Goal: Task Accomplishment & Management: Manage account settings

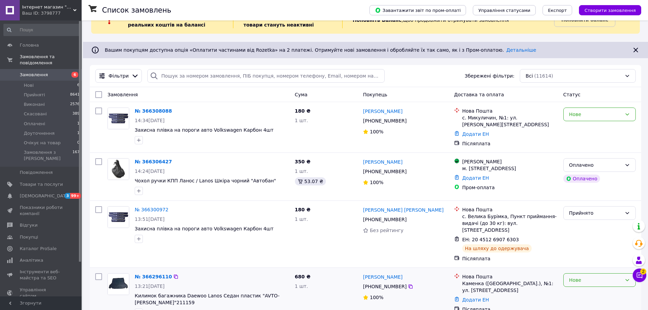
scroll to position [34, 0]
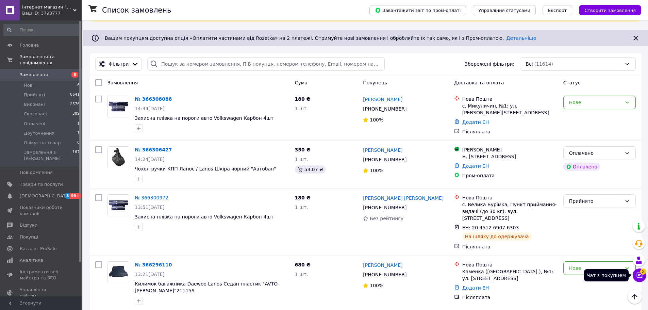
click at [640, 277] on icon at bounding box center [640, 275] width 6 height 6
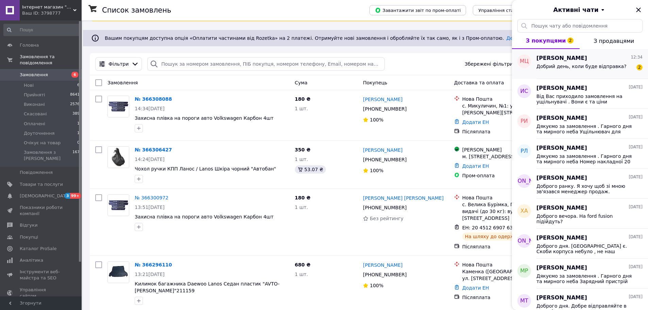
click at [585, 73] on div "Михайло Циганин 12:34 Добрий день, коли буде відправка? 2" at bounding box center [592, 64] width 112 height 30
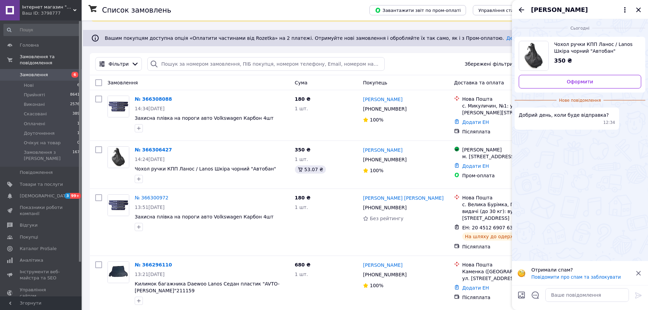
click at [544, 293] on div at bounding box center [586, 294] width 89 height 19
drag, startPoint x: 548, startPoint y: 292, endPoint x: 552, endPoint y: 292, distance: 3.7
click at [550, 292] on textarea at bounding box center [587, 295] width 84 height 14
type textarea "Ж"
click at [361, 173] on div "Віталій Ворошилов +380 63 713 15 53 100%" at bounding box center [405, 165] width 91 height 42
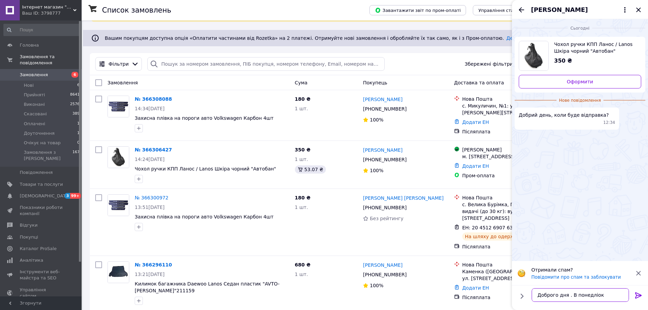
click at [587, 297] on textarea "Доброго дня . В понедліок" at bounding box center [580, 295] width 97 height 14
type textarea "Доброго дня . В понеділок"
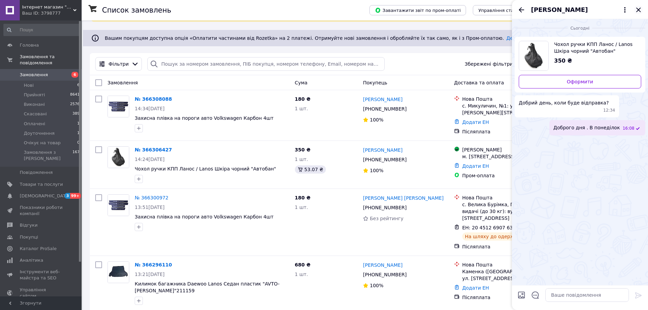
click at [637, 13] on icon "Закрити" at bounding box center [638, 10] width 8 height 8
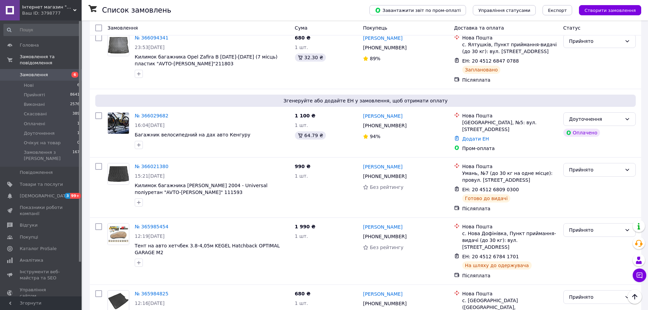
scroll to position [986, 0]
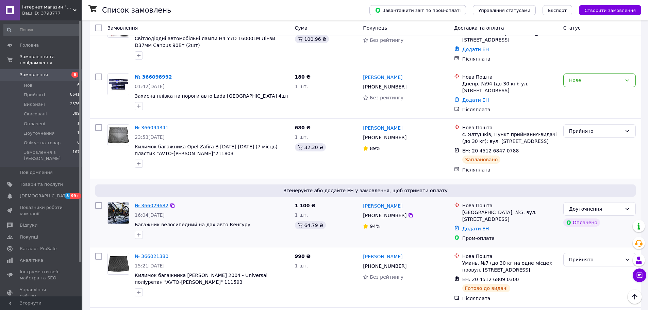
click at [147, 203] on link "№ 366029682" at bounding box center [152, 205] width 34 height 5
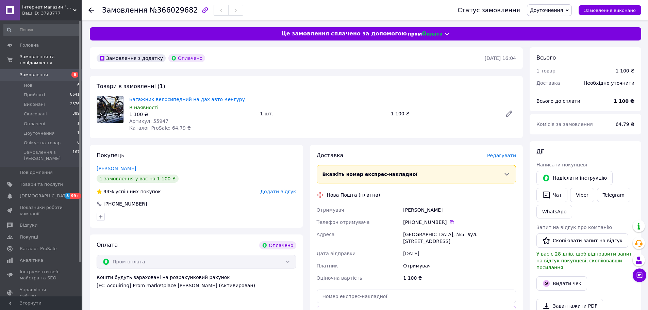
click at [490, 160] on div "Доставка Редагувати Вкажіть номер експрес-накладної Обов'язково введіть номер е…" at bounding box center [417, 251] width 200 height 198
click at [502, 155] on span "Редагувати" at bounding box center [501, 155] width 29 height 5
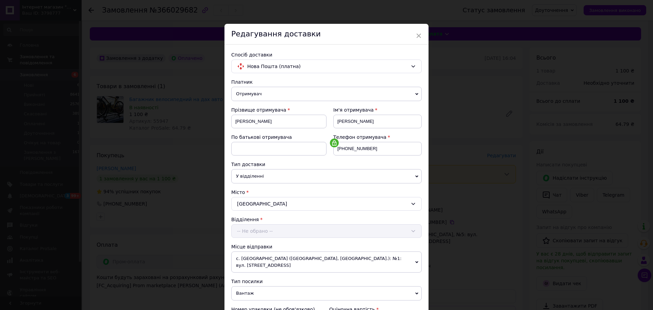
click at [340, 206] on div "Краматорськ" at bounding box center [326, 204] width 190 height 14
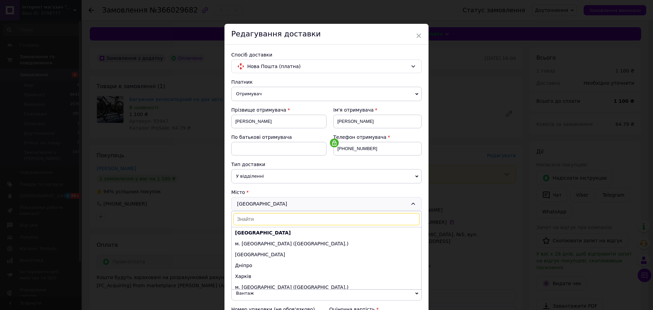
click at [295, 214] on input at bounding box center [326, 219] width 186 height 12
click at [274, 204] on div "Краматорськ Краматорськ м. Київ (Київська обл.) Одеса Дніпро Харків м. Львів (Л…" at bounding box center [326, 204] width 190 height 14
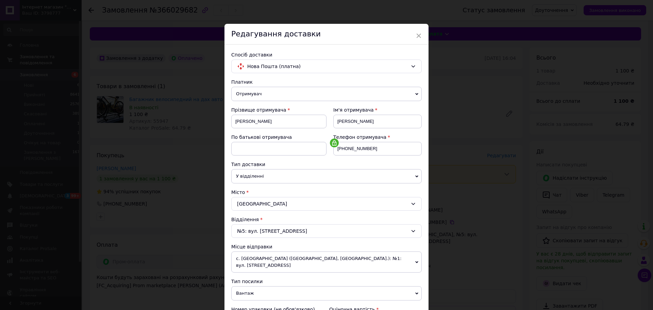
click at [259, 238] on div "Платник Отримувач Відправник Прізвище отримувача Скорбач Ім'я отримувача Иван П…" at bounding box center [326, 247] width 190 height 336
click at [261, 235] on div "№5: вул. Ювілейна, 70" at bounding box center [326, 231] width 190 height 14
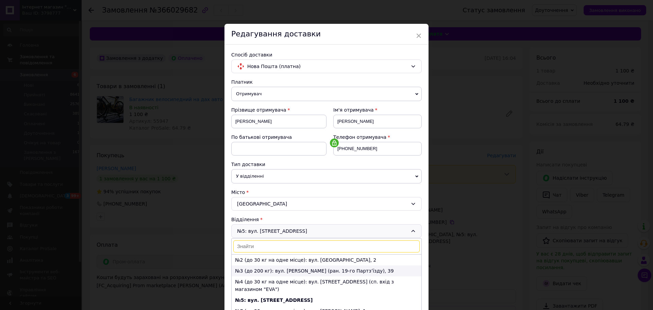
click at [258, 273] on li "№3 (до 200 кг): вул. Ярослава Мудрого (ран. 19-го Партз’їзду), 39" at bounding box center [327, 270] width 190 height 11
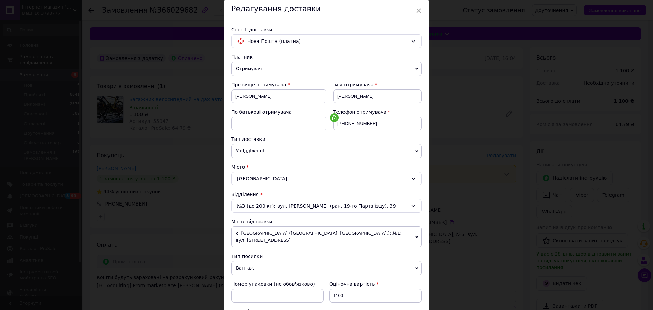
scroll to position [68, 0]
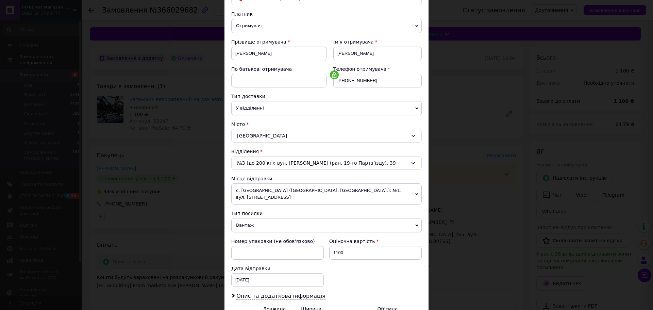
click at [267, 192] on span "с. [GEOGRAPHIC_DATA] ([GEOGRAPHIC_DATA], [GEOGRAPHIC_DATA].): №1: вул. [STREET_…" at bounding box center [326, 193] width 190 height 21
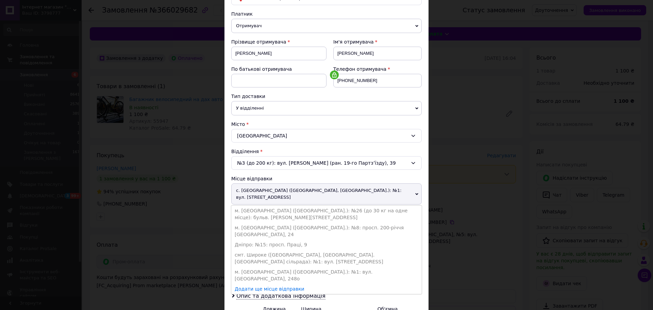
click at [267, 192] on span "с. [GEOGRAPHIC_DATA] ([GEOGRAPHIC_DATA], [GEOGRAPHIC_DATA].): №1: вул. [STREET_…" at bounding box center [326, 193] width 190 height 21
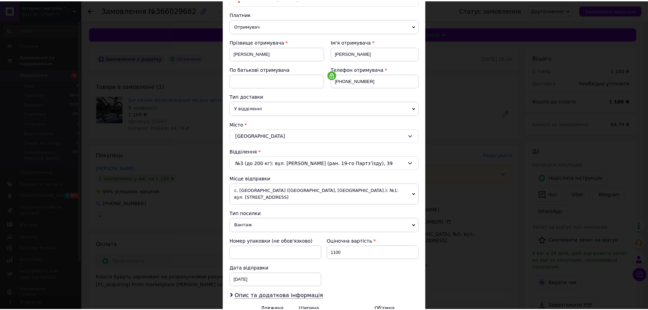
scroll to position [149, 0]
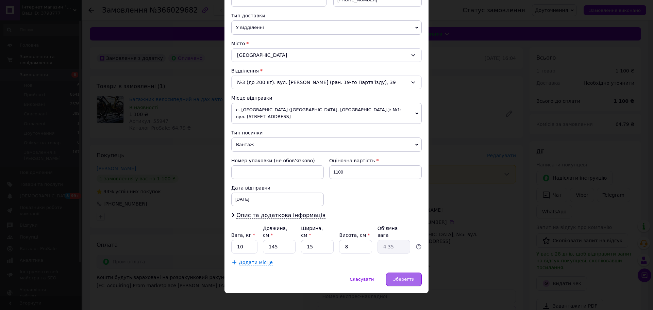
click at [398, 276] on span "Зберегти" at bounding box center [403, 278] width 21 height 5
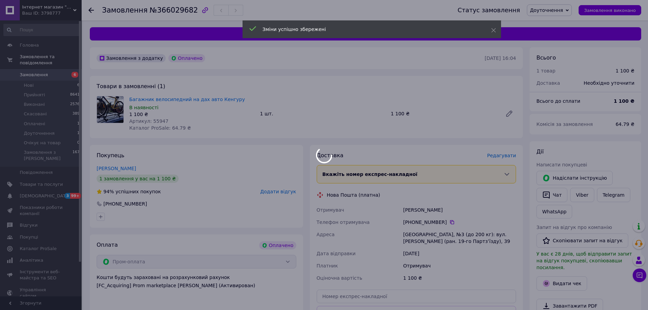
scroll to position [136, 0]
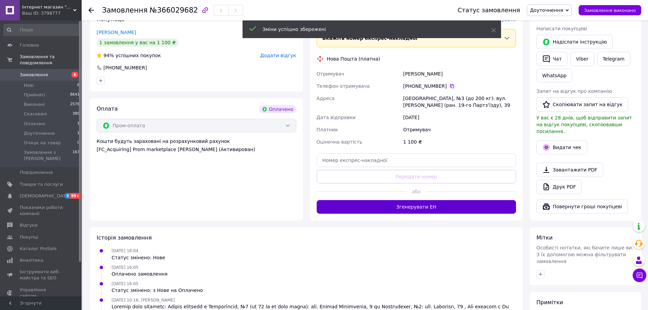
click at [383, 213] on button "Згенерувати ЕН" at bounding box center [417, 207] width 200 height 14
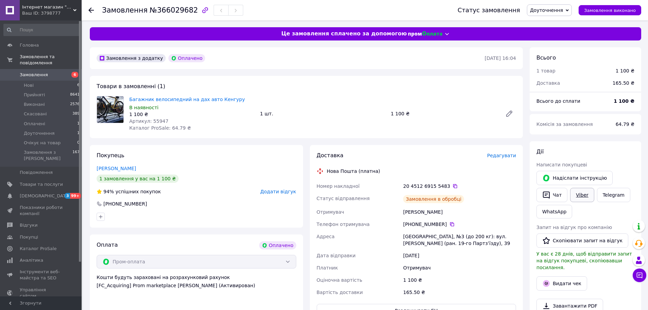
click at [580, 196] on link "Viber" at bounding box center [582, 195] width 24 height 14
click at [241, 102] on span "Багажник велосипедний на дах авто Кенгуру" at bounding box center [191, 99] width 125 height 7
copy link "Багажник велосипедний на дах авто Кенгуру"
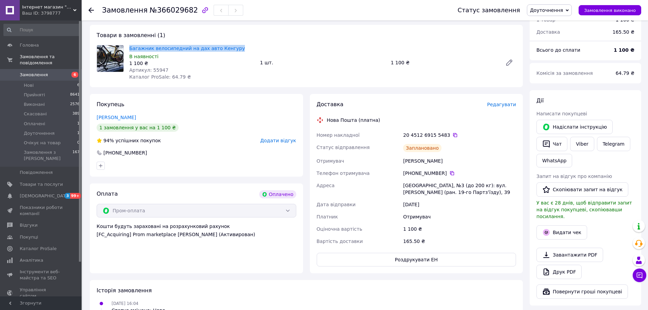
scroll to position [102, 0]
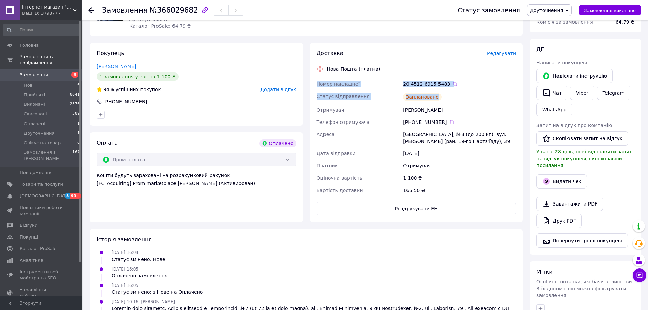
drag, startPoint x: 314, startPoint y: 85, endPoint x: 435, endPoint y: 101, distance: 122.1
click at [435, 101] on div "Доставка Редагувати Нова Пошта (платна) Номер накладної 20 4512 6915 5483   Ста…" at bounding box center [416, 132] width 213 height 179
copy div "Номер накладної 20 4512 6915 5483   Статус відправлення Заплановано"
drag, startPoint x: 310, startPoint y: 133, endPoint x: 472, endPoint y: 153, distance: 162.4
click at [472, 153] on div "Доставка Редагувати Нова Пошта (платна) Номер накладної 20 4512 6915 5483   Ста…" at bounding box center [416, 132] width 213 height 179
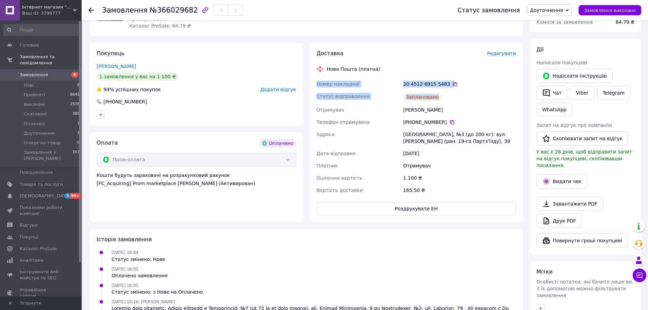
copy div "Адреса Краматорськ, №3 (до 200 кг): вул. Ярослава Мудрого (ран. 19-го Партз’їзд…"
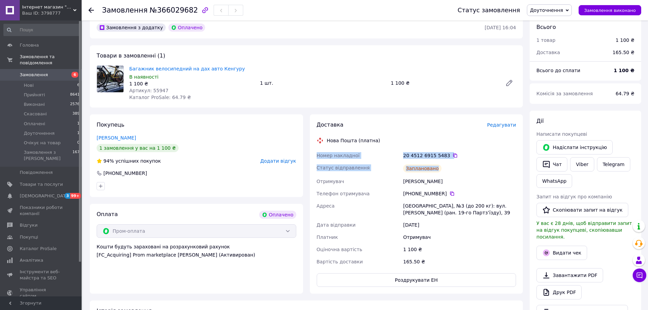
scroll to position [0, 0]
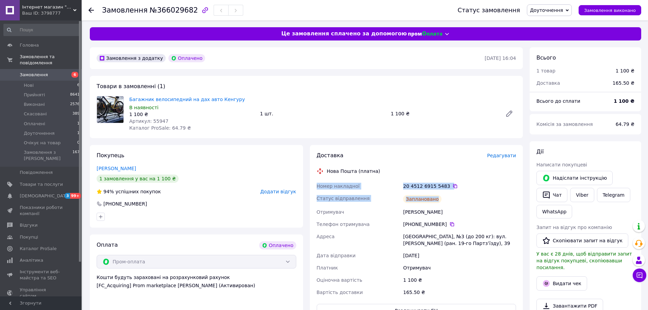
click at [37, 72] on span "Замовлення" at bounding box center [34, 75] width 28 height 6
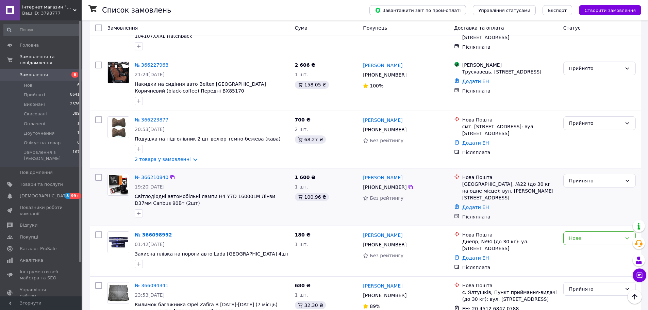
scroll to position [816, 0]
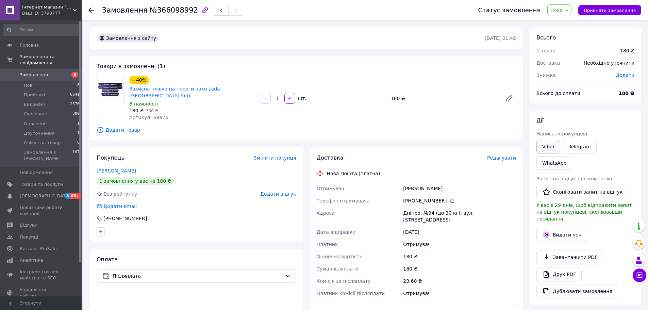
click at [546, 149] on link "Viber" at bounding box center [548, 147] width 24 height 14
click at [506, 155] on span "Редагувати" at bounding box center [501, 157] width 29 height 5
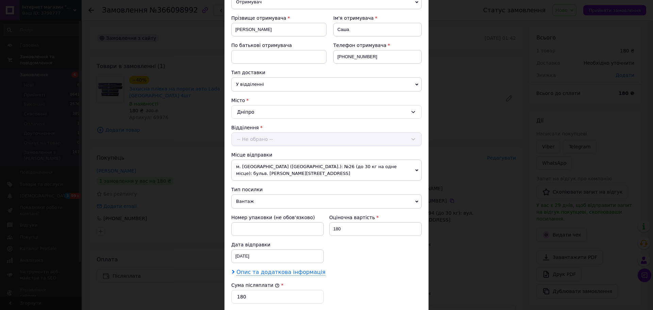
scroll to position [204, 0]
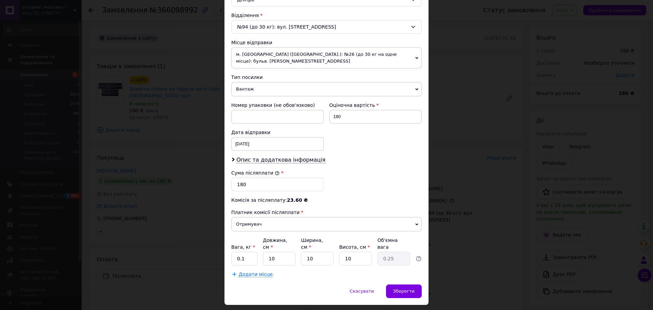
click at [277, 96] on span "Вантаж" at bounding box center [326, 89] width 190 height 14
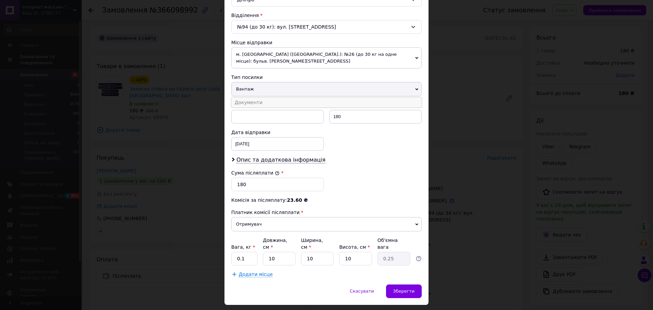
click at [257, 101] on li "Документи" at bounding box center [326, 102] width 190 height 10
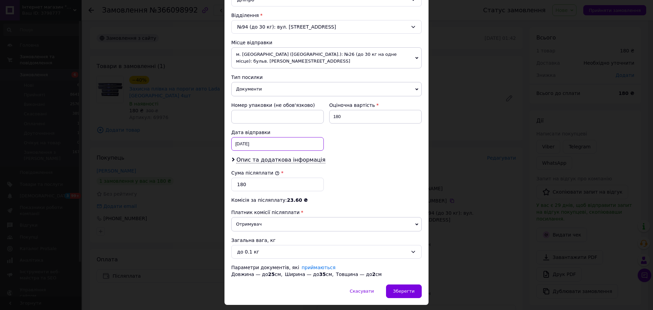
click at [240, 146] on div "[DATE] < 2025 > < Октябрь > Пн Вт Ср Чт Пт Сб Вс 29 30 1 2 3 4 5 6 7 8 9 10 11 …" at bounding box center [277, 144] width 92 height 14
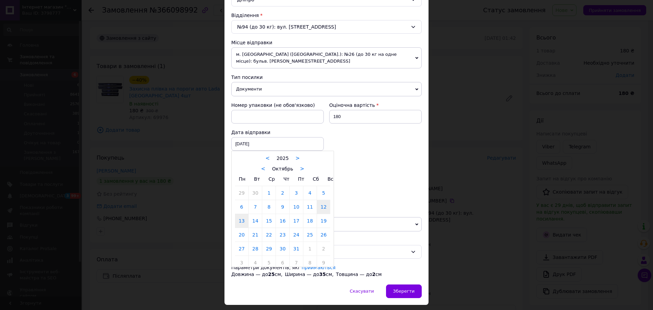
click at [240, 224] on link "13" at bounding box center [241, 221] width 13 height 14
type input "[DATE]"
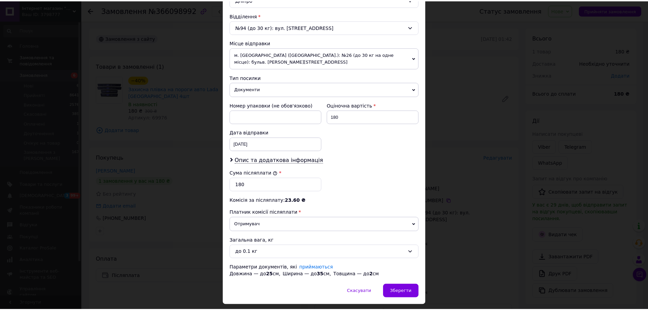
scroll to position [223, 0]
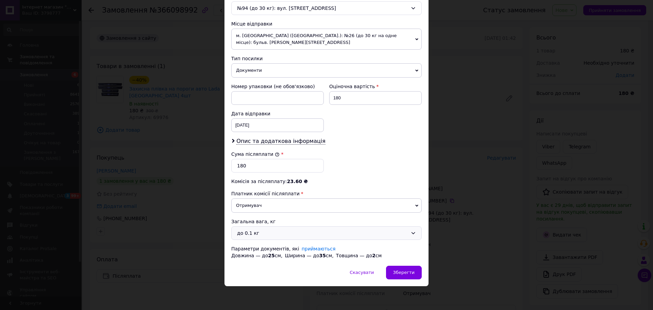
click at [251, 238] on div "до 0.1 кг" at bounding box center [326, 233] width 190 height 14
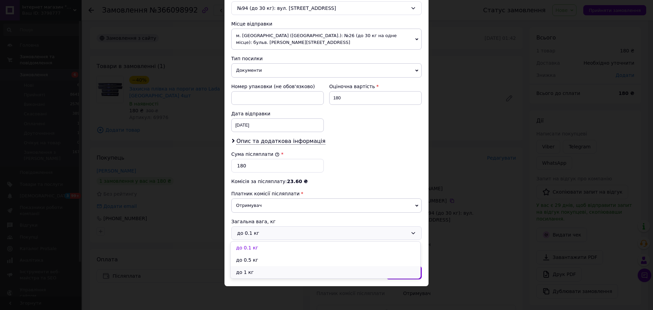
click at [259, 272] on li "до 1 кг" at bounding box center [326, 272] width 190 height 12
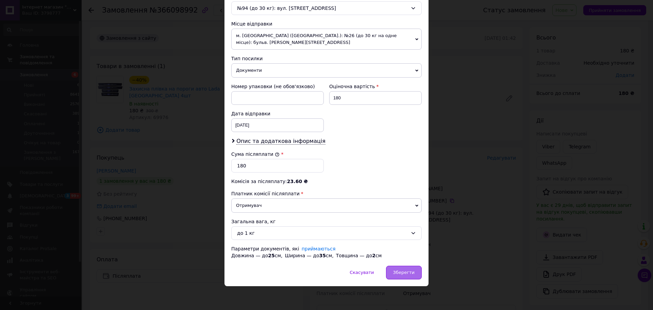
click at [403, 267] on div "Зберегти" at bounding box center [404, 273] width 36 height 14
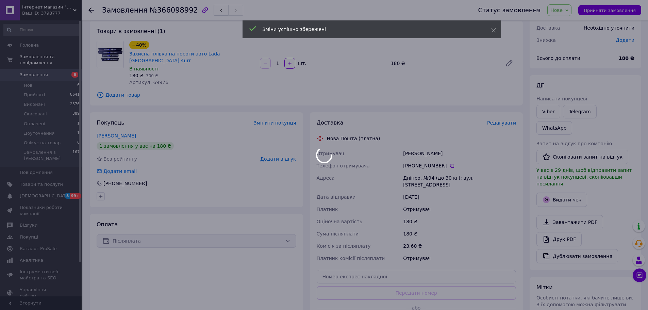
scroll to position [134, 0]
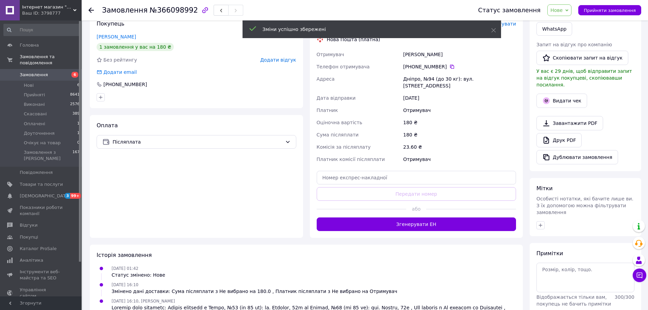
click at [376, 217] on button "Згенерувати ЕН" at bounding box center [417, 224] width 200 height 14
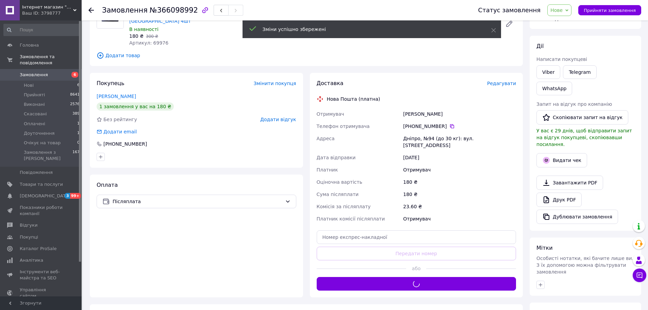
scroll to position [0, 0]
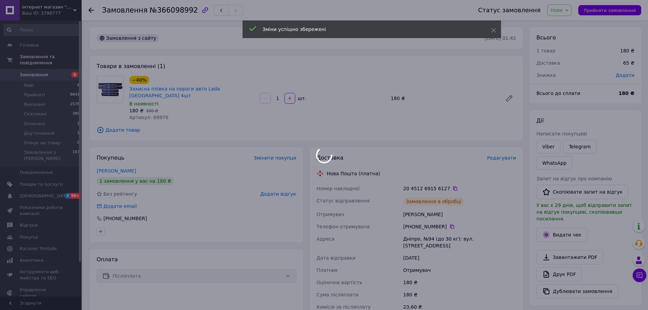
click at [565, 5] on span "Нове" at bounding box center [559, 10] width 24 height 12
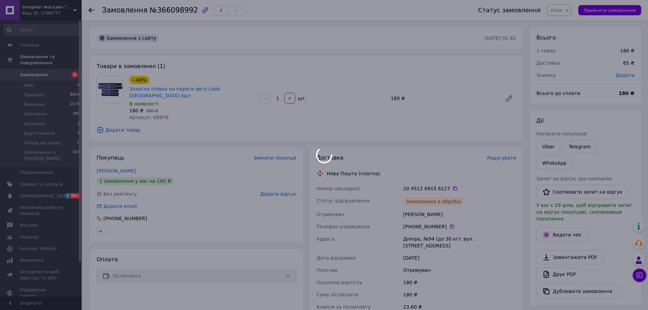
click at [564, 20] on div at bounding box center [324, 155] width 648 height 310
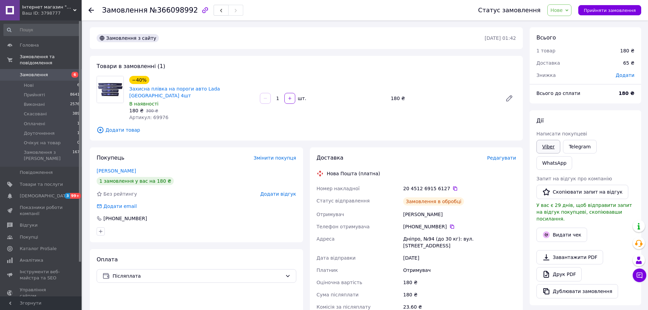
click at [545, 144] on link "Viber" at bounding box center [548, 147] width 24 height 14
click at [259, 77] on div "−40% Захисна плівка на пороги авто Lada Карбон 4шт В наявності 180 ₴   300 ₴ Ар…" at bounding box center [323, 98] width 392 height 48
copy link "Захисна плівка на пороги авто Lada Карбон 4шт"
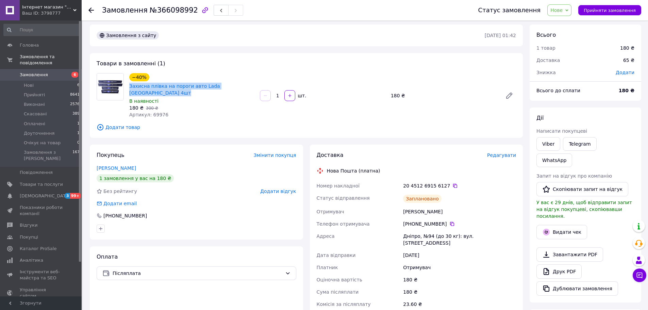
scroll to position [68, 0]
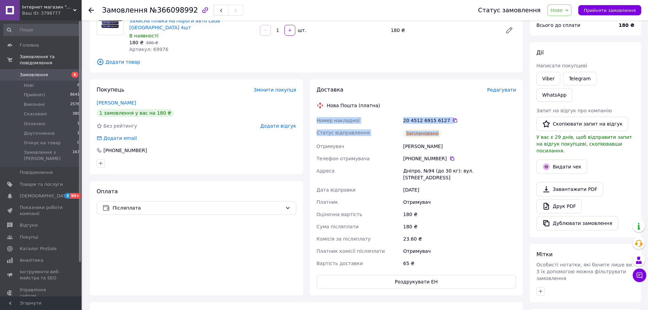
drag, startPoint x: 307, startPoint y: 101, endPoint x: 450, endPoint y: 118, distance: 144.1
click at [450, 118] on div "Доставка Редагувати Нова Пошта (платна) Номер накладної 20 4512 6915 6127   Ста…" at bounding box center [416, 187] width 220 height 216
copy div "Номер накладної 20 4512 6915 6127   Статус відправлення Заплановано"
drag, startPoint x: 312, startPoint y: 158, endPoint x: 463, endPoint y: 167, distance: 151.6
click at [463, 167] on div "Доставка Редагувати Нова Пошта (платна) Номер накладної 20 4512 6915 6127   Ста…" at bounding box center [416, 187] width 213 height 216
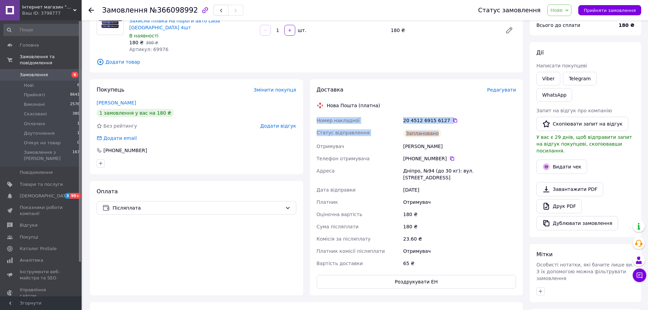
copy div "Адреса Дніпро, №94 (до 30 кг): вул. Широка, 43б Дата відправки 13.10.2025"
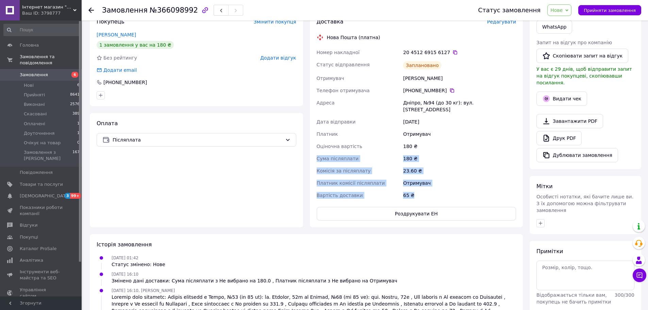
drag, startPoint x: 324, startPoint y: 141, endPoint x: 424, endPoint y: 174, distance: 105.3
click at [424, 174] on div "Номер накладної 20 4512 6915 6127   Статус відправлення Заплановано Отримувач М…" at bounding box center [416, 123] width 202 height 155
copy div "Сума післяплати 180 ₴ Комісія за післяплату 23.60 ₴ Платник комісії післяплати …"
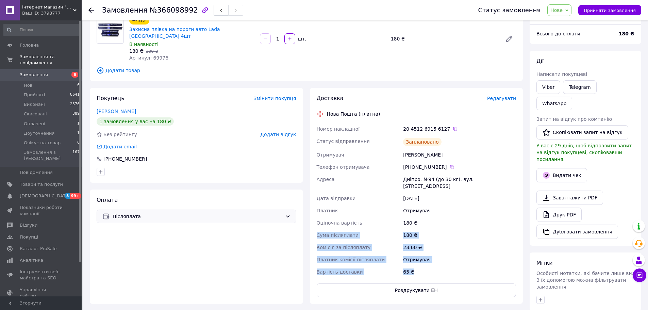
scroll to position [0, 0]
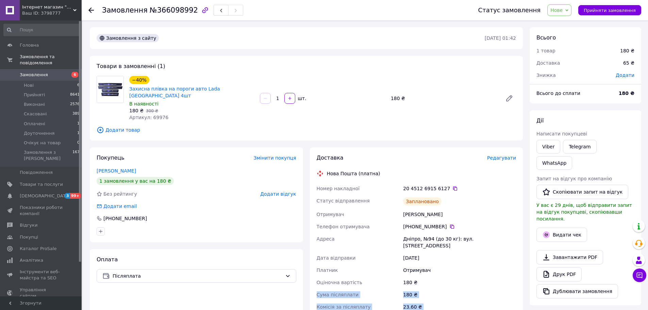
click at [569, 13] on span "Нове" at bounding box center [559, 10] width 24 height 12
click at [574, 26] on li "Прийнято" at bounding box center [569, 24] width 44 height 10
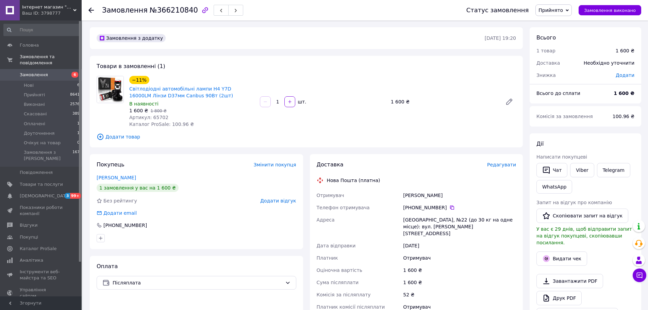
click at [507, 164] on span "Редагувати" at bounding box center [501, 164] width 29 height 5
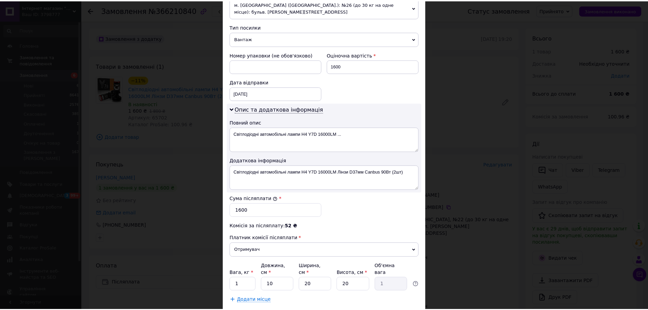
scroll to position [292, 0]
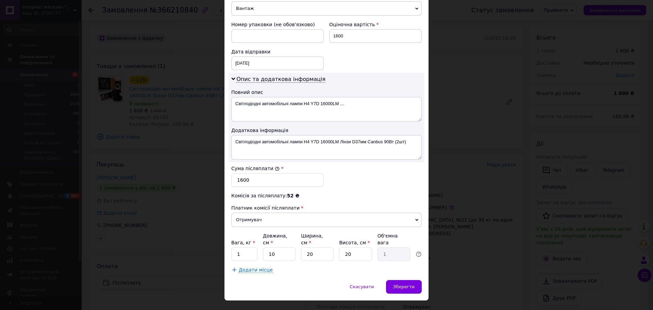
drag, startPoint x: 410, startPoint y: 271, endPoint x: 274, endPoint y: 54, distance: 256.2
click at [280, 56] on div "× Редагування доставки Спосіб доставки Нова Пошта (платна) Платник Отримувач Ві…" at bounding box center [326, 16] width 204 height 569
click at [269, 56] on div "[DATE] < 2025 > < Октябрь > Пн Вт Ср Чт Пт Сб Вс 29 30 1 2 3 4 5 6 7 8 9 10 11 …" at bounding box center [277, 63] width 92 height 14
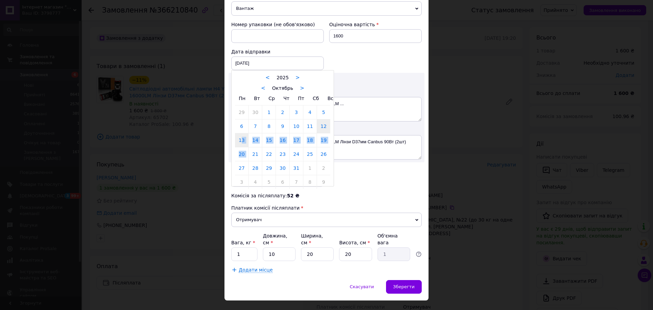
drag, startPoint x: 247, startPoint y: 141, endPoint x: 241, endPoint y: 134, distance: 9.4
click at [241, 134] on tbody "29 30 1 2 3 4 5 6 7 8 9 10 11 12 13 14 15 16 17 18 19 20 21 22 23 24 25 26 27 2…" at bounding box center [282, 146] width 95 height 83
click at [241, 134] on link "13" at bounding box center [241, 140] width 13 height 14
type input "[DATE]"
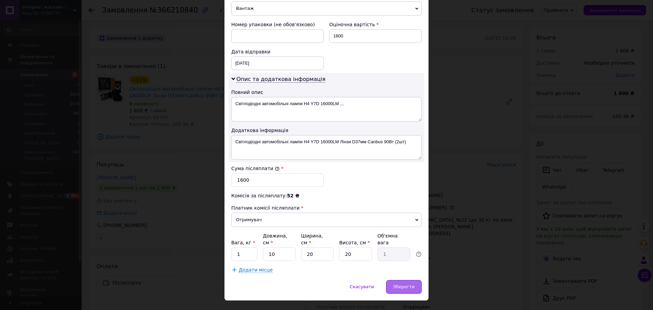
click at [402, 280] on div "Зберегти" at bounding box center [404, 287] width 36 height 14
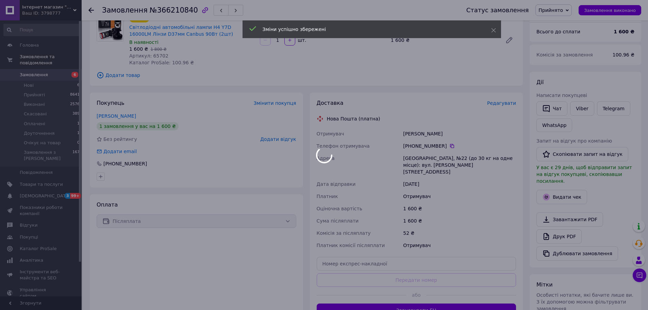
scroll to position [170, 0]
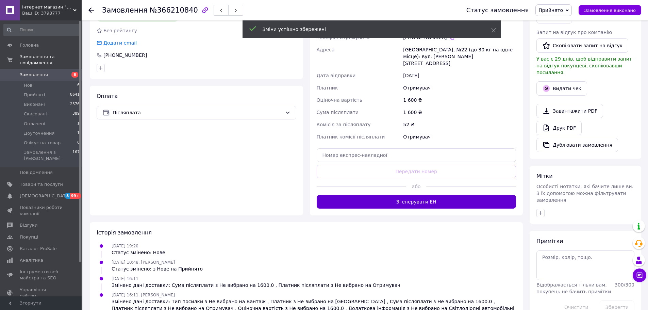
click at [405, 196] on button "Згенерувати ЕН" at bounding box center [417, 202] width 200 height 14
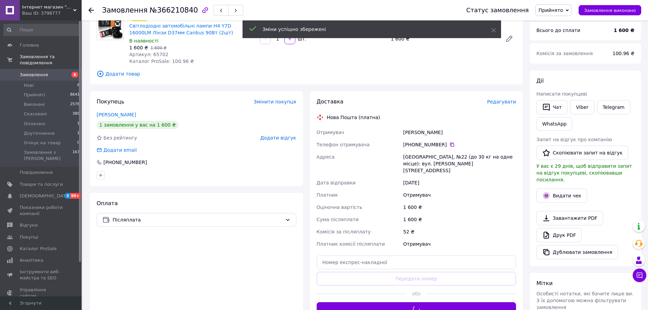
scroll to position [0, 0]
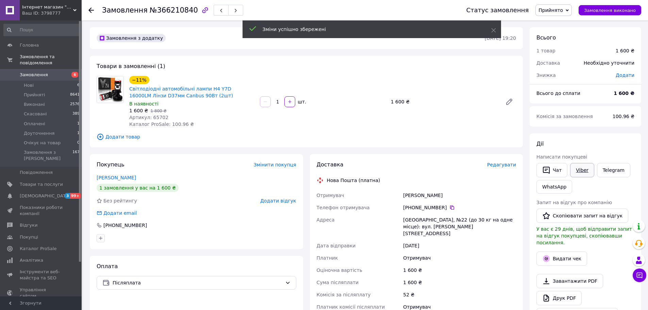
click at [584, 172] on link "Viber" at bounding box center [582, 170] width 24 height 14
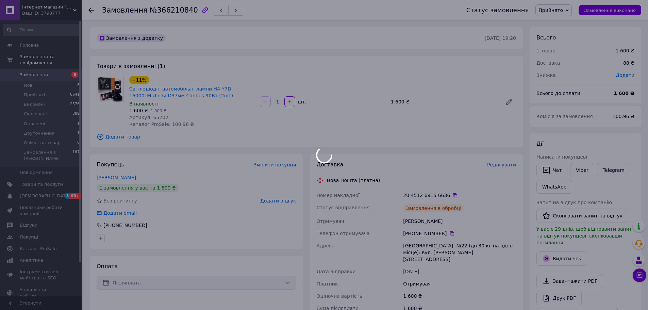
click at [256, 87] on body "Інтернет магазин "Тюн-Авто" Ваш ID: 3798777 Сайт Інтернет магазин "Тюн-Авто" Ка…" at bounding box center [324, 250] width 648 height 500
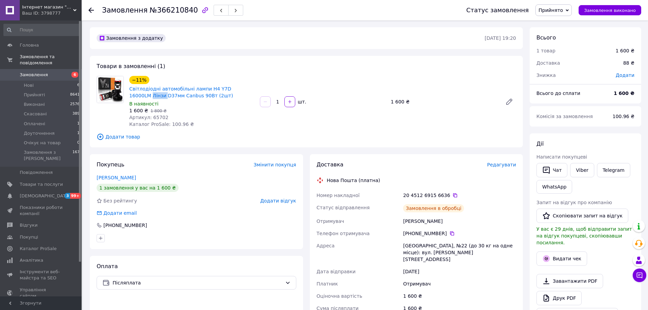
click at [256, 87] on div "−11% Світлодіодні автомобільні лампи H4 Y7D 16000LM Лінзи D37мм Canbus 90Вт (2ш…" at bounding box center [192, 101] width 131 height 54
copy link "Світлодіодні автомобільні лампи H4 Y7D 16000LM Лінзи D37мм Canbus 90Вт (2шт)"
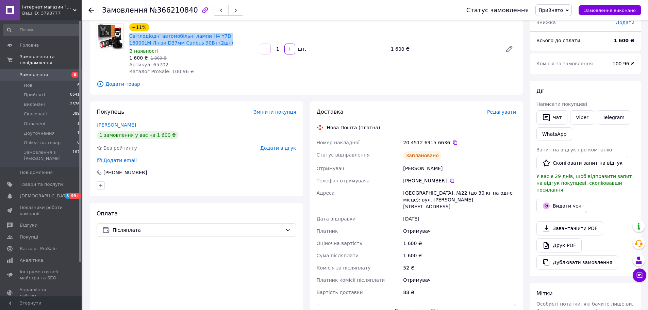
scroll to position [102, 0]
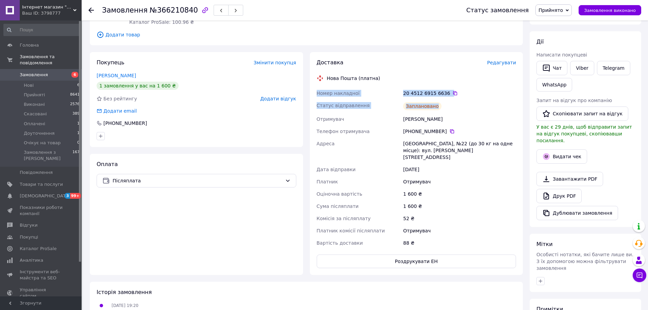
copy div "Номер накладної 20 4512 6915 6636   Статус відправлення Заплановано"
drag, startPoint x: 314, startPoint y: 89, endPoint x: 446, endPoint y: 102, distance: 132.5
click at [446, 102] on div "Доставка Редагувати Нова Пошта (платна) Номер накладної 20 4512 6915 6636   Ста…" at bounding box center [416, 163] width 213 height 223
drag, startPoint x: 315, startPoint y: 147, endPoint x: 456, endPoint y: 167, distance: 142.2
click at [456, 167] on div "Номер накладної 20 4512 6915 6636   Статус відправлення Заплановано Отримувач Б…" at bounding box center [416, 168] width 202 height 162
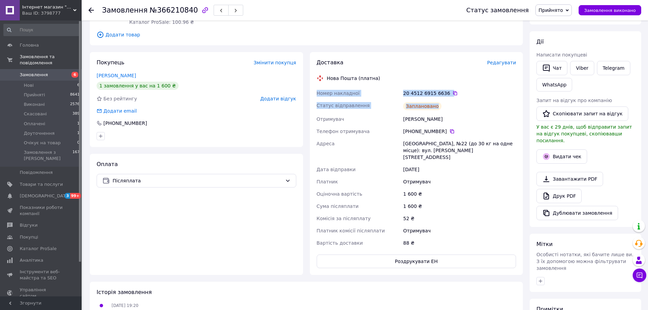
copy div "Адреса Івано-Франківськ, №22 (до 30 кг на одне місце): вул. Горбачевського, 14Д…"
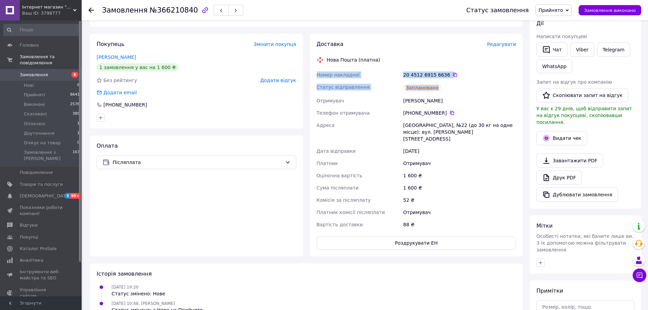
scroll to position [136, 0]
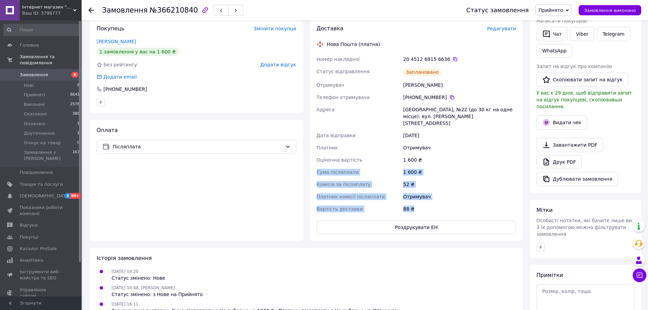
drag, startPoint x: 316, startPoint y: 164, endPoint x: 441, endPoint y: 202, distance: 131.4
click at [441, 202] on div "Номер накладної 20 4512 6915 6636   Статус відправлення Заплановано Отримувач Б…" at bounding box center [416, 134] width 202 height 162
copy div "Сума післяплати 1 600 ₴ Комісія за післяплату 52 ₴ Платник комісії післяплати О…"
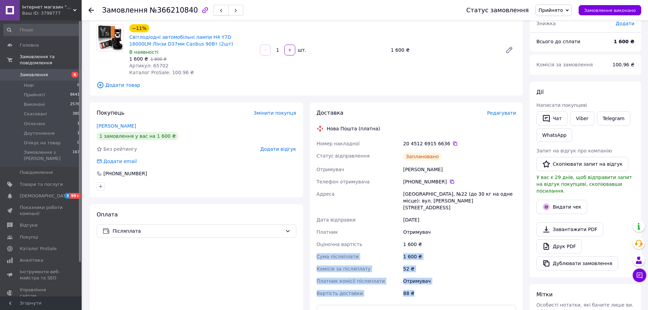
scroll to position [0, 0]
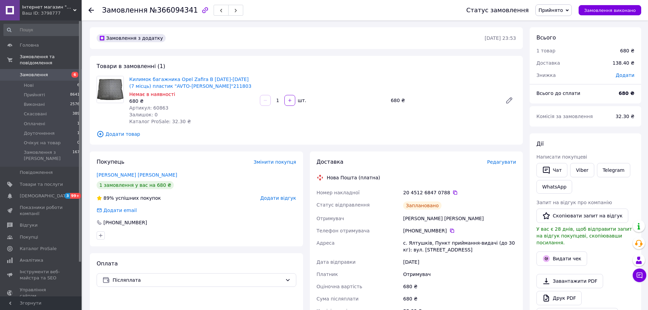
drag, startPoint x: 578, startPoint y: 170, endPoint x: 568, endPoint y: 164, distance: 12.3
click at [578, 170] on link "Viber" at bounding box center [582, 170] width 24 height 14
click at [201, 86] on span "Килимок багажника Opel Zafira B 2005-2011 (7 місць) пластик "AVTO-Gumm"211803" at bounding box center [191, 83] width 125 height 14
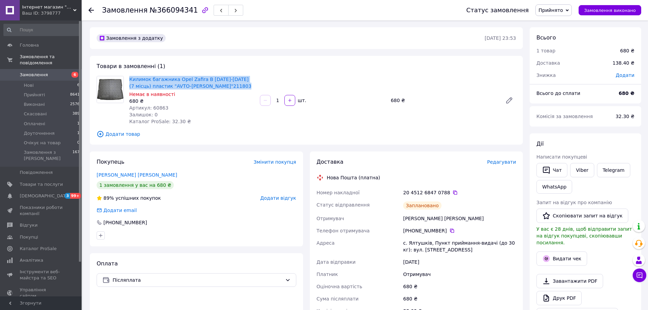
copy link "Килимок багажника Opel Zafira B 2005-2011 (7 місць) пластик "AVTO-Gumm"211803"
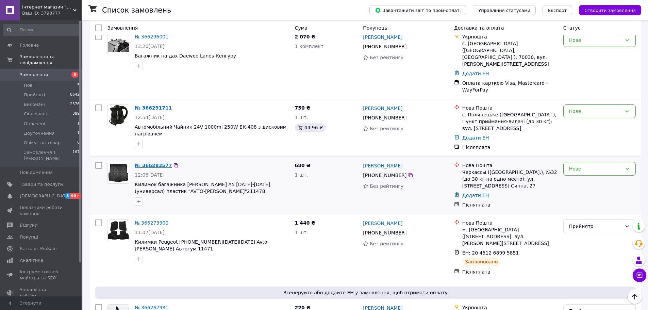
scroll to position [306, 0]
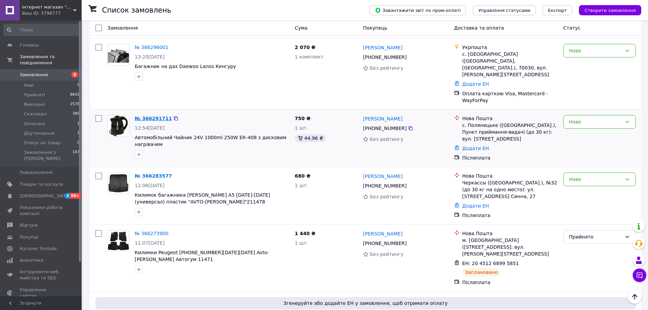
click at [153, 116] on link "№ 366291711" at bounding box center [153, 118] width 37 height 5
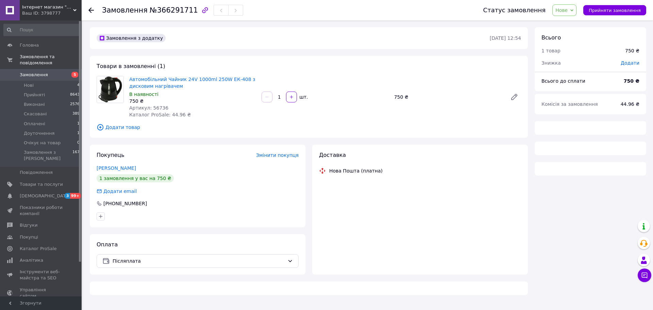
click at [568, 9] on span "Нове" at bounding box center [561, 9] width 12 height 5
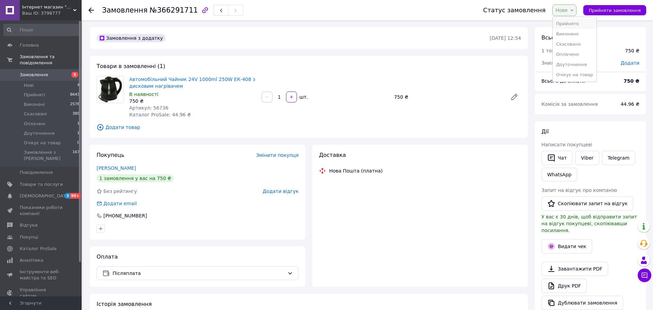
click at [569, 20] on li "Прийнято" at bounding box center [575, 24] width 44 height 10
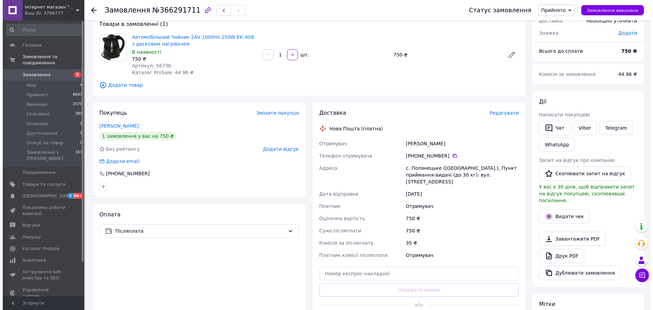
scroll to position [102, 0]
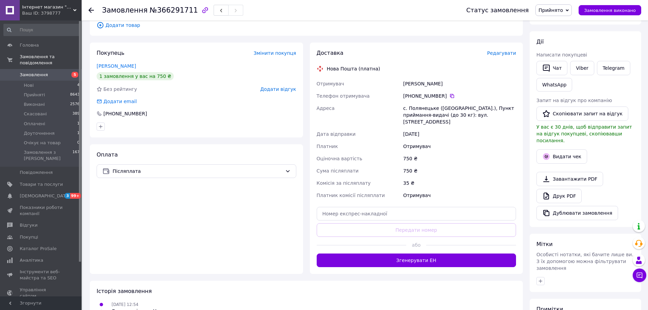
click at [506, 55] on span "Редагувати" at bounding box center [501, 52] width 29 height 5
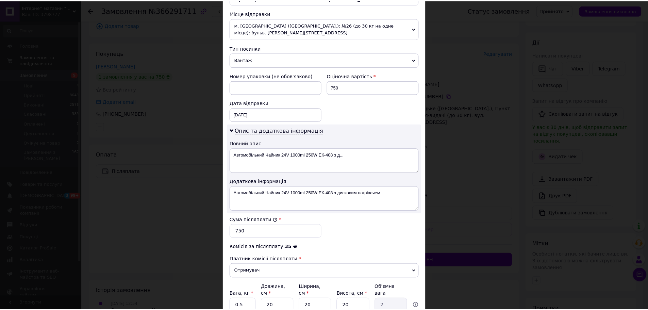
scroll to position [292, 0]
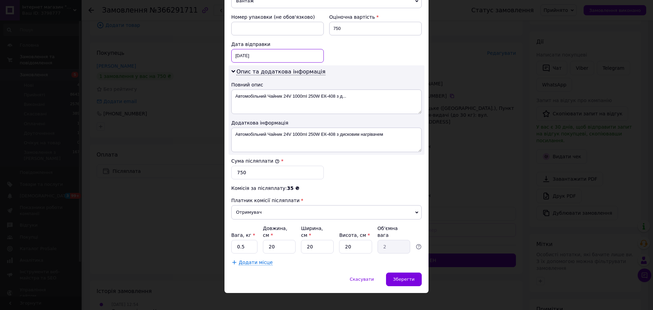
click at [250, 53] on div "[DATE] < 2025 > < Октябрь > Пн Вт Ср Чт Пт Сб Вс 29 30 1 2 3 4 5 6 7 8 9 10 11 …" at bounding box center [277, 56] width 92 height 14
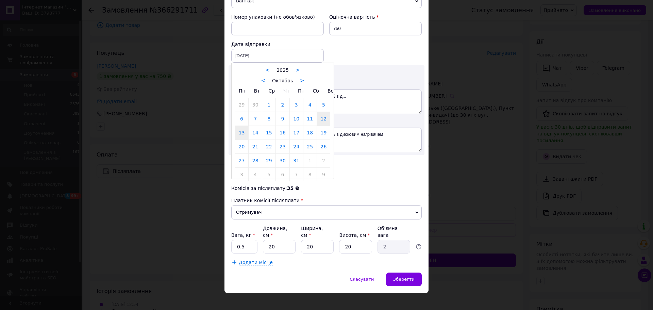
click at [239, 129] on link "13" at bounding box center [241, 133] width 13 height 14
type input "[DATE]"
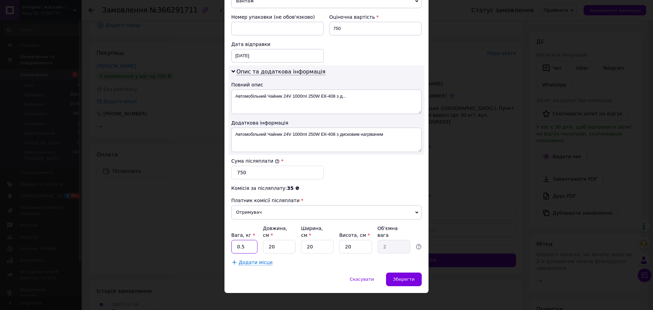
click at [241, 240] on input "0.5" at bounding box center [244, 247] width 26 height 14
type input "2"
click at [414, 272] on div "Зберегти" at bounding box center [404, 279] width 36 height 14
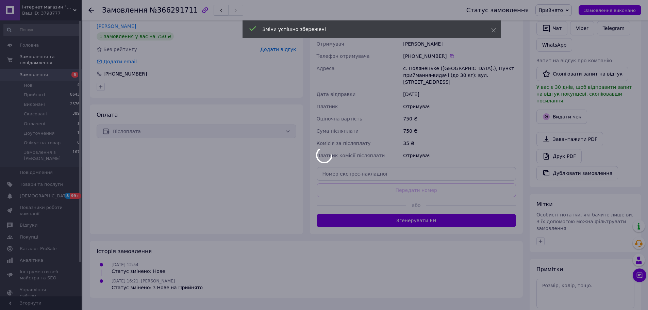
scroll to position [174, 0]
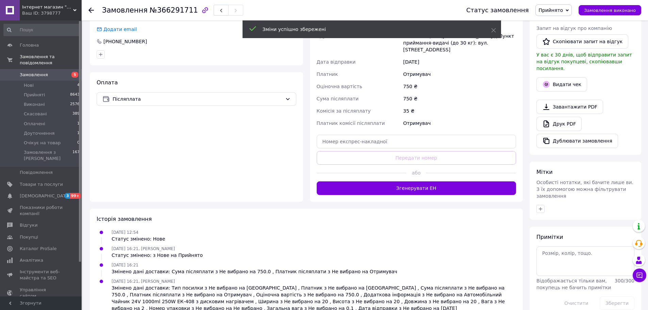
click at [385, 173] on hr at bounding box center [362, 173] width 90 height 0
click at [380, 185] on button "Згенерувати ЕН" at bounding box center [417, 188] width 200 height 14
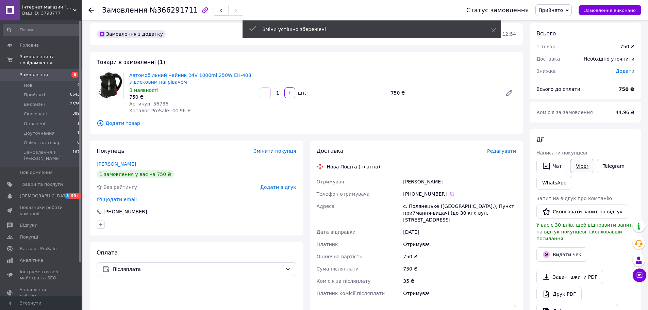
click at [578, 168] on link "Viber" at bounding box center [582, 166] width 24 height 14
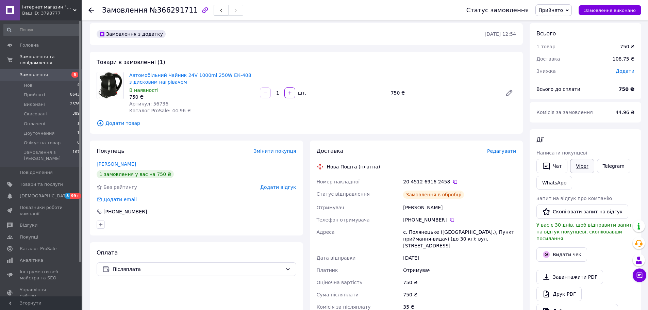
click at [573, 165] on link "Viber" at bounding box center [582, 166] width 24 height 14
click at [187, 81] on span "Автомобільний Чайник 24V 1000ml 250W ЕК-408 з дисковим нагрівачем" at bounding box center [191, 79] width 125 height 14
copy link "Автомобільний Чайник 24V 1000ml 250W ЕК-408 з дисковим нагрівачем"
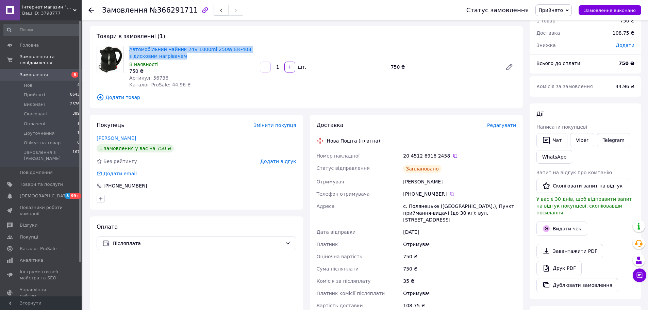
scroll to position [72, 0]
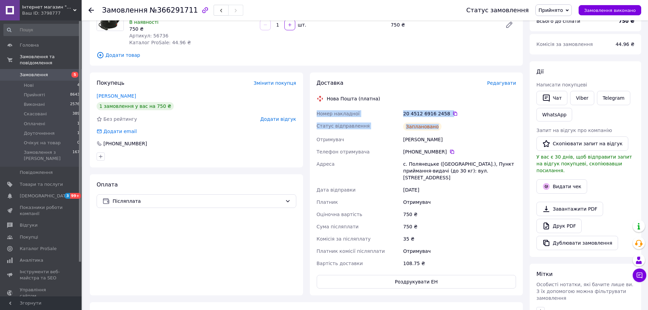
copy div "Номер накладної 20 4512 6916 2458   Статус відправлення Заплановано"
drag, startPoint x: 358, startPoint y: 114, endPoint x: 444, endPoint y: 124, distance: 86.3
click at [444, 124] on div "Доставка Редагувати Нова Пошта (платна) Номер накладної 20 4512 6916 2458   Ста…" at bounding box center [416, 183] width 220 height 223
drag, startPoint x: 311, startPoint y: 164, endPoint x: 446, endPoint y: 179, distance: 136.1
click at [446, 179] on div "Доставка Редагувати Нова Пошта (платна) Номер накладної 20 4512 6916 2458   Ста…" at bounding box center [416, 183] width 213 height 223
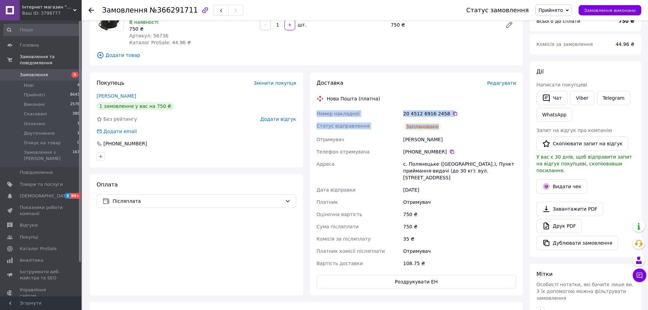
copy div "Адреса с. Полянецьке (Черкаська обл.), Пункт приймання-видачі (до 30 кг): вул. …"
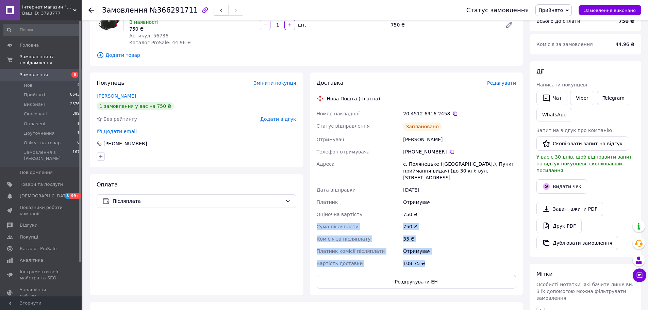
drag, startPoint x: 314, startPoint y: 221, endPoint x: 466, endPoint y: 252, distance: 155.5
click at [466, 252] on div "Доставка Редагувати Нова Пошта (платна) Номер накладної 20 4512 6916 2458   Ста…" at bounding box center [416, 183] width 213 height 223
copy div "Сума післяплати 750 ₴ Комісія за післяплату 35 ₴ Платник комісії післяплати Отр…"
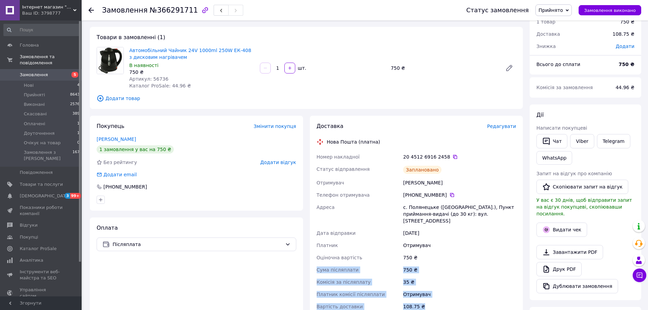
scroll to position [0, 0]
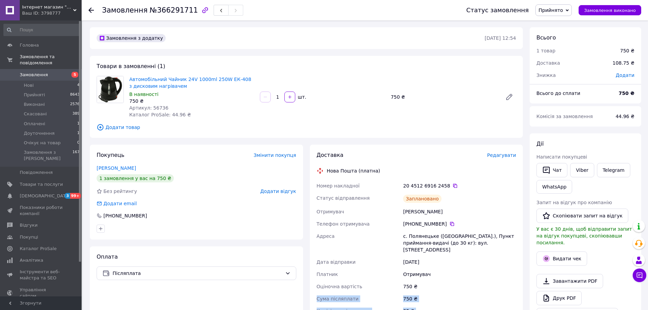
click at [48, 72] on span "Замовлення" at bounding box center [41, 75] width 43 height 6
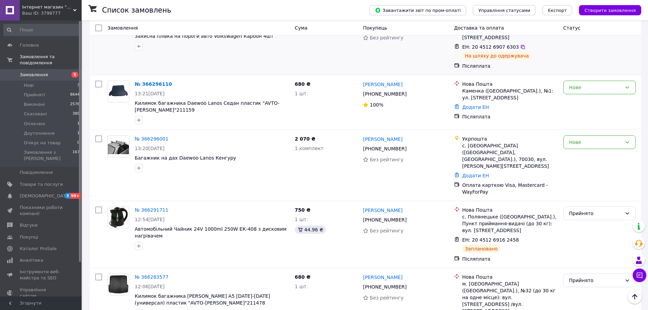
scroll to position [170, 0]
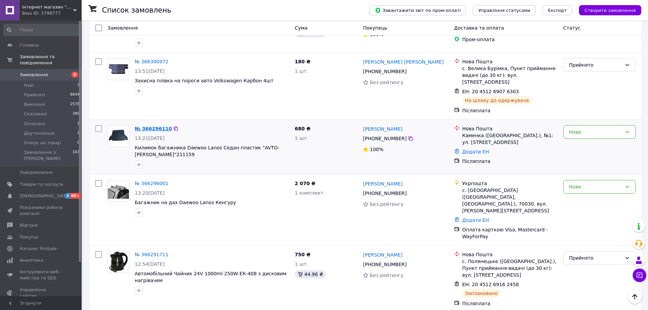
click at [154, 126] on link "№ 366296110" at bounding box center [153, 128] width 37 height 5
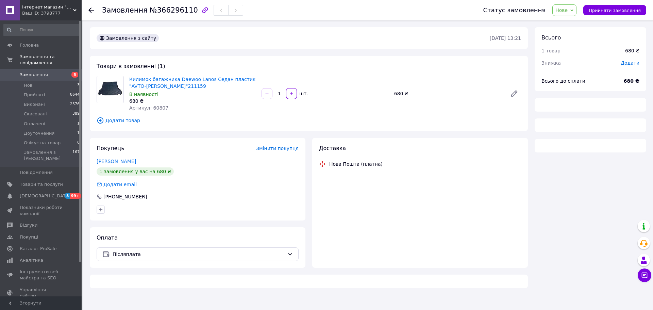
click at [575, 12] on span "Нове" at bounding box center [564, 10] width 24 height 12
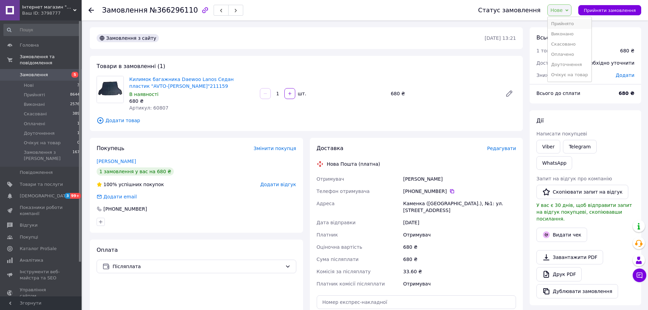
click at [570, 22] on li "Прийнято" at bounding box center [569, 24] width 44 height 10
click at [513, 147] on span "Редагувати" at bounding box center [501, 148] width 29 height 5
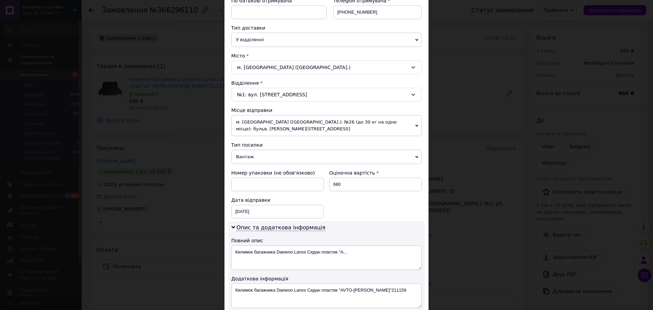
scroll to position [204, 0]
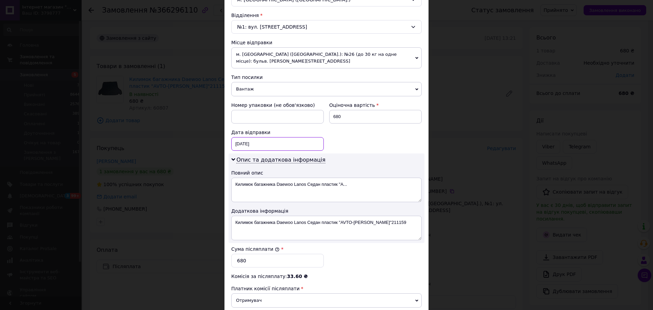
click at [252, 144] on div "12.10.2025 < 2025 > < Октябрь > Пн Вт Ср Чт Пт Сб Вс 29 30 1 2 3 4 5 6 7 8 9 10…" at bounding box center [277, 144] width 92 height 14
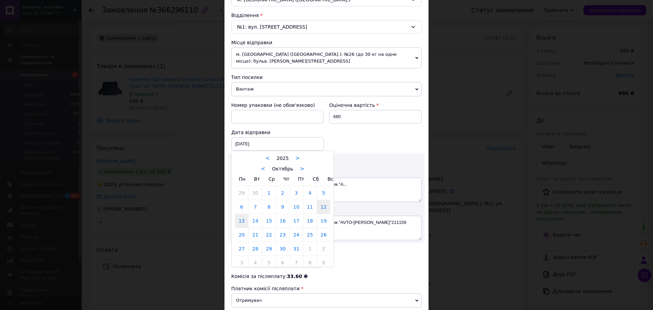
click at [238, 226] on link "13" at bounding box center [241, 221] width 13 height 14
type input "13.10.2025"
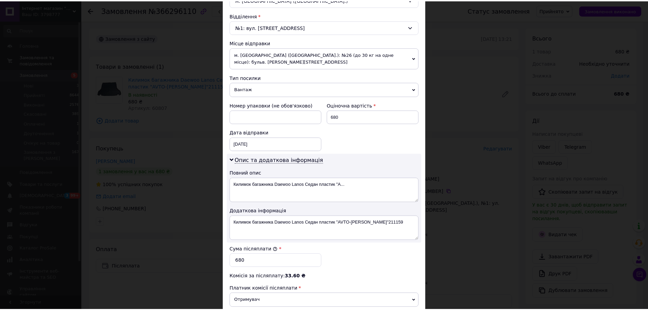
scroll to position [292, 0]
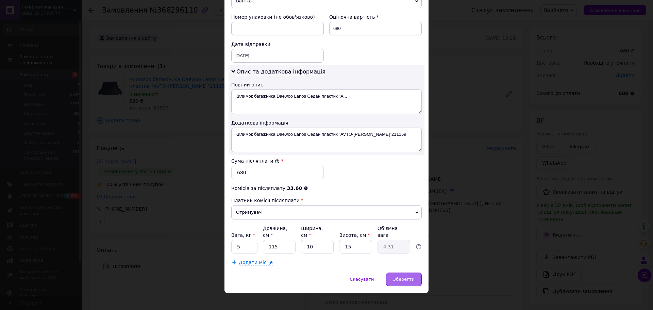
click at [407, 276] on span "Зберегти" at bounding box center [403, 278] width 21 height 5
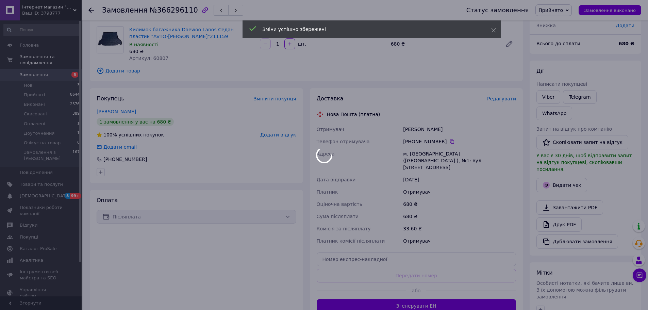
scroll to position [134, 0]
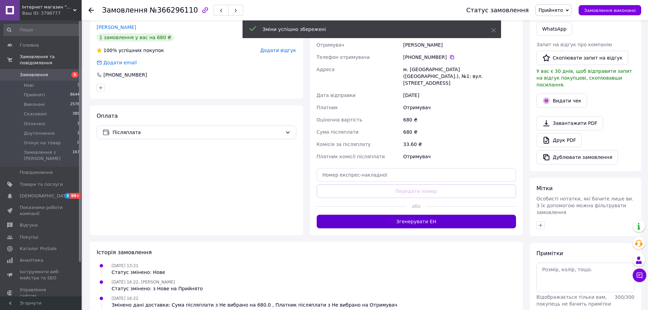
click at [371, 217] on button "Згенерувати ЕН" at bounding box center [417, 222] width 200 height 14
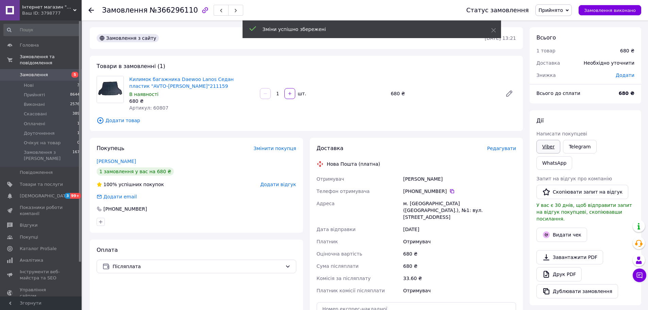
click at [555, 150] on link "Viber" at bounding box center [548, 147] width 24 height 14
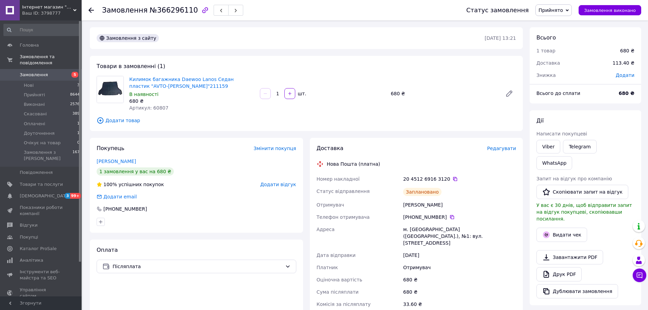
click at [187, 85] on span "Килимок багажника Daewoo Lanos Седан пластик "AVTO-Gumm"211159" at bounding box center [191, 83] width 125 height 14
copy link "Килимок багажника Daewoo Lanos Седан пластик "AVTO-Gumm"211159"
click at [449, 218] on icon at bounding box center [451, 216] width 5 height 5
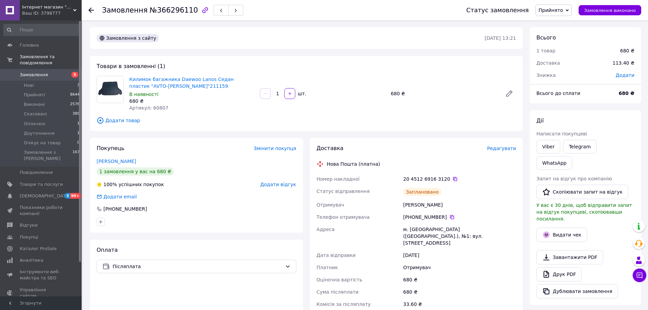
click at [215, 87] on span "Килимок багажника Daewoo Lanos Седан пластик "AVTO-Gumm"211159" at bounding box center [191, 83] width 125 height 14
copy link "Килимок багажника Daewoo Lanos Седан пластик "AVTO-Gumm"211159"
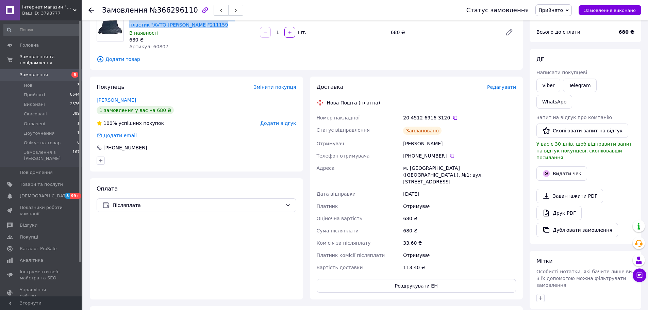
scroll to position [136, 0]
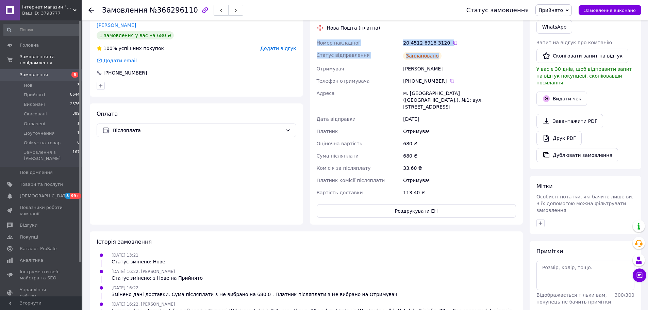
drag, startPoint x: 313, startPoint y: 46, endPoint x: 446, endPoint y: 54, distance: 133.9
click at [446, 54] on div "Доставка Редагувати Нова Пошта (платна) Номер накладної 20 4512 6916 3120   Ста…" at bounding box center [416, 113] width 213 height 223
copy div "Номер накладної 20 4512 6916 3120   Статус відправлення Заплановано"
drag, startPoint x: 338, startPoint y: 94, endPoint x: 453, endPoint y: 110, distance: 116.0
click at [453, 110] on div "Номер накладної 20 4512 6916 3120   Статус відправлення Заплановано Отримувач Б…" at bounding box center [416, 118] width 202 height 162
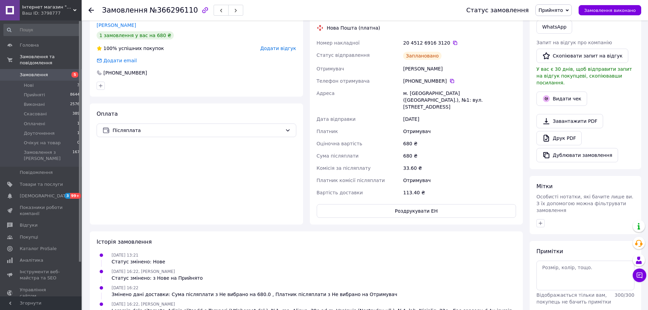
drag, startPoint x: 302, startPoint y: 99, endPoint x: 311, endPoint y: 96, distance: 10.1
click at [302, 99] on div "Покупець Змінити покупця Бережний Олександр 1 замовлення у вас на 680 ₴ 100% ус…" at bounding box center [196, 113] width 213 height 223
drag, startPoint x: 314, startPoint y: 93, endPoint x: 460, endPoint y: 109, distance: 147.1
click at [460, 109] on div "Доставка Редагувати Нова Пошта (платна) Номер накладної 20 4512 6916 3120   Ста…" at bounding box center [416, 113] width 213 height 223
copy div "Адреса м. Кам'янка (Черкаська обл.), №1: вул. Перемоги, 15а Дата відправки 13.1…"
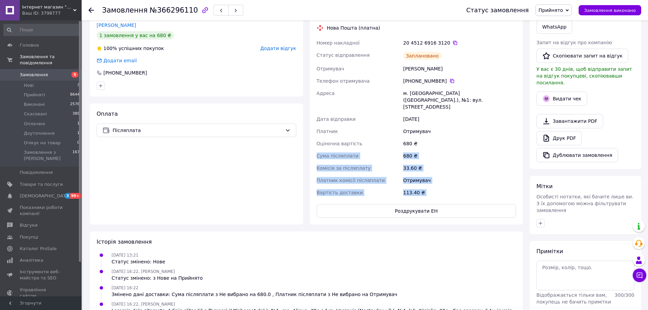
drag, startPoint x: 322, startPoint y: 153, endPoint x: 509, endPoint y: 192, distance: 191.0
click at [509, 192] on div "Доставка Редагувати Нова Пошта (платна) Номер накладної 20 4512 6916 3120   Ста…" at bounding box center [417, 113] width 200 height 209
copy div "Сума післяплати 680 ₴ Комісія за післяплату 33.60 ₴ Платник комісії післяплати …"
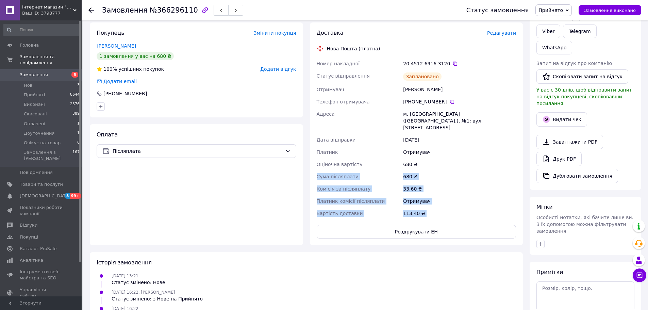
scroll to position [0, 0]
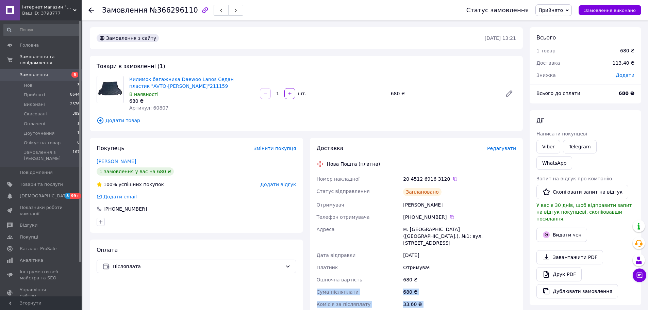
click at [56, 72] on span "Замовлення" at bounding box center [41, 75] width 43 height 6
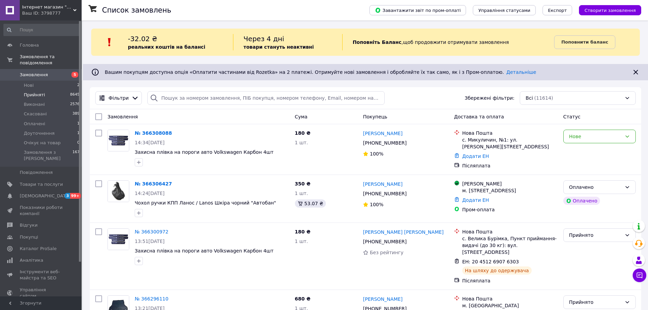
click at [44, 90] on li "Прийняті 8645" at bounding box center [42, 95] width 84 height 10
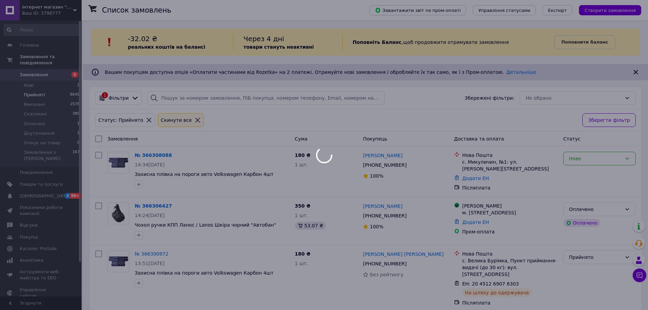
click at [48, 78] on div at bounding box center [324, 155] width 648 height 310
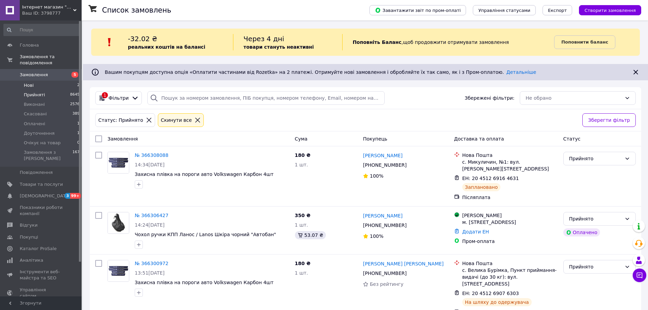
click at [24, 81] on li "Нові 2" at bounding box center [42, 86] width 84 height 10
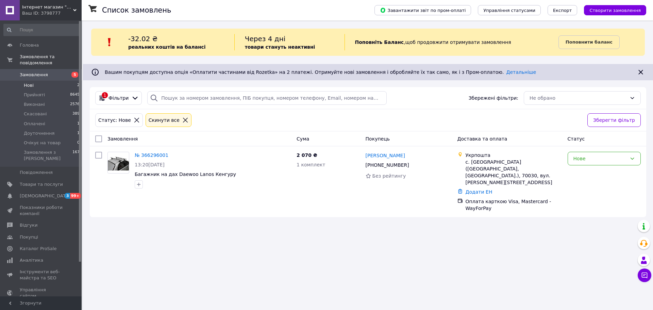
click at [60, 72] on span "Замовлення" at bounding box center [41, 75] width 43 height 6
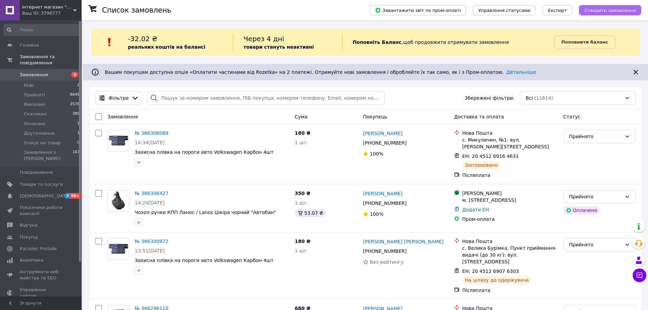
click at [624, 13] on span "Створити замовлення" at bounding box center [609, 10] width 51 height 5
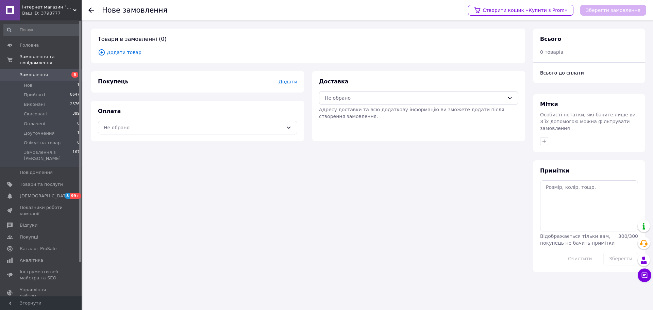
click at [125, 53] on span "Додати товар" at bounding box center [308, 52] width 420 height 7
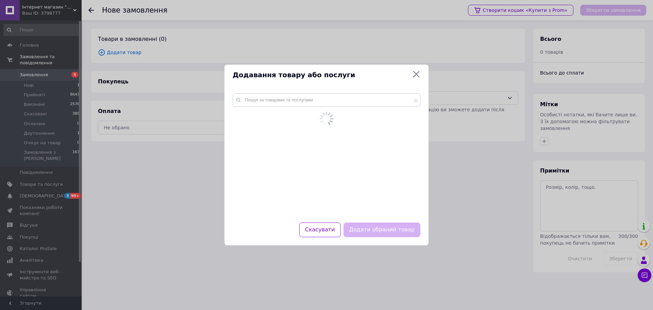
drag, startPoint x: 296, startPoint y: 82, endPoint x: 295, endPoint y: 99, distance: 17.7
click at [296, 82] on div "Додавання товару або послуги" at bounding box center [326, 75] width 204 height 21
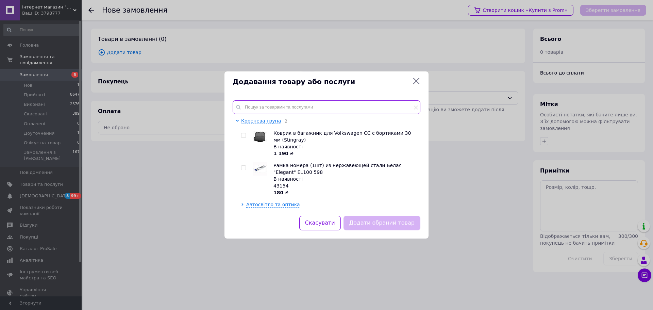
click at [295, 99] on div "Коренева група 2 Коврик в багажник для Volkswagen CC с бортиками 30 мм (Stingra…" at bounding box center [326, 153] width 204 height 123
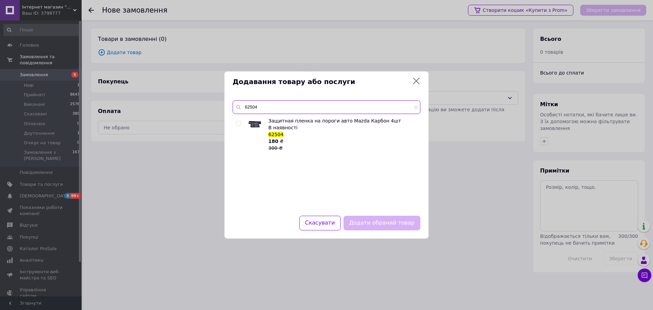
type input "62504"
click at [237, 122] on input "checkbox" at bounding box center [238, 123] width 4 height 4
checkbox input "true"
drag, startPoint x: 395, startPoint y: 225, endPoint x: 254, endPoint y: 121, distance: 174.9
click at [394, 225] on button "Додати обраний товар" at bounding box center [381, 223] width 77 height 15
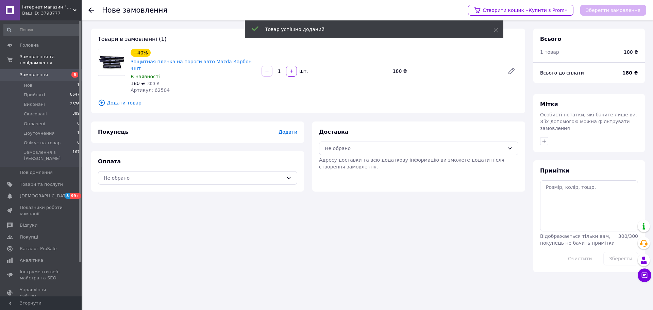
click at [287, 129] on div "Покупець Додати" at bounding box center [197, 131] width 213 height 21
click at [287, 129] on span "Додати" at bounding box center [288, 131] width 19 height 5
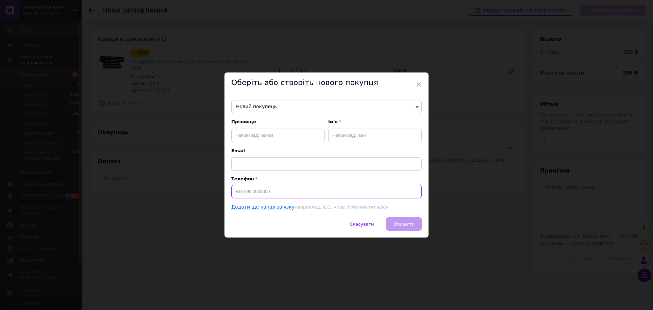
click at [259, 191] on input at bounding box center [326, 192] width 190 height 14
paste input "+380970995816"
click at [235, 191] on input "+380970995816" at bounding box center [326, 192] width 190 height 14
type input "+380970995816"
click at [273, 134] on input "text" at bounding box center [278, 136] width 94 height 14
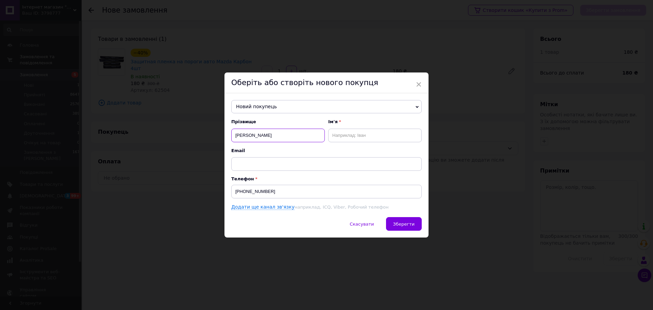
type input "Ковтун"
type input "Руслан"
click at [410, 229] on button "Зберегти" at bounding box center [404, 224] width 36 height 14
click at [409, 221] on button "Зберегти" at bounding box center [404, 224] width 36 height 14
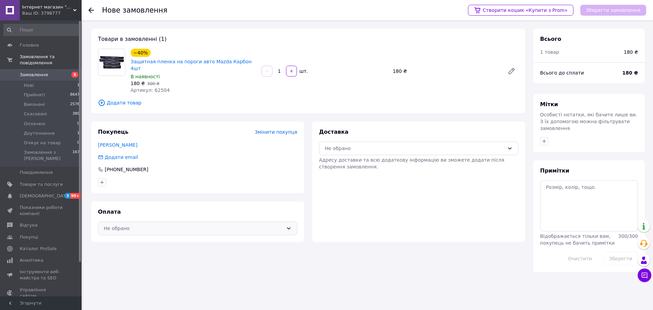
click at [143, 225] on div "Не обрано" at bounding box center [197, 228] width 199 height 14
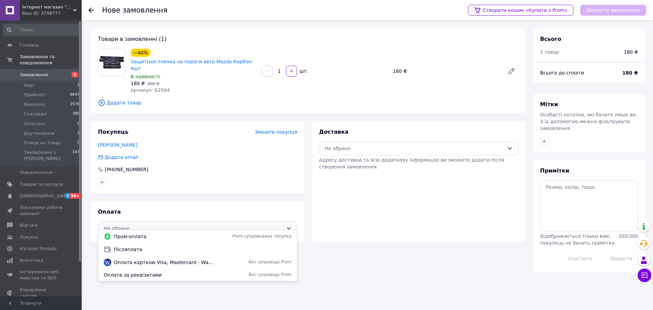
click at [133, 244] on div "Післяплата" at bounding box center [197, 249] width 199 height 13
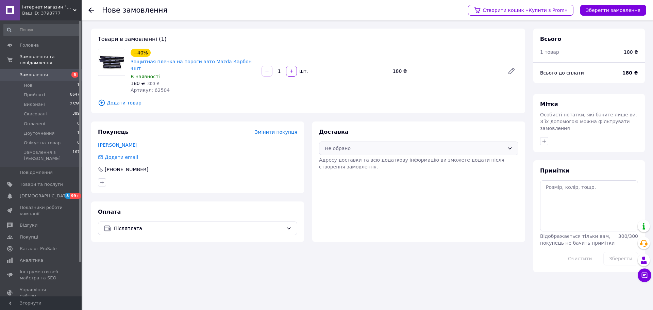
click at [367, 141] on div "Не обрано" at bounding box center [418, 148] width 199 height 14
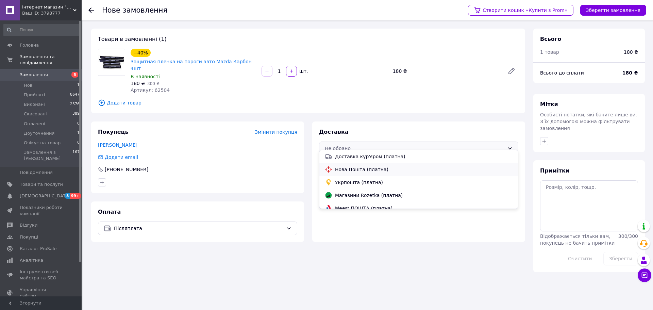
click at [353, 170] on span "Нова Пошта (платна)" at bounding box center [424, 169] width 178 height 7
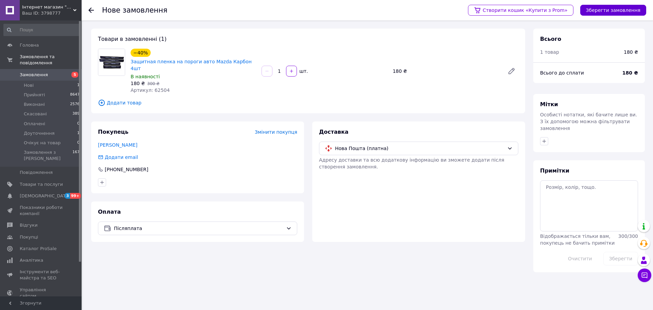
click at [601, 7] on button "Зберегти замовлення" at bounding box center [613, 10] width 66 height 11
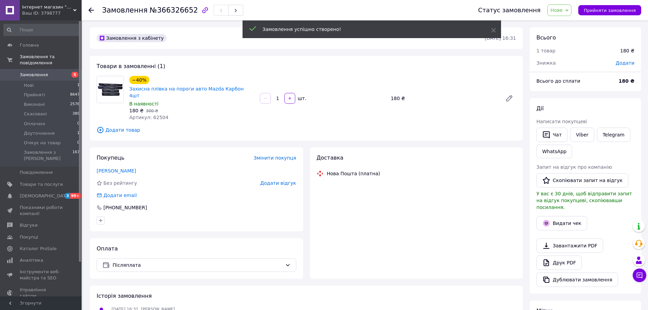
click at [571, 13] on span "Нове" at bounding box center [559, 10] width 24 height 12
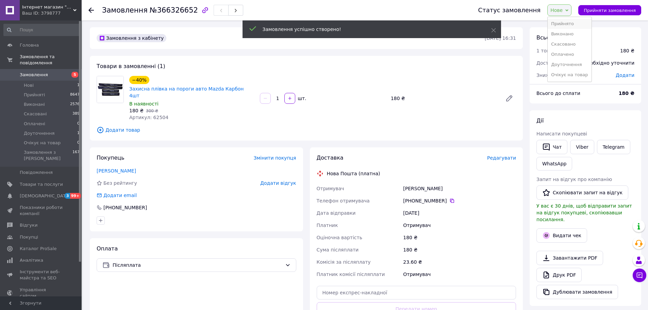
click at [570, 25] on li "Прийнято" at bounding box center [569, 24] width 44 height 10
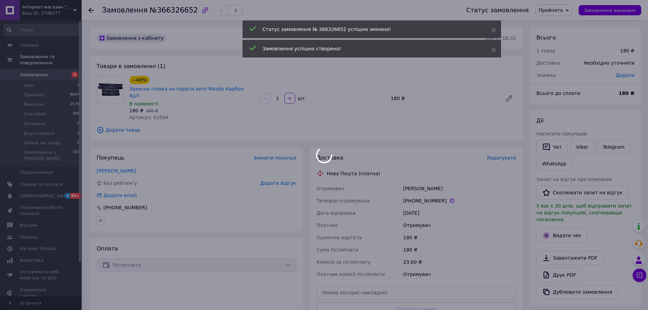
click at [502, 154] on div "Редагувати" at bounding box center [501, 157] width 29 height 7
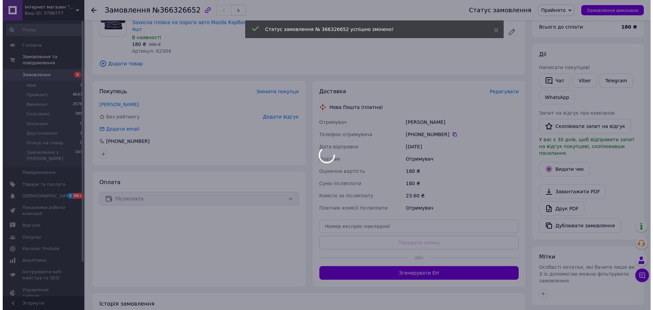
scroll to position [68, 0]
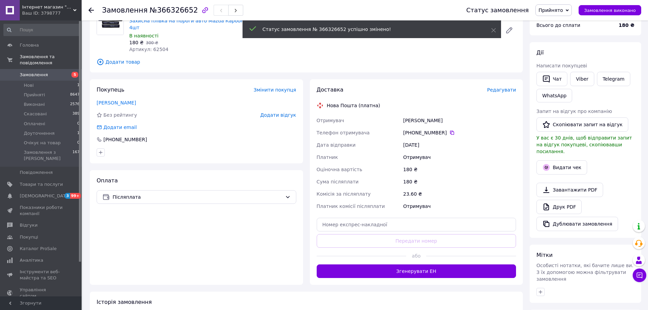
click at [509, 87] on span "Редагувати" at bounding box center [501, 89] width 29 height 5
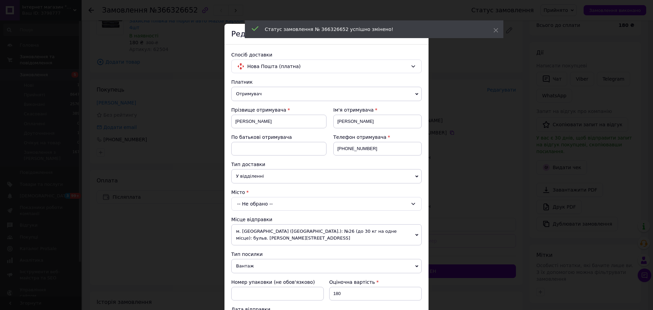
click at [255, 200] on div "-- Не обрано --" at bounding box center [326, 204] width 190 height 14
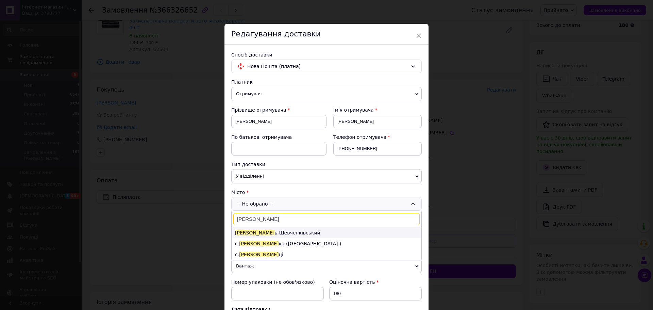
type input "корсун"
click at [254, 236] on li "Корсун ь-Шевченківський" at bounding box center [327, 232] width 190 height 11
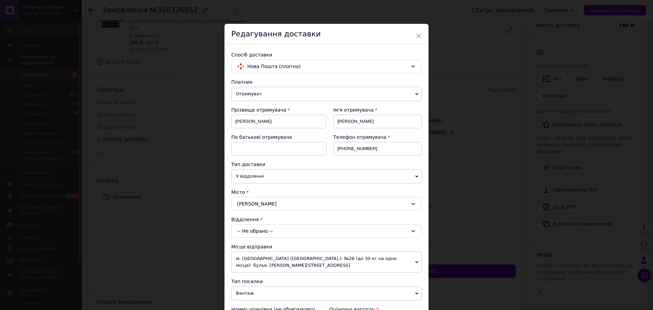
click at [257, 233] on div "-- Не обрано --" at bounding box center [326, 231] width 190 height 14
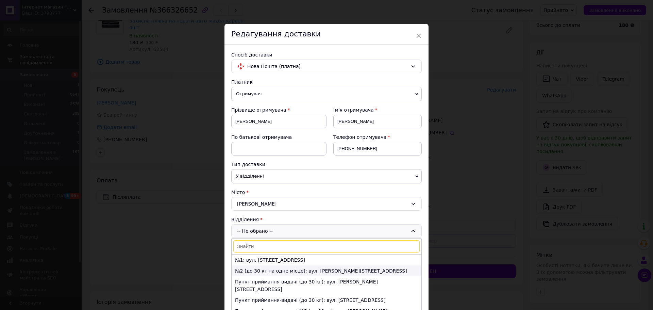
click at [254, 270] on li "№2 (до 30 кг на одне місце): вул. Ярослава Мудрого, 373" at bounding box center [327, 270] width 190 height 11
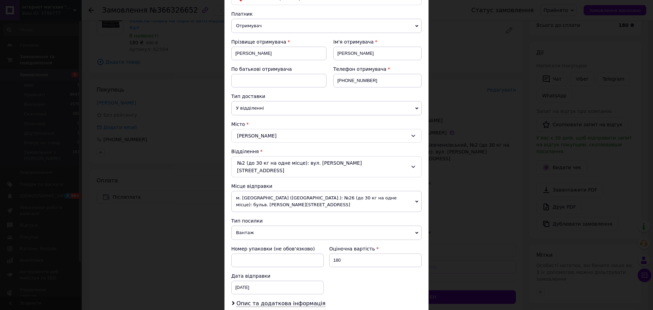
drag, startPoint x: 256, startPoint y: 224, endPoint x: 253, endPoint y: 239, distance: 15.2
click at [256, 225] on span "Вантаж" at bounding box center [326, 232] width 190 height 14
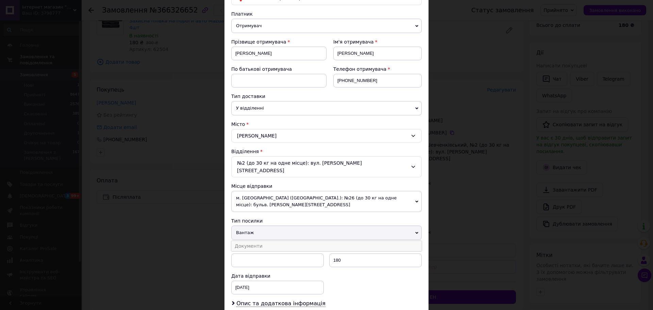
click at [252, 242] on li "Документи" at bounding box center [326, 246] width 190 height 10
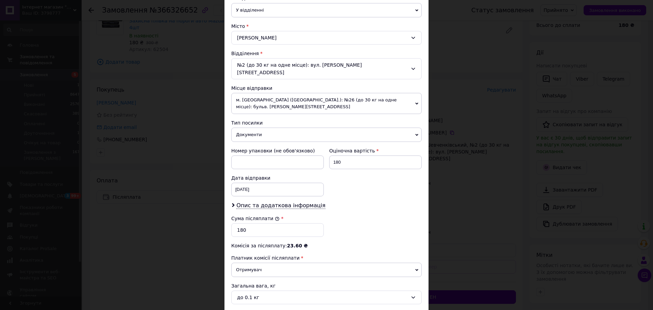
scroll to position [223, 0]
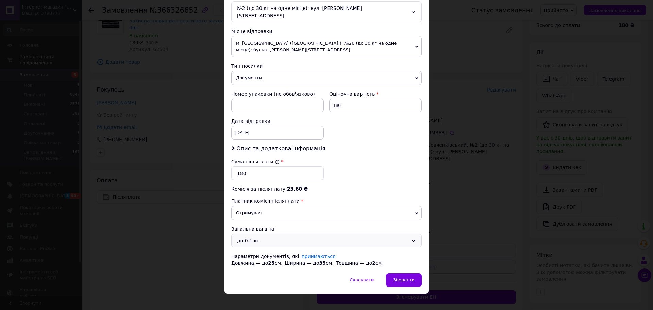
click at [255, 237] on div "до 0.1 кг" at bounding box center [322, 240] width 171 height 7
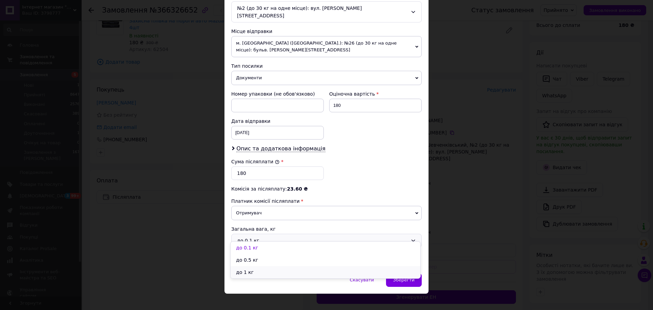
click at [245, 269] on li "до 1 кг" at bounding box center [326, 272] width 190 height 12
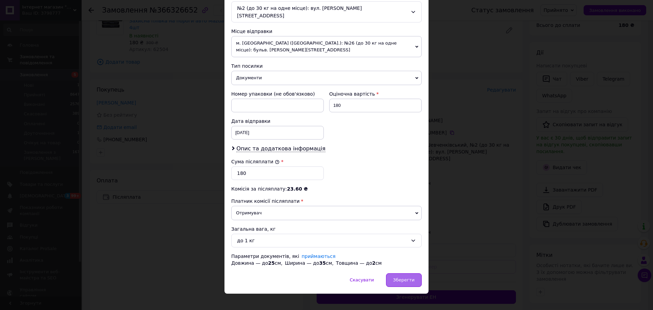
click at [410, 277] on span "Зберегти" at bounding box center [403, 279] width 21 height 5
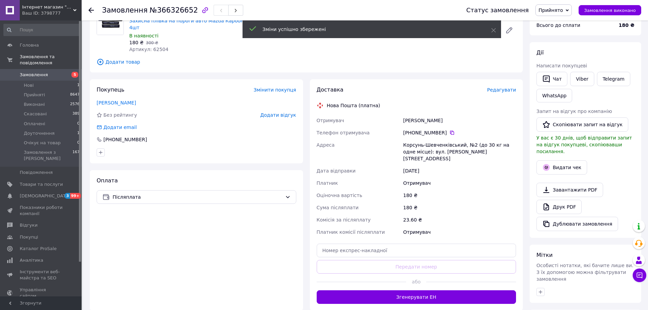
click at [501, 87] on span "Редагувати" at bounding box center [501, 89] width 29 height 5
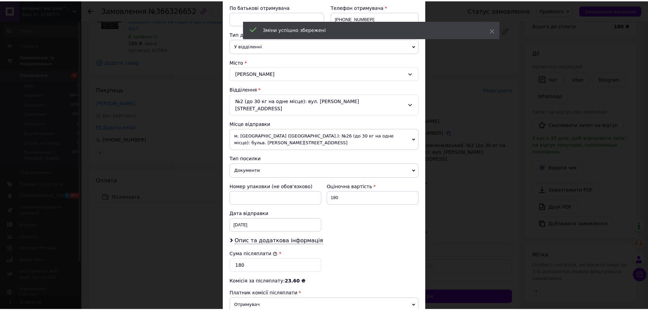
scroll to position [204, 0]
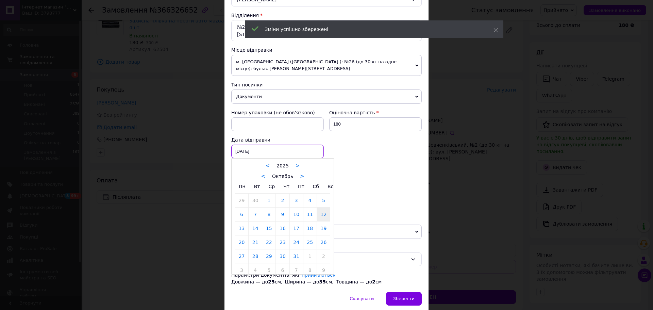
click at [263, 148] on div "[DATE] < 2025 > < Октябрь > Пн Вт Ср Чт Пт Сб Вс 29 30 1 2 3 4 5 6 7 8 9 10 11 …" at bounding box center [277, 152] width 92 height 14
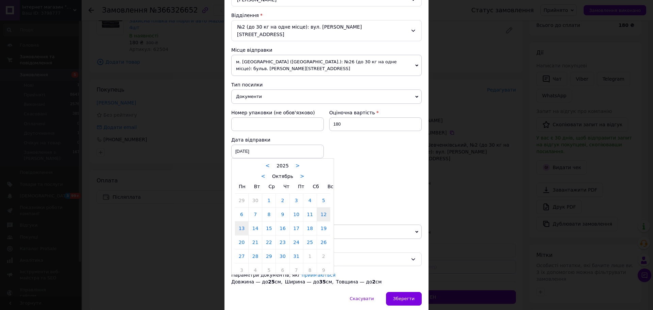
click at [241, 221] on link "13" at bounding box center [241, 228] width 13 height 14
type input "[DATE]"
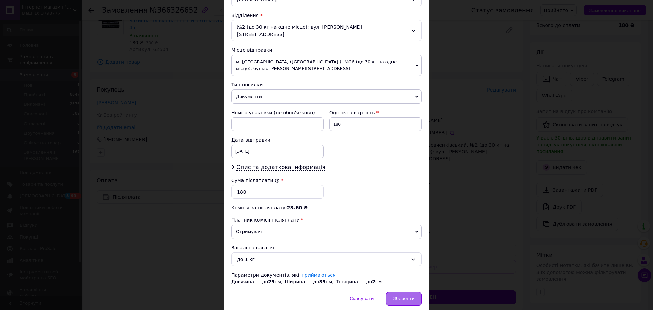
click at [407, 296] on span "Зберегти" at bounding box center [403, 298] width 21 height 5
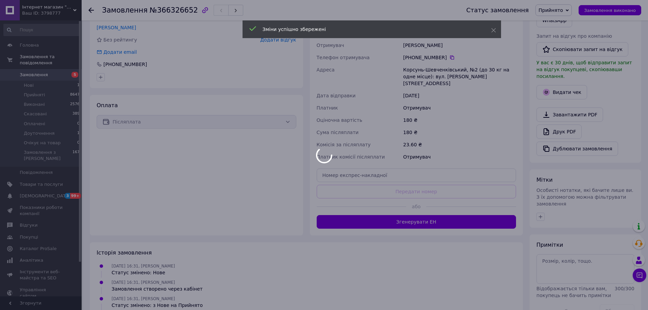
scroll to position [195, 0]
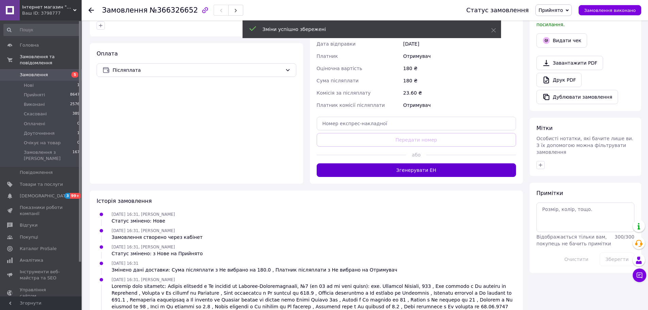
click at [412, 163] on button "Згенерувати ЕН" at bounding box center [417, 170] width 200 height 14
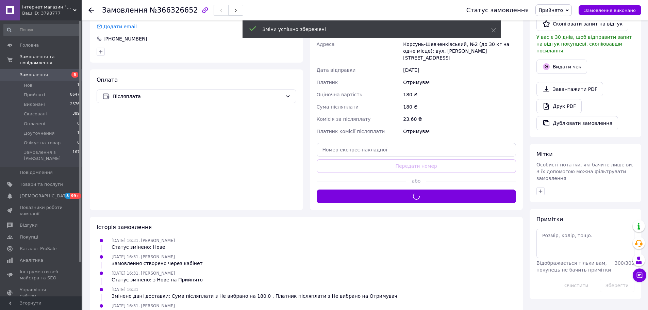
scroll to position [25, 0]
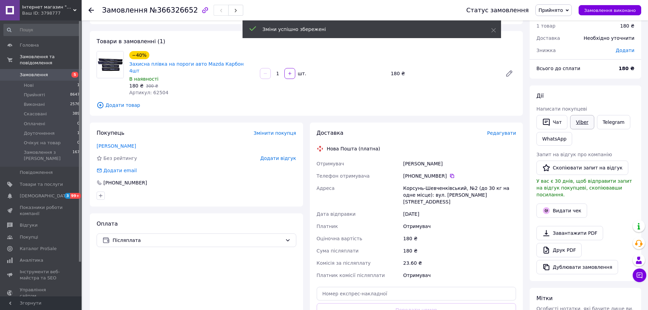
click at [581, 123] on link "Viber" at bounding box center [582, 122] width 24 height 14
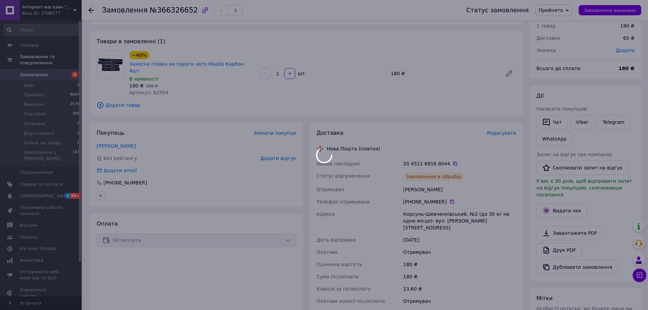
click at [242, 64] on div at bounding box center [324, 155] width 648 height 310
click at [242, 64] on div "−40% Захисна плівка на пороги авто Mazda Карбон 4шт" at bounding box center [192, 62] width 127 height 24
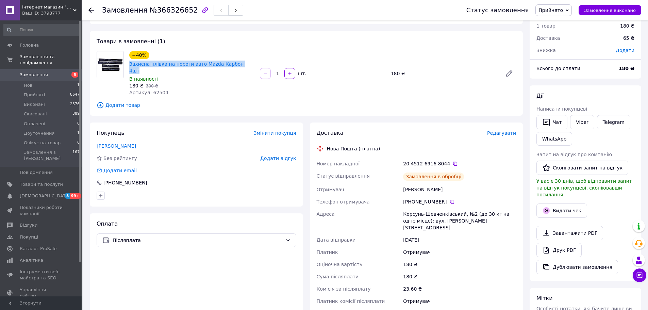
copy link "Захисна плівка на пороги авто Mazda Карбон 4шт"
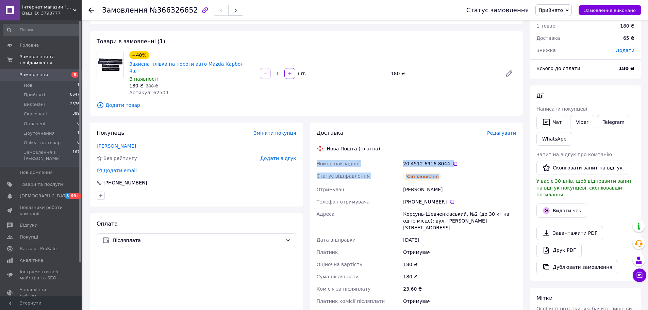
drag, startPoint x: 313, startPoint y: 157, endPoint x: 443, endPoint y: 163, distance: 130.7
click at [443, 163] on div "Доставка Редагувати Нова Пошта (платна) Номер накладної 20 4512 6916 8044   Ста…" at bounding box center [416, 233] width 213 height 223
drag, startPoint x: 312, startPoint y: 212, endPoint x: 443, endPoint y: 224, distance: 131.8
click at [443, 224] on div "Доставка Редагувати Нова Пошта (платна) Номер накладної 20 4512 6916 8044   Ста…" at bounding box center [416, 233] width 213 height 223
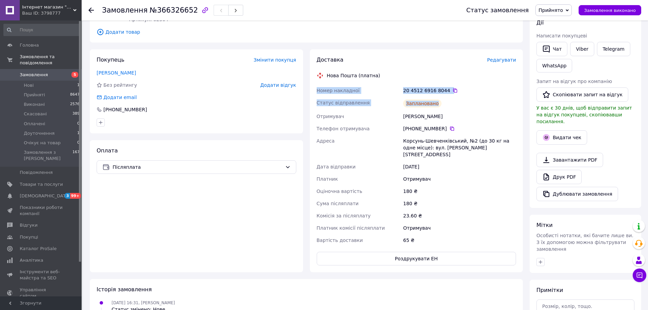
scroll to position [161, 0]
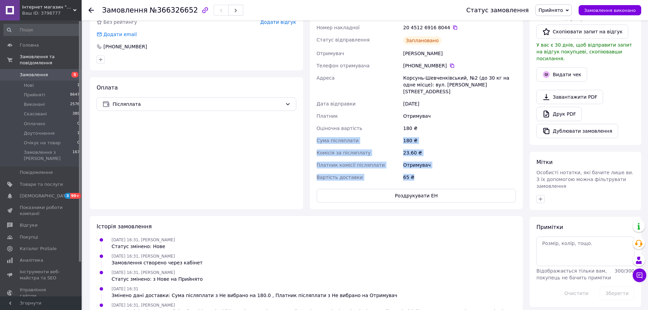
drag, startPoint x: 316, startPoint y: 130, endPoint x: 475, endPoint y: 169, distance: 163.5
click at [475, 169] on div "Номер накладної 20 4512 6916 8044   Статус відправлення Заплановано Отримувач К…" at bounding box center [416, 102] width 202 height 162
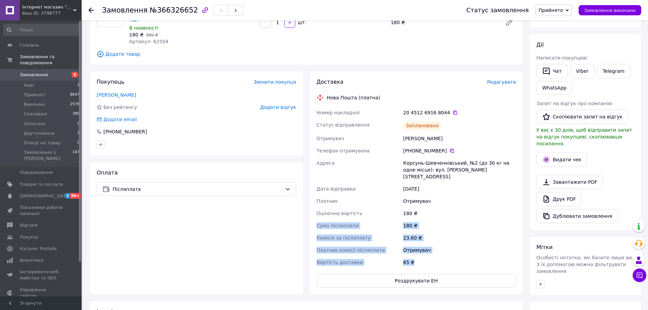
scroll to position [0, 0]
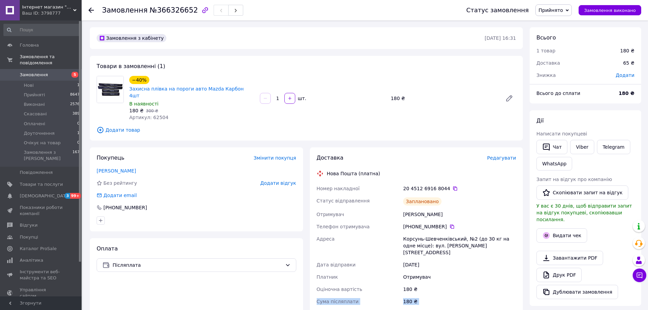
click at [48, 69] on link "Замовлення 5" at bounding box center [42, 75] width 84 height 12
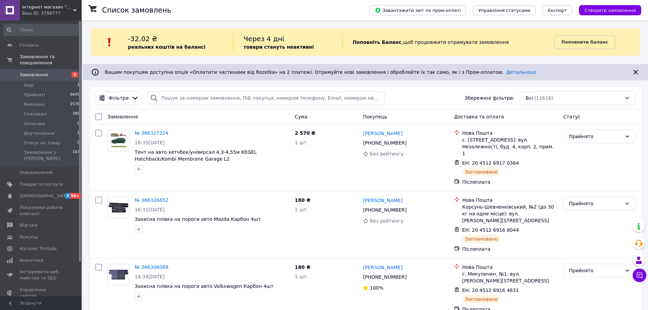
click at [602, 16] on div "Завантажити звіт по пром-оплаті Управління статусами Експорт Створити замовлення" at bounding box center [498, 10] width 285 height 20
click at [604, 12] on span "Створити замовлення" at bounding box center [609, 10] width 51 height 5
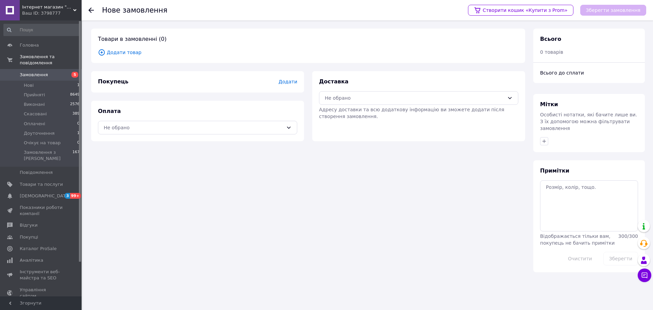
click at [131, 52] on span "Додати товар" at bounding box center [308, 52] width 420 height 7
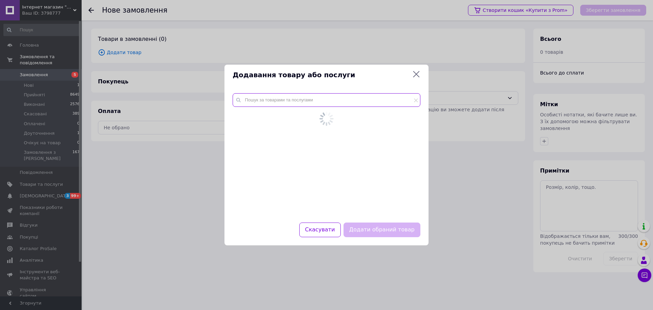
click at [333, 101] on input "text" at bounding box center [327, 100] width 188 height 14
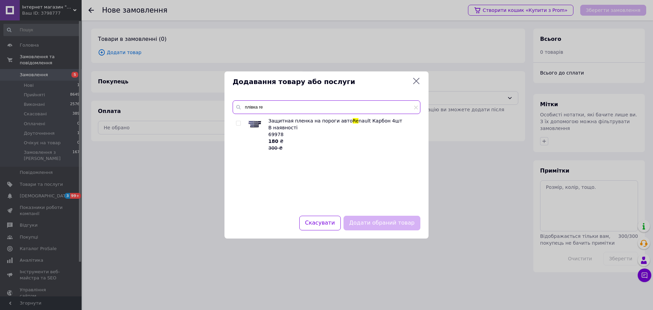
type input "плівка re"
click at [238, 124] on input "checkbox" at bounding box center [238, 123] width 4 height 4
checkbox input "true"
click at [290, 109] on input "плівка re" at bounding box center [327, 107] width 188 height 14
type input "плівка Lada"
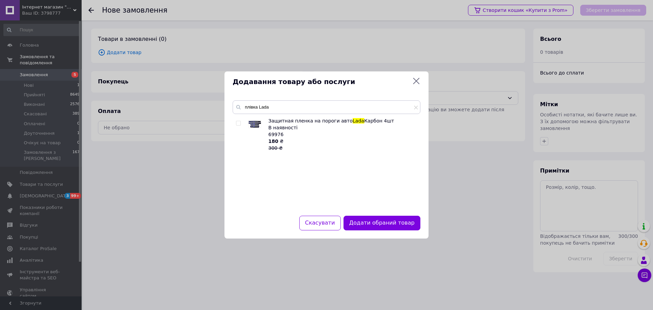
click at [238, 123] on input "checkbox" at bounding box center [238, 123] width 4 height 4
checkbox input "true"
click at [380, 225] on button "Додати обрані товари" at bounding box center [382, 223] width 75 height 15
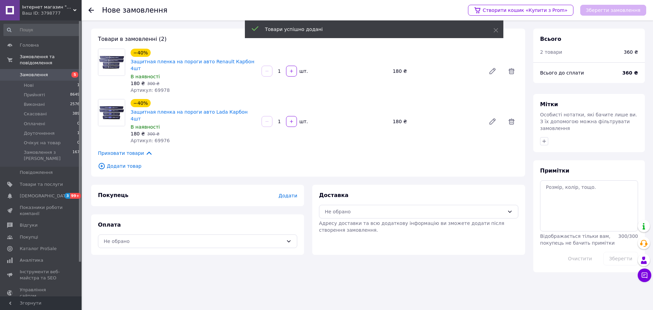
click at [290, 186] on div "Покупець Додати" at bounding box center [197, 195] width 213 height 21
click at [290, 193] on span "Додати" at bounding box center [288, 195] width 19 height 5
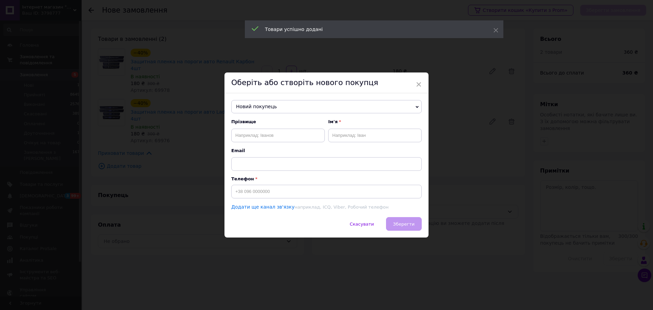
drag, startPoint x: 274, startPoint y: 222, endPoint x: 281, endPoint y: 206, distance: 17.4
click at [276, 216] on div "× Оберіть або створіть нового покупця Новий покупець Новий покупець Прізвище Ім…" at bounding box center [326, 154] width 204 height 165
click at [287, 193] on input at bounding box center [326, 192] width 190 height 14
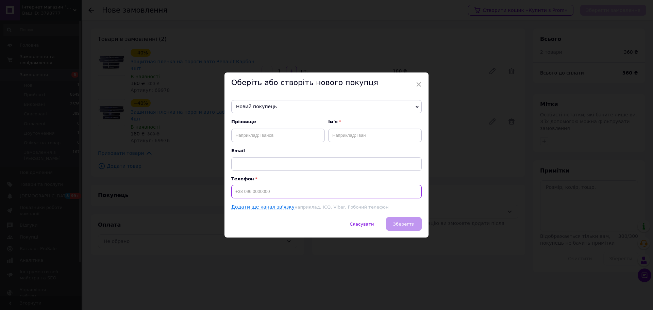
paste input "+380978080963"
click at [234, 188] on input "+380978080963" at bounding box center [326, 192] width 190 height 14
type input "+380978080963"
click at [255, 136] on input "text" at bounding box center [278, 136] width 94 height 14
paste input "Глухов Віктор"
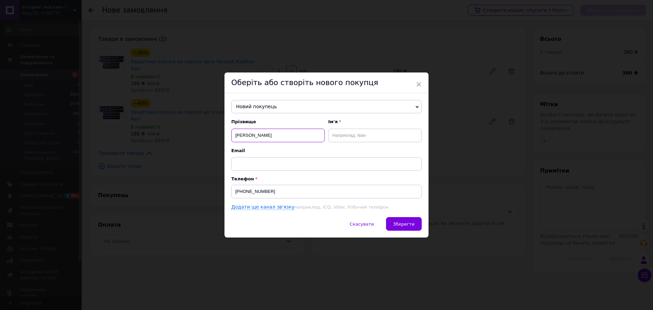
click at [251, 137] on input "Глухов Віктор" at bounding box center [278, 136] width 94 height 14
type input "Глухов"
click at [347, 130] on input "text" at bounding box center [375, 136] width 94 height 14
paste input "Віктор"
type input "Віктор"
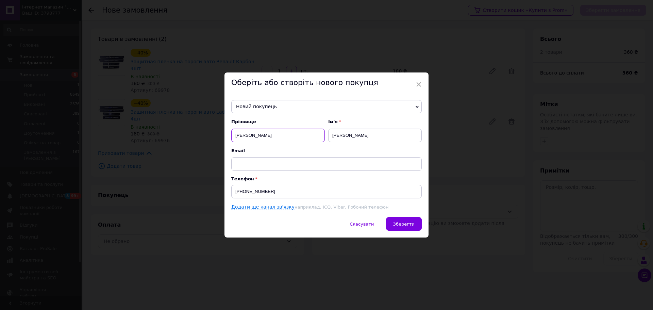
click at [281, 135] on input "Глухов" at bounding box center [278, 136] width 94 height 14
click at [233, 136] on input "Глухов" at bounding box center [278, 136] width 94 height 14
click at [283, 136] on input "Глухов" at bounding box center [278, 136] width 94 height 14
type input "Глухов"
click at [367, 131] on input "Віктор" at bounding box center [375, 136] width 94 height 14
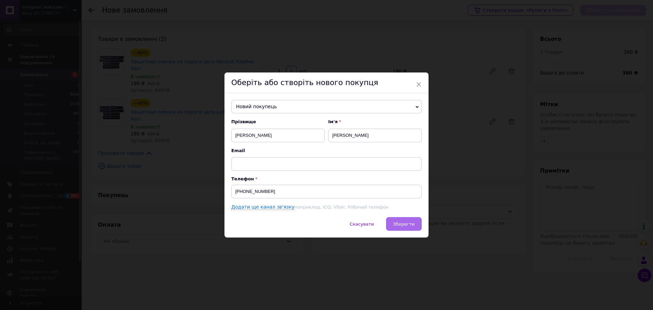
click at [415, 225] on button "Зберегти" at bounding box center [404, 224] width 36 height 14
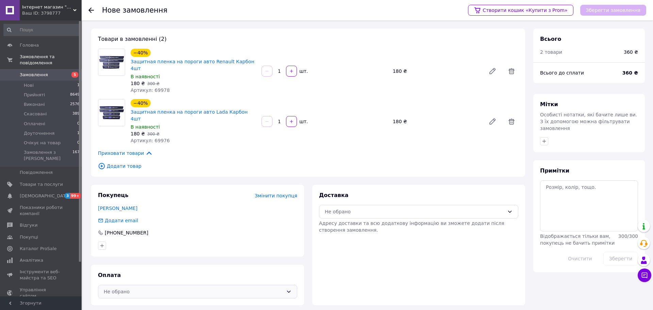
click at [161, 284] on div "Оплата Не обрано" at bounding box center [197, 285] width 213 height 40
click at [165, 288] on div "Не обрано" at bounding box center [194, 291] width 180 height 7
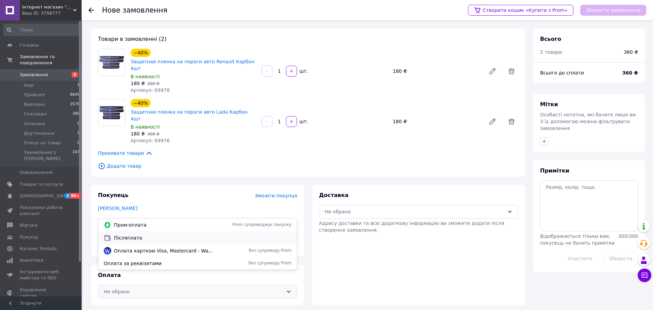
click at [135, 238] on span "Післяплата" at bounding box center [203, 237] width 178 height 7
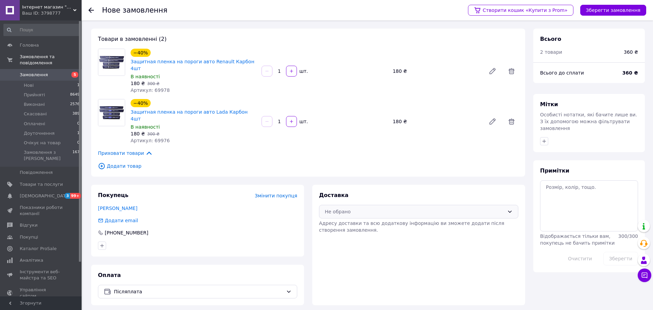
click at [392, 205] on div "Не обрано" at bounding box center [418, 212] width 199 height 14
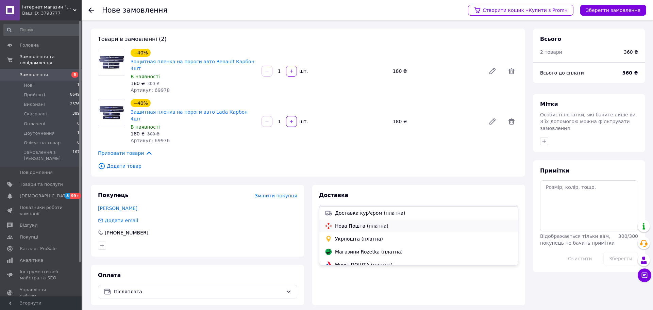
click at [344, 229] on div "Нова Пошта (платна)" at bounding box center [418, 225] width 190 height 7
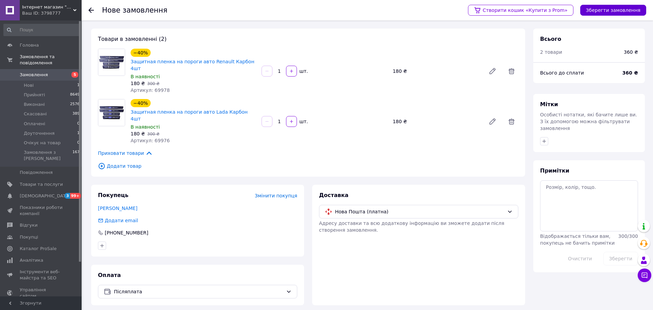
click at [619, 7] on button "Зберегти замовлення" at bounding box center [613, 10] width 66 height 11
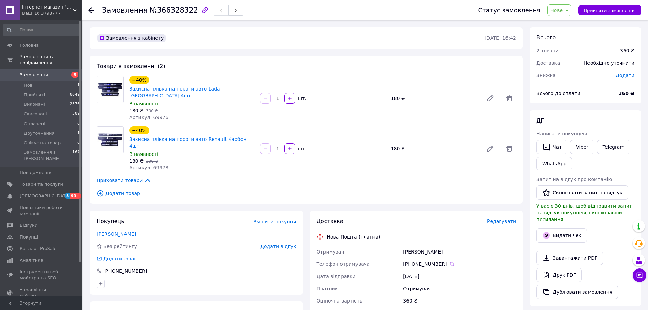
click at [562, 10] on span "Нове" at bounding box center [556, 9] width 12 height 5
click at [568, 24] on li "Прийнято" at bounding box center [569, 24] width 44 height 10
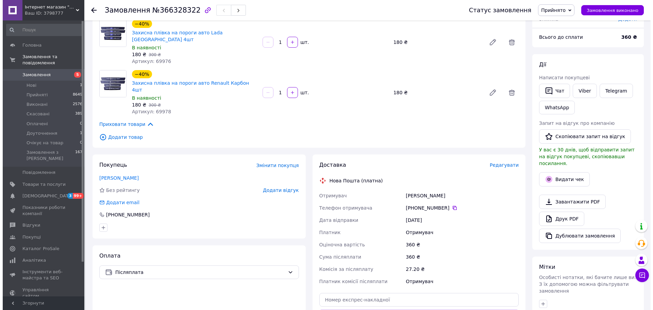
scroll to position [68, 0]
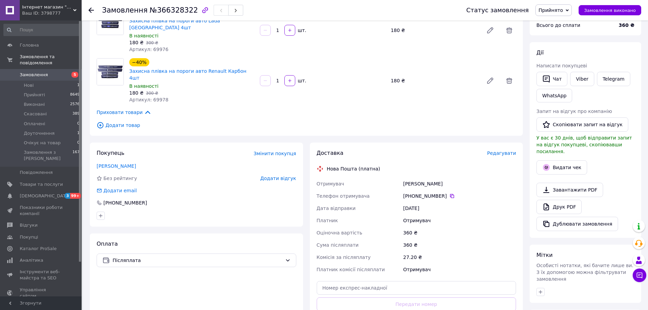
click at [499, 150] on span "Редагувати" at bounding box center [501, 152] width 29 height 5
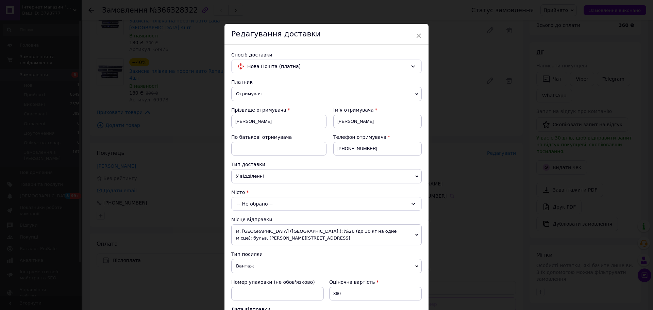
click at [250, 203] on div "-- Не обрано --" at bounding box center [326, 204] width 190 height 14
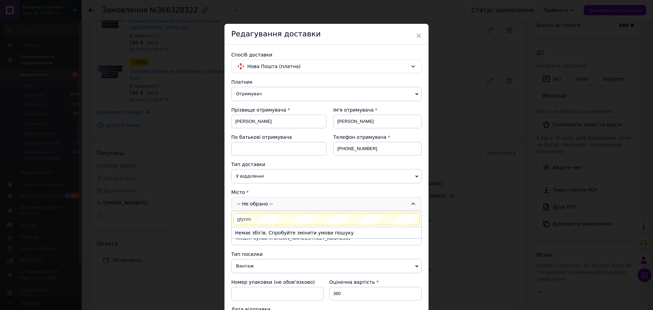
click at [257, 220] on input "gtynm" at bounding box center [326, 219] width 186 height 12
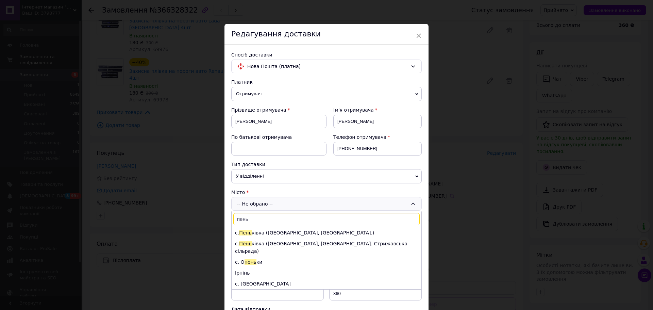
type input "пень"
click at [274, 233] on li "с. Пень ківка (Вінницька обл., Жмеринський р-н.)" at bounding box center [327, 232] width 190 height 11
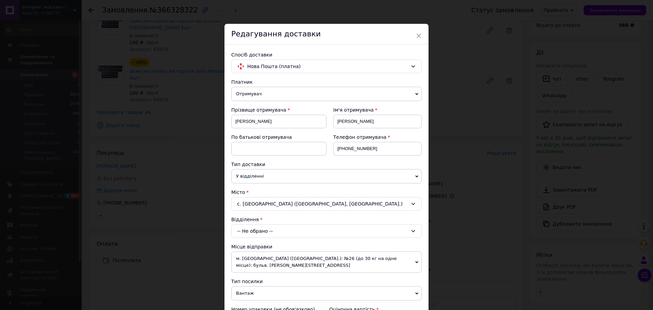
click at [273, 228] on div "-- Не обрано --" at bounding box center [326, 231] width 190 height 14
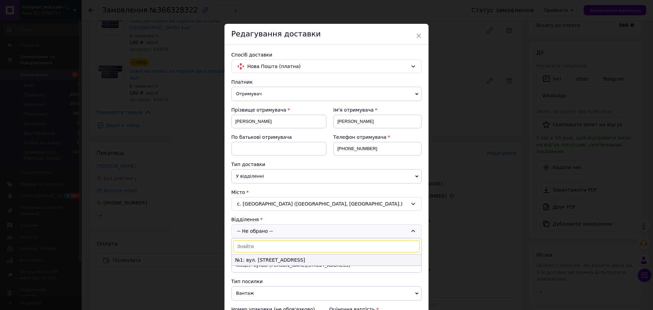
click at [257, 263] on li "№1: вул. Миру, 60а" at bounding box center [327, 259] width 190 height 11
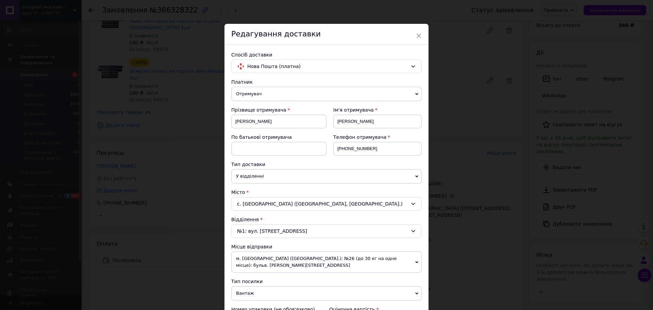
scroll to position [136, 0]
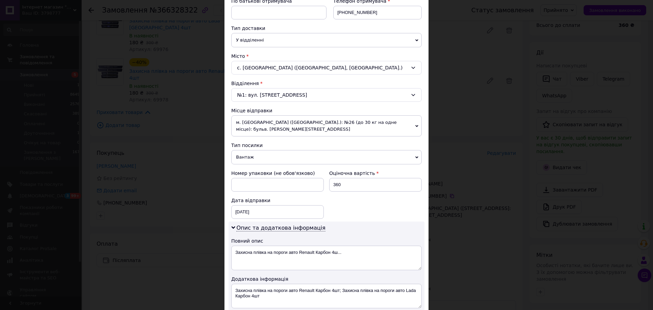
click at [258, 161] on span "Вантаж" at bounding box center [326, 157] width 190 height 14
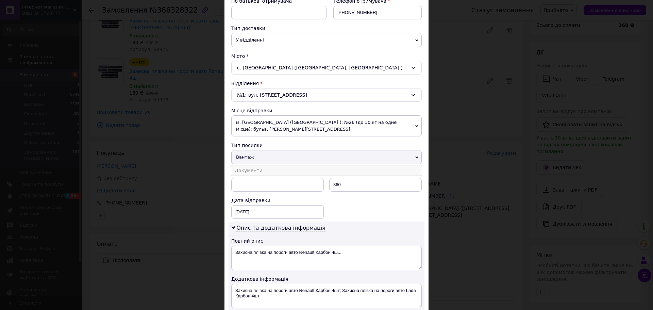
click at [249, 170] on li "Документи" at bounding box center [326, 170] width 190 height 10
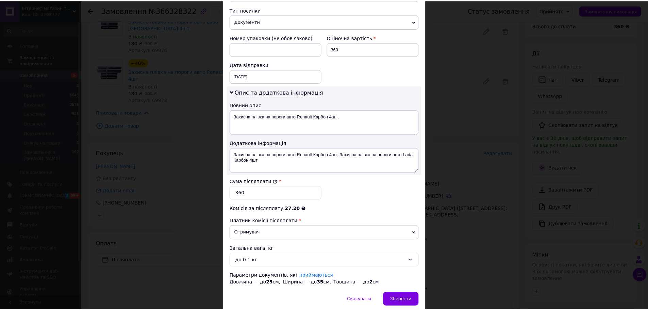
scroll to position [272, 0]
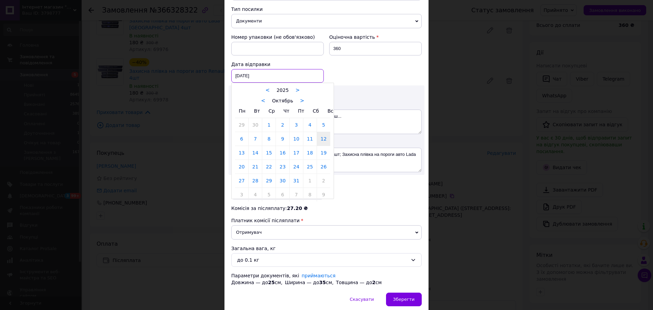
click at [248, 75] on div "[DATE] < 2025 > < Октябрь > Пн Вт Ср Чт Пт Сб Вс 29 30 1 2 3 4 5 6 7 8 9 10 11 …" at bounding box center [277, 76] width 92 height 14
click at [236, 154] on link "13" at bounding box center [241, 153] width 13 height 14
type input "[DATE]"
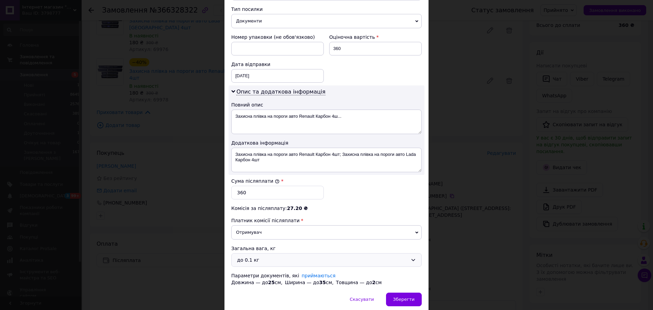
click at [264, 266] on div "до 0.1 кг" at bounding box center [326, 260] width 190 height 14
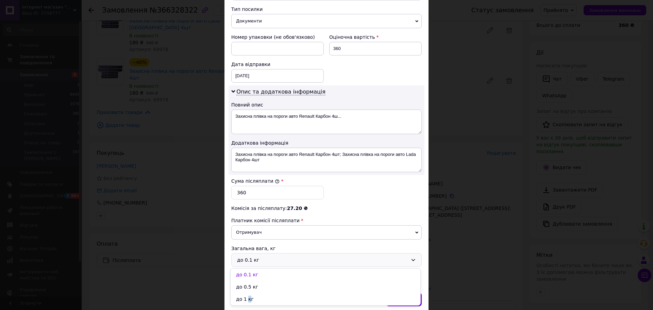
click at [247, 298] on li "до 1 кг" at bounding box center [326, 299] width 190 height 12
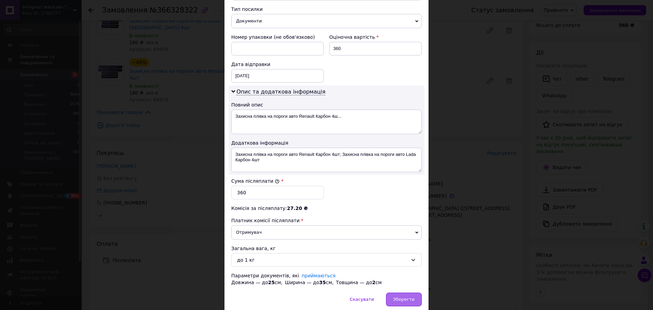
click at [405, 303] on div "Зберегти" at bounding box center [404, 299] width 36 height 14
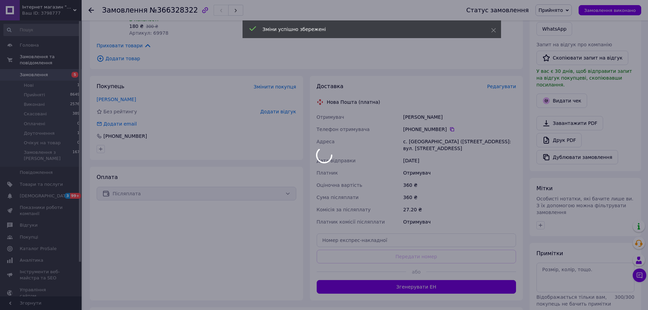
scroll to position [102, 0]
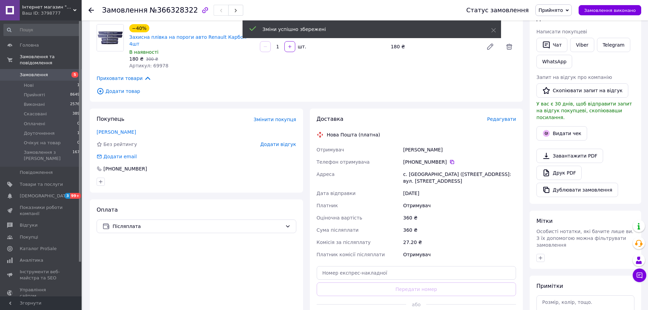
drag, startPoint x: 380, startPoint y: 291, endPoint x: 385, endPoint y: 282, distance: 10.7
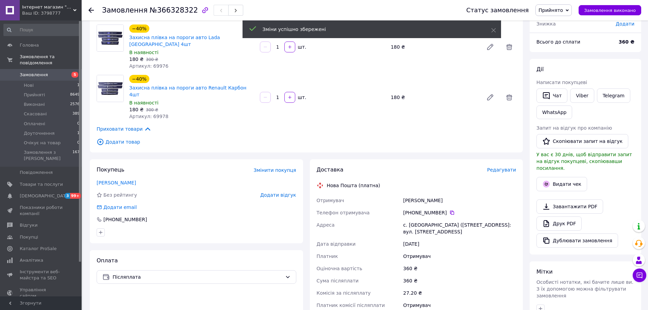
scroll to position [0, 0]
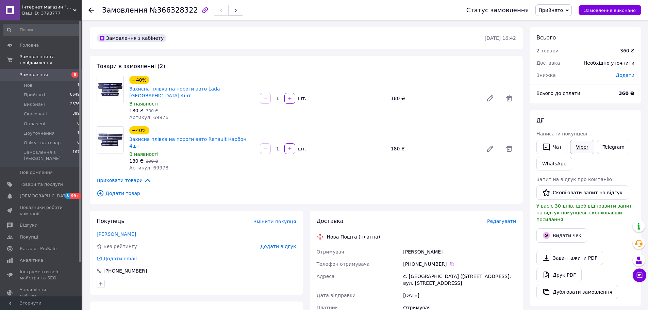
click at [576, 147] on link "Viber" at bounding box center [582, 147] width 24 height 14
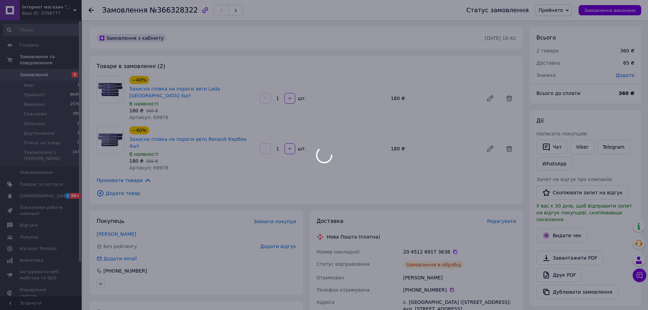
click at [258, 79] on div "−40% Захисна плівка на пороги авто Lada Карбон 4шт В наявності 180 ₴   300 ₴ Ар…" at bounding box center [323, 98] width 392 height 48
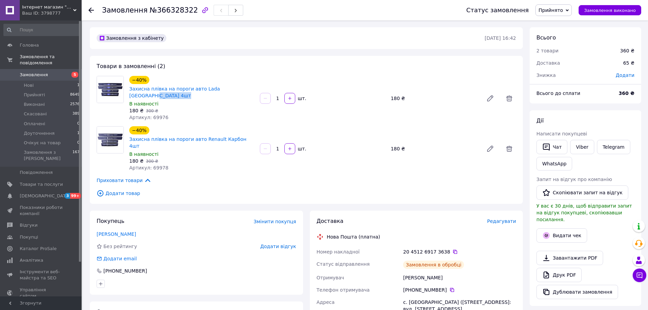
click at [258, 79] on div "−40% Захисна плівка на пороги авто Lada Карбон 4шт В наявності 180 ₴   300 ₴ Ар…" at bounding box center [323, 98] width 392 height 48
click at [47, 72] on span "Замовлення" at bounding box center [41, 75] width 43 height 6
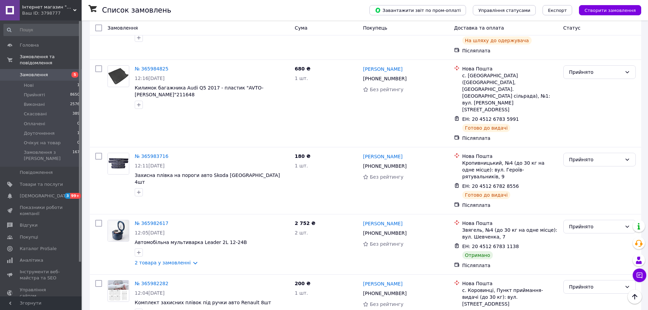
scroll to position [1904, 0]
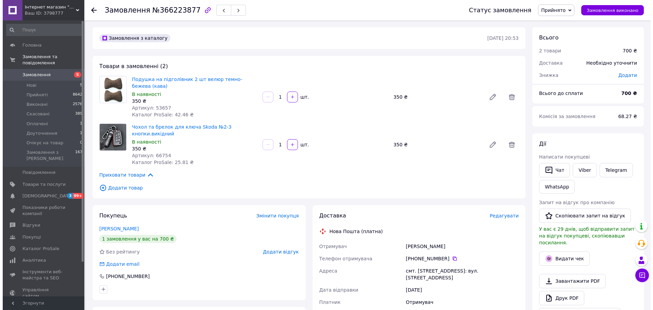
scroll to position [102, 0]
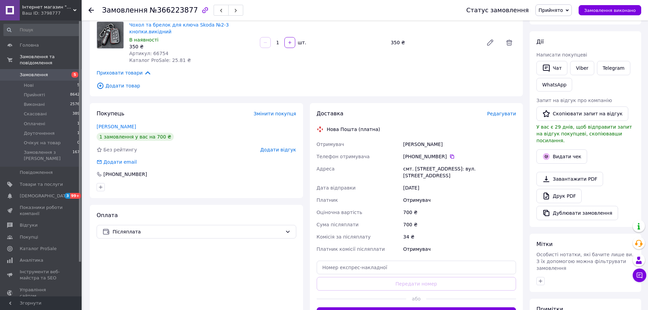
click at [502, 112] on span "Редагувати" at bounding box center [501, 113] width 29 height 5
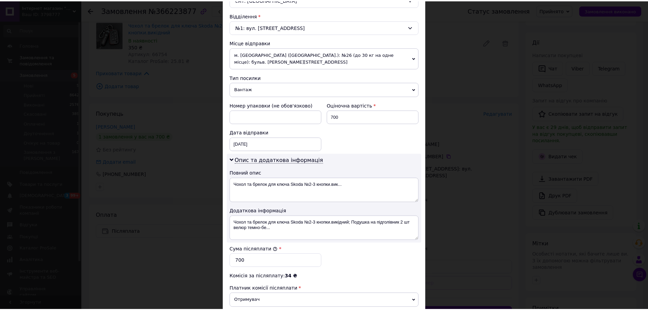
scroll to position [292, 0]
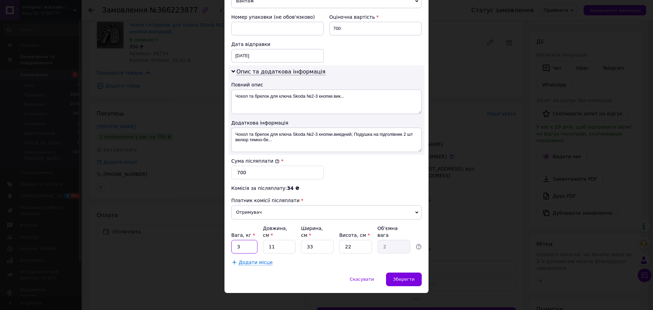
click at [250, 240] on input "3" at bounding box center [244, 247] width 26 height 14
click at [250, 240] on input "2" at bounding box center [244, 247] width 26 height 14
type input "2"
click at [349, 144] on textarea "Чохол та брелок для ключа Skoda №2-3 кнопки.викідний; Подушка на підголівник 2 …" at bounding box center [326, 140] width 190 height 24
drag, startPoint x: 406, startPoint y: 269, endPoint x: 275, endPoint y: 37, distance: 267.0
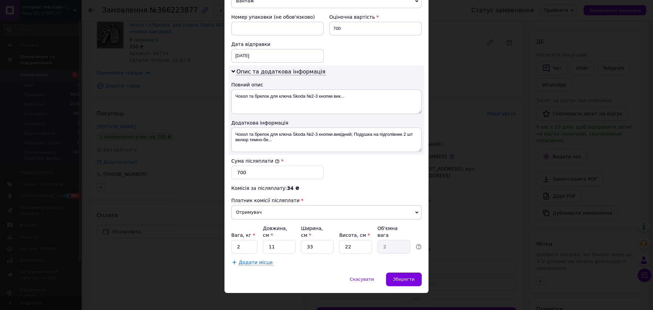
click at [276, 38] on div "× Редагування доставки Спосіб доставки Нова Пошта (платна) Платник Отримувач Ві…" at bounding box center [326, 12] width 204 height 561
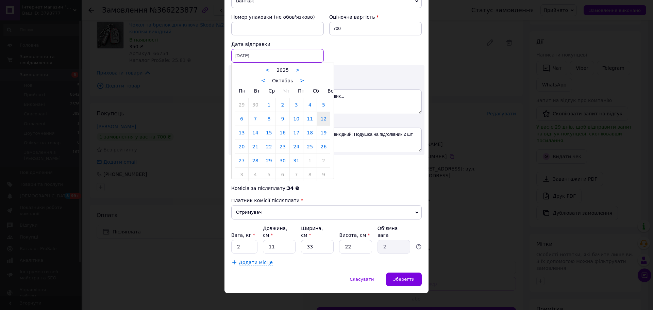
click at [254, 51] on div "[DATE] < 2025 > < Октябрь > Пн Вт Ср Чт Пт Сб Вс 29 30 1 2 3 4 5 6 7 8 9 10 11 …" at bounding box center [277, 56] width 92 height 14
click at [240, 136] on link "13" at bounding box center [241, 133] width 13 height 14
type input "[DATE]"
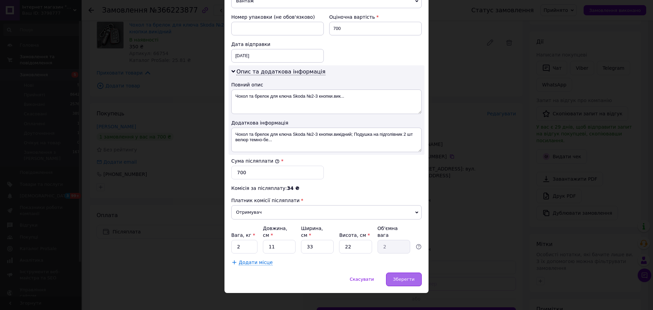
click at [405, 272] on div "Зберегти" at bounding box center [404, 279] width 36 height 14
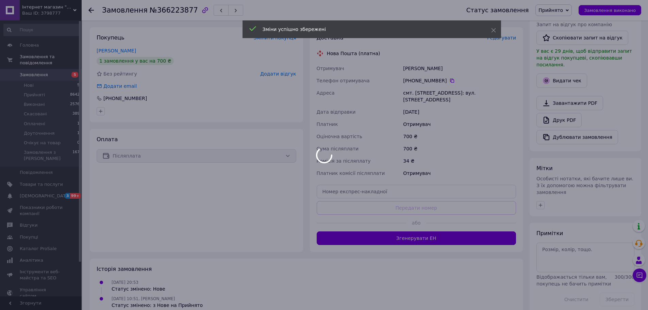
scroll to position [183, 0]
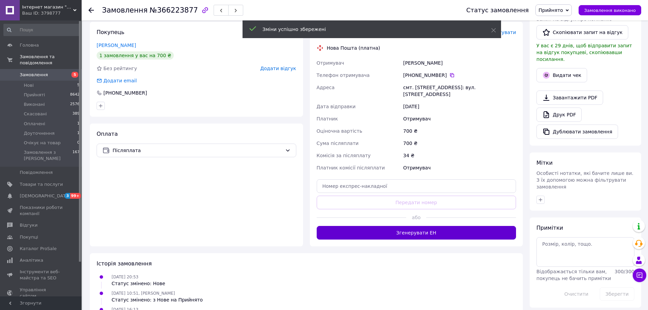
click at [401, 226] on button "Згенерувати ЕН" at bounding box center [417, 233] width 200 height 14
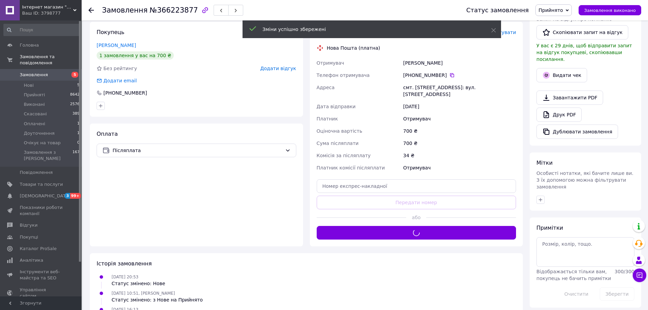
scroll to position [13, 0]
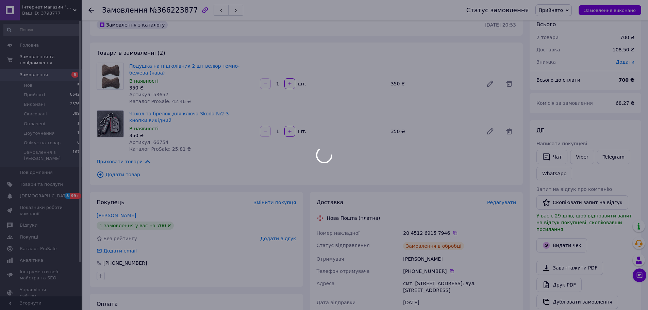
click at [587, 158] on link "Viber" at bounding box center [582, 157] width 24 height 14
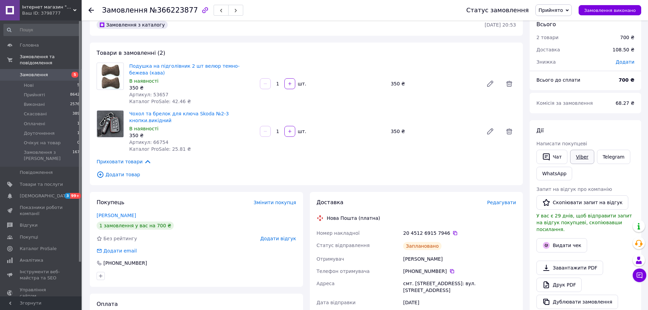
click at [578, 159] on link "Viber" at bounding box center [582, 157] width 24 height 14
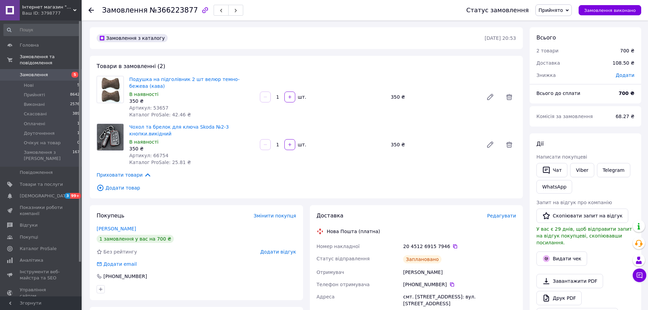
click at [247, 81] on span "Подушка на підголівник 2 шт велюр темно-бежева (кава)" at bounding box center [191, 83] width 125 height 14
copy link "Подушка на підголівник 2 шт велюр темно-бежева (кава)"
click at [224, 124] on span "Чохол та брелок для ключа Skoda №2-3 кнопки.викідний" at bounding box center [191, 130] width 125 height 14
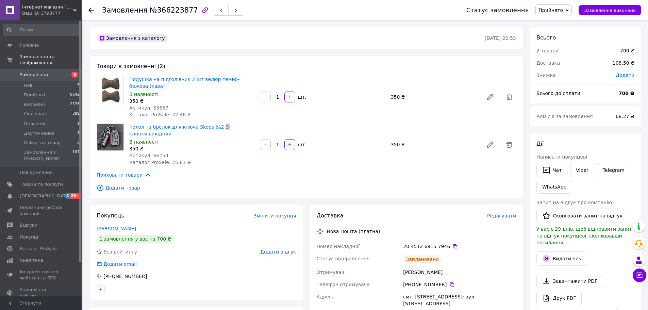
click at [224, 124] on span "Чохол та брелок для ключа Skoda №2-3 кнопки.викідний" at bounding box center [191, 130] width 125 height 14
copy link "Чохол та брелок для ключа Skoda №2-3 кнопки.викідний"
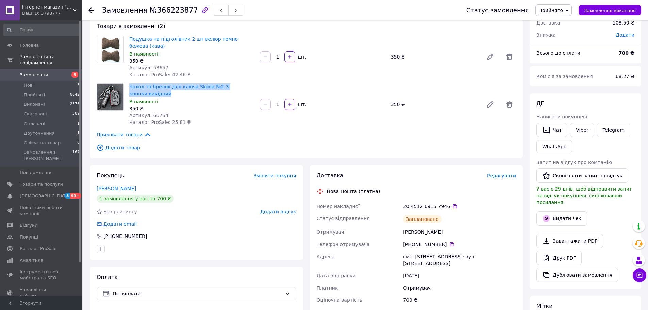
scroll to position [102, 0]
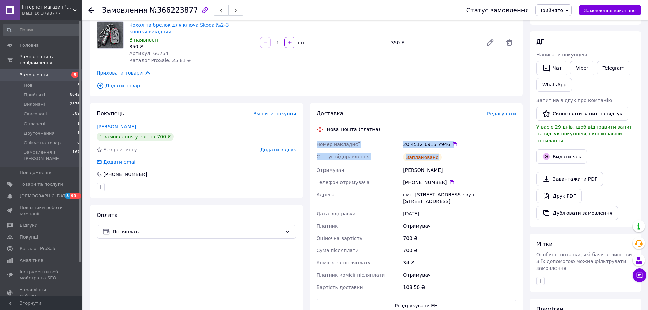
drag, startPoint x: 314, startPoint y: 146, endPoint x: 476, endPoint y: 158, distance: 163.0
click at [476, 158] on div "Доставка Редагувати Нова Пошта (платна) Номер накладної 20 4512 6915 7946   Ста…" at bounding box center [416, 211] width 213 height 216
copy div "Номер накладної 20 4512 6915 7946   Статус відправлення Заплановано"
drag, startPoint x: 321, startPoint y: 196, endPoint x: 458, endPoint y: 205, distance: 136.6
click at [458, 205] on div "Номер накладної 20 4512 6915 7946   Статус відправлення Заплановано Отримувач […" at bounding box center [416, 215] width 202 height 155
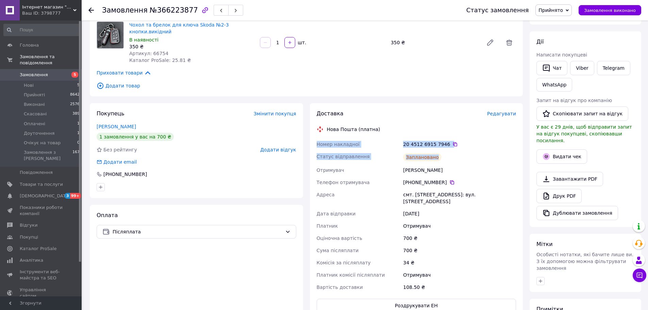
copy div "[GEOGRAPHIC_DATA] смт. [STREET_ADDRESS]: вул. Набережна, 21 Дата відправки [DAT…"
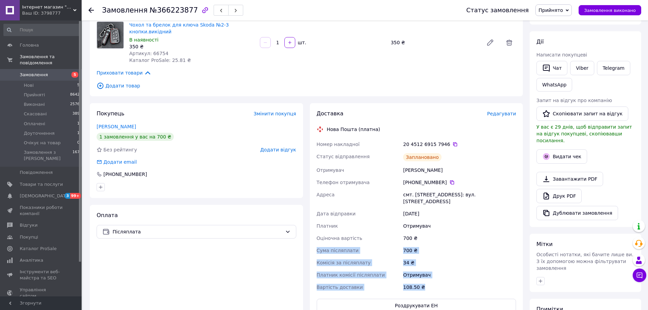
drag, startPoint x: 313, startPoint y: 246, endPoint x: 467, endPoint y: 281, distance: 157.9
click at [467, 281] on div "Доставка Редагувати Нова Пошта (платна) Номер накладної 20 4512 6915 7946   Ста…" at bounding box center [416, 211] width 213 height 216
copy div "Сума післяплати 700 ₴ Комісія за післяплату 34 ₴ Платник комісії післяплати Отр…"
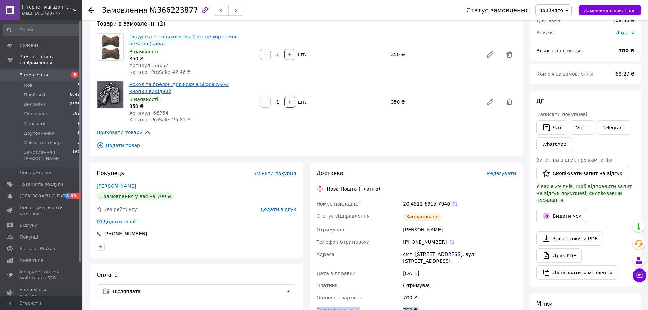
scroll to position [0, 0]
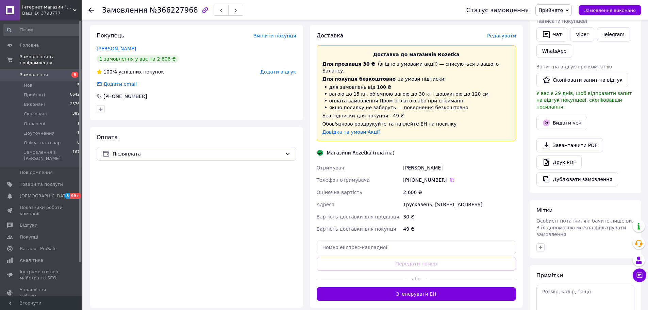
scroll to position [136, 0]
click at [399, 288] on div "Доставка Редагувати Доставка до магазинів Rozetka Для продавця 30 ₴   (згідно з…" at bounding box center [416, 166] width 213 height 282
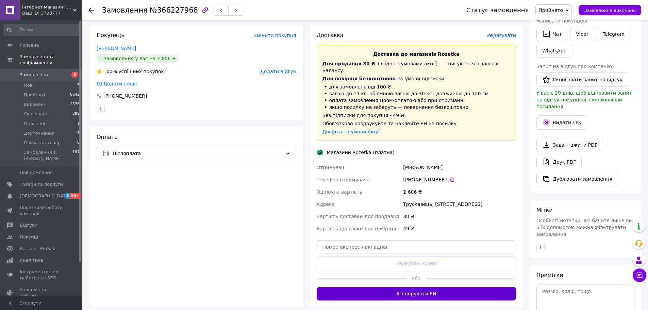
click at [399, 287] on button "Згенерувати ЕН" at bounding box center [417, 294] width 200 height 14
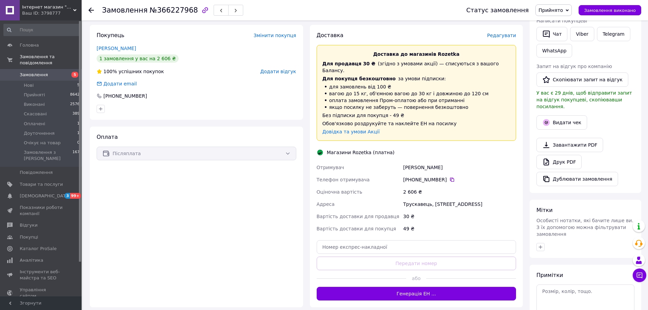
scroll to position [34, 0]
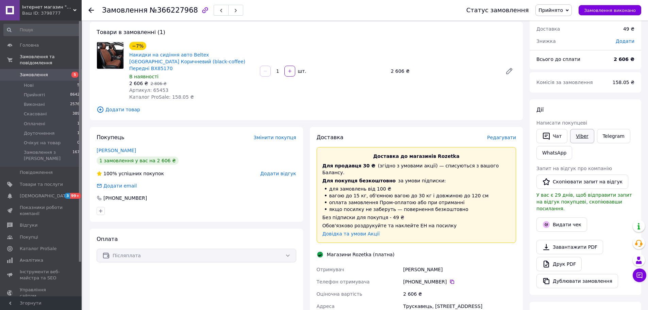
click at [577, 137] on link "Viber" at bounding box center [582, 136] width 24 height 14
click at [208, 59] on span "Накидки на сидіння авто Beltex Chicago Коричневий (black-coffee) Передні BX85170" at bounding box center [191, 61] width 125 height 20
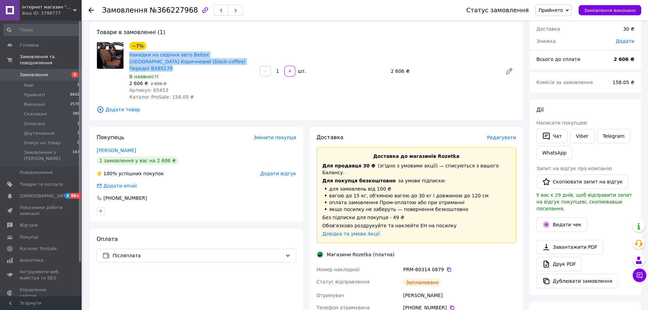
click at [208, 59] on span "Накидки на сидіння авто Beltex Chicago Коричневий (black-coffee) Передні BX85170" at bounding box center [191, 61] width 125 height 20
copy link "Накидки на сидіння авто Beltex Chicago Коричневий (black-coffee) Передні BX85170"
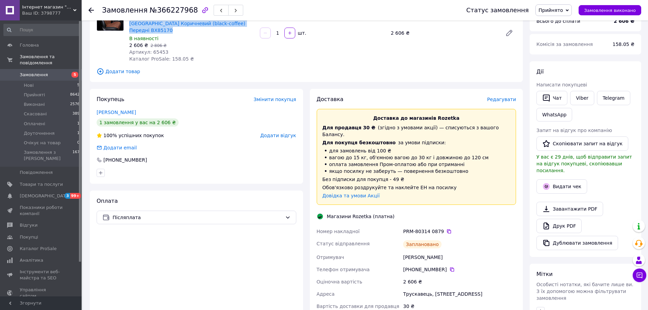
scroll to position [136, 0]
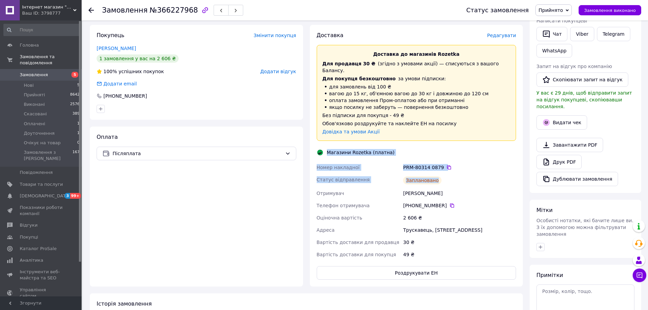
copy div "Магазини Rozetka (платна) Номер накладної PRM-80314 0879   Статус відправлення …"
drag, startPoint x: 352, startPoint y: 150, endPoint x: 476, endPoint y: 169, distance: 126.0
click at [476, 169] on div "Доставка Редагувати Доставка до магазинів Rozetka Для продавця 30 ₴   (згідно з…" at bounding box center [417, 156] width 200 height 248
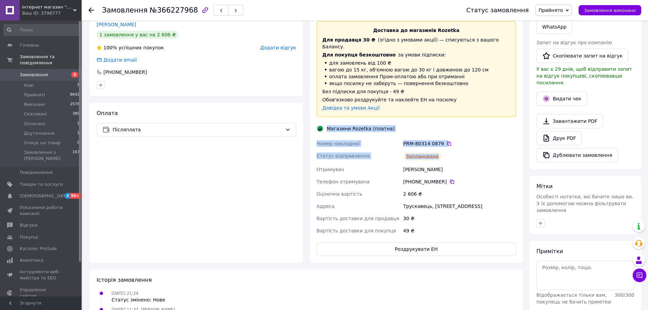
scroll to position [170, 0]
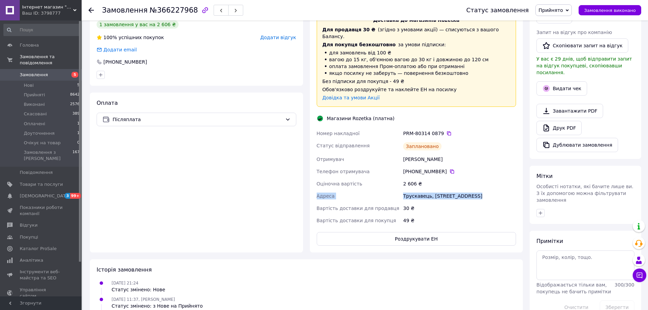
drag, startPoint x: 336, startPoint y: 180, endPoint x: 486, endPoint y: 179, distance: 150.0
click at [486, 179] on div "Номер накладної PRM-80314 0879   Статус відправлення Заплановано Отримувач Фоме…" at bounding box center [416, 176] width 202 height 99
copy div "Адреса Трускавець, Стебницька, 43 А"
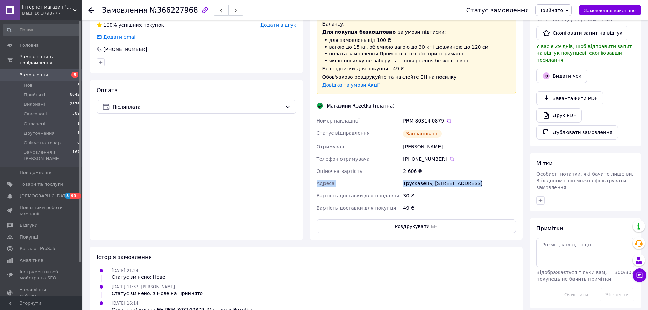
scroll to position [186, 0]
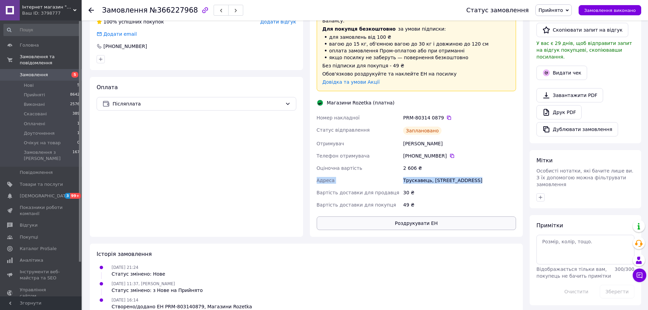
click at [420, 216] on button "Роздрукувати ЕН" at bounding box center [417, 223] width 200 height 14
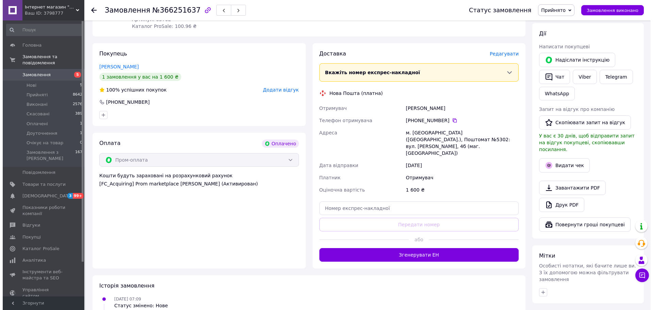
scroll to position [102, 0]
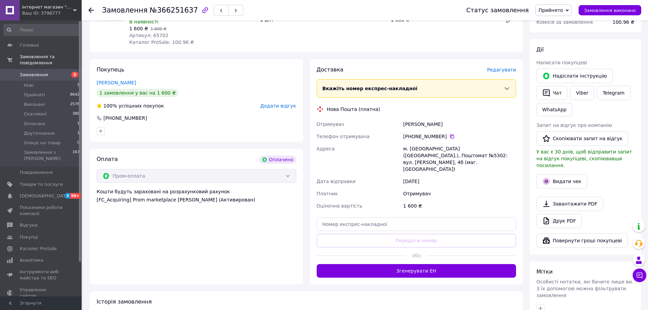
click at [504, 70] on span "Редагувати" at bounding box center [501, 69] width 29 height 5
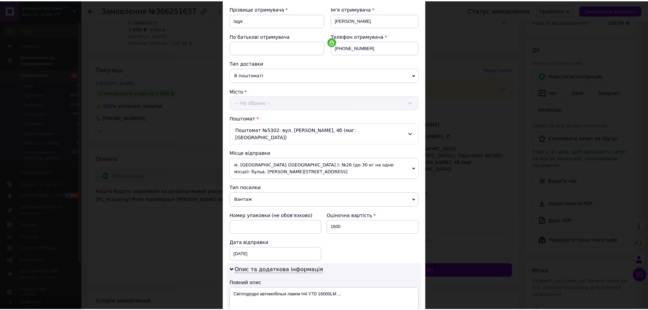
scroll to position [204, 0]
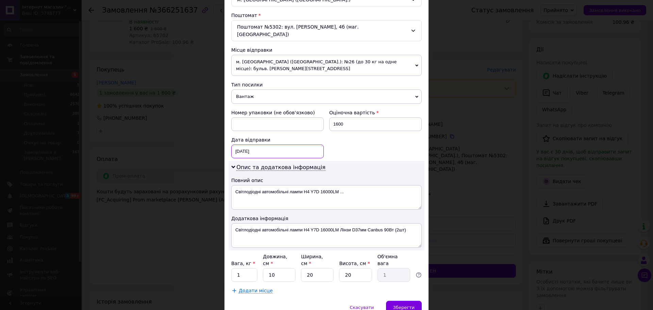
click at [257, 146] on div "[DATE] < 2025 > < Октябрь > Пн Вт Ср Чт Пт Сб Вс 29 30 1 2 3 4 5 6 7 8 9 10 11 …" at bounding box center [277, 152] width 92 height 14
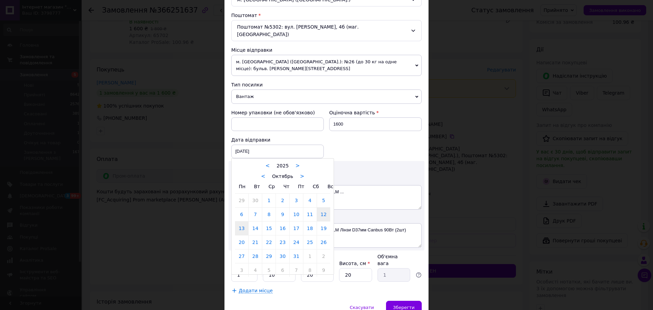
click at [237, 223] on link "13" at bounding box center [241, 228] width 13 height 14
type input "[DATE]"
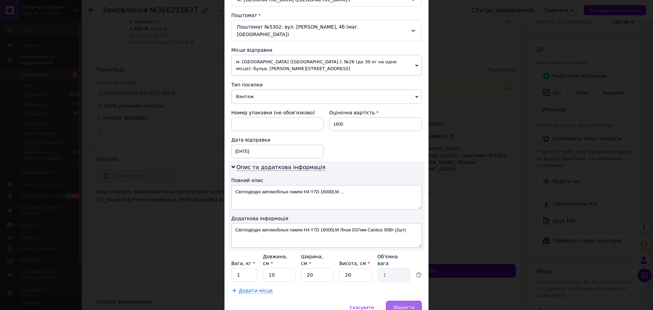
click at [396, 305] on span "Зберегти" at bounding box center [403, 307] width 21 height 5
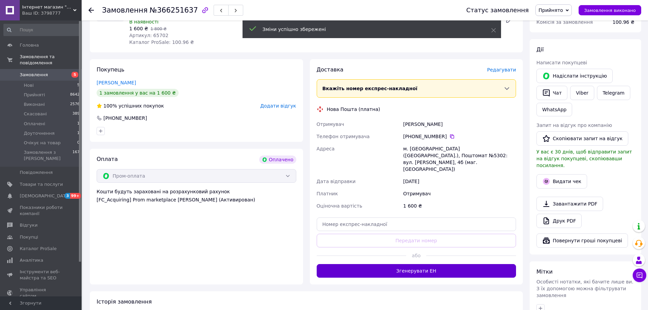
click at [387, 264] on button "Згенерувати ЕН" at bounding box center [417, 271] width 200 height 14
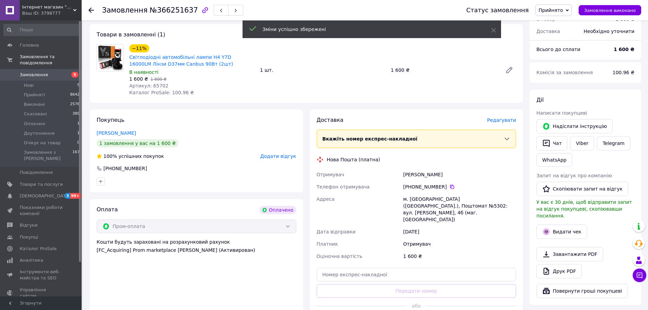
scroll to position [0, 0]
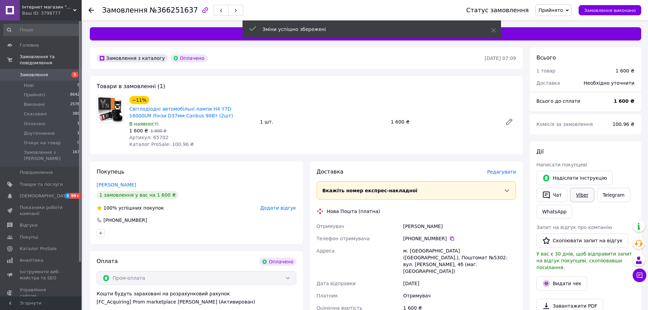
click at [574, 192] on link "Viber" at bounding box center [582, 195] width 24 height 14
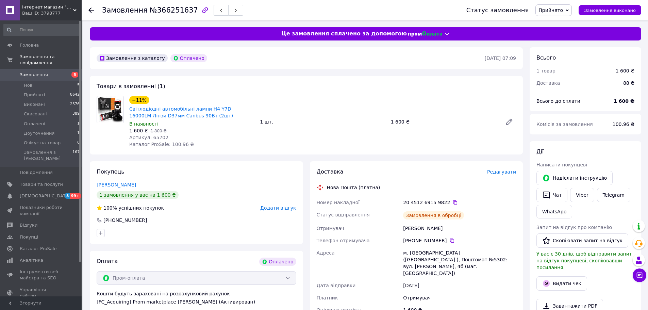
click at [264, 108] on div "−11% Світлодіодні автомобільні лампи H4 Y7D 16000LM Лінзи D37мм Canbus 90Вт (2ш…" at bounding box center [323, 122] width 392 height 54
copy link "Світлодіодні автомобільні лампи H4 Y7D 16000LM Лінзи D37мм Canbus 90Вт (2шт)"
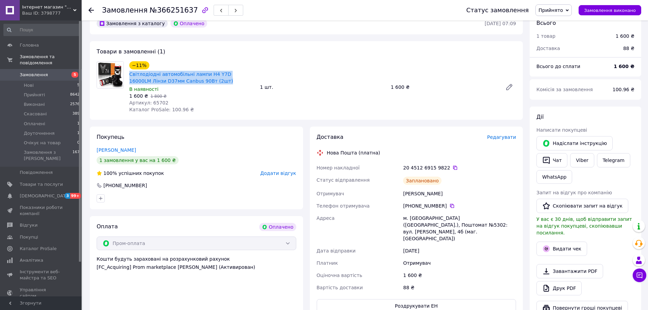
scroll to position [102, 0]
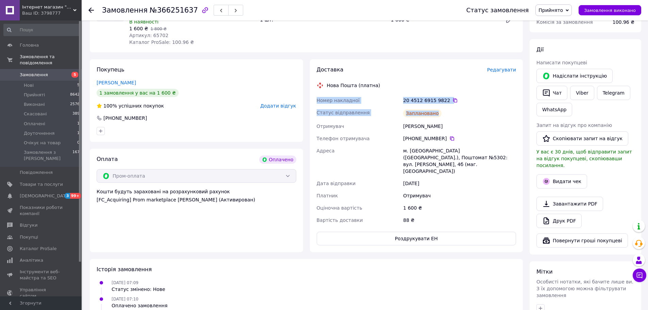
copy div "Номер накладної 20 4512 6915 9822   Статус відправлення Заплановано"
drag, startPoint x: 315, startPoint y: 101, endPoint x: 482, endPoint y: 114, distance: 167.8
click at [482, 114] on div "Номер накладної 20 4512 6915 9822   Статус відправлення Заплановано Отримувач […" at bounding box center [416, 160] width 202 height 132
drag, startPoint x: 312, startPoint y: 152, endPoint x: 446, endPoint y: 167, distance: 135.1
click at [446, 167] on div "Доставка Редагувати Нова Пошта (платна) Номер накладної 20 4512 6915 9822   Ста…" at bounding box center [416, 155] width 213 height 193
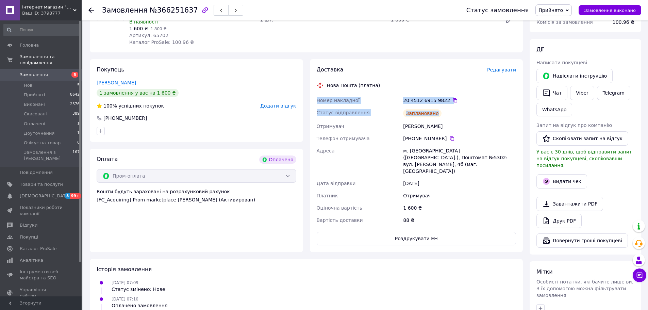
copy div "Адреса [PERSON_NAME]. [GEOGRAPHIC_DATA] ([GEOGRAPHIC_DATA].), Поштомат №5302: в…"
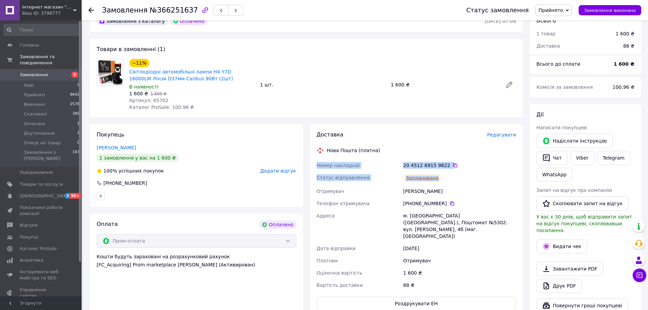
scroll to position [0, 0]
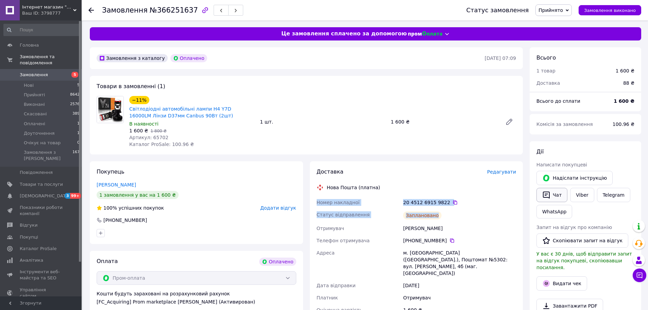
click at [552, 194] on button "Чат" at bounding box center [551, 195] width 31 height 14
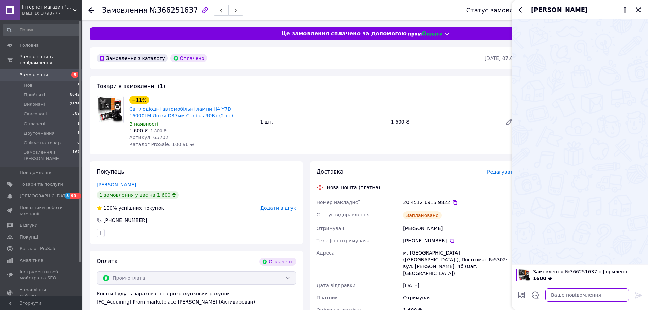
click at [571, 293] on textarea at bounding box center [587, 295] width 84 height 14
paste textarea "Дякуємо за замовлення . Гарного дня та мирного неба Світлодіодні автомобільні л…"
type textarea "Дякуємо за замовлення . Гарного дня та мирного неба Світлодіодні автомобільні л…"
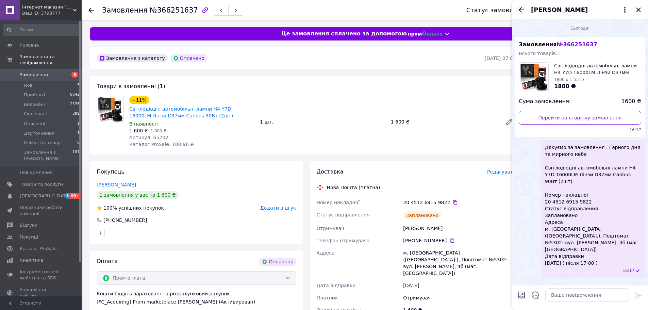
click at [522, 12] on icon "Назад" at bounding box center [521, 10] width 8 height 8
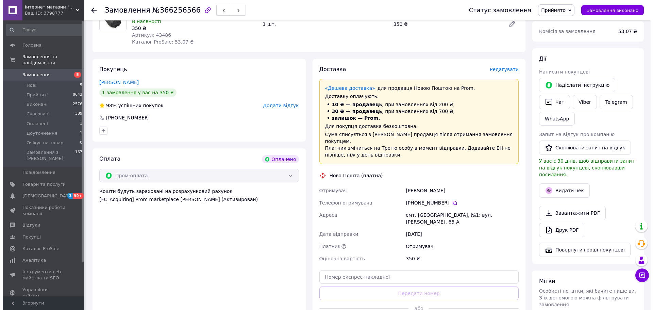
scroll to position [102, 0]
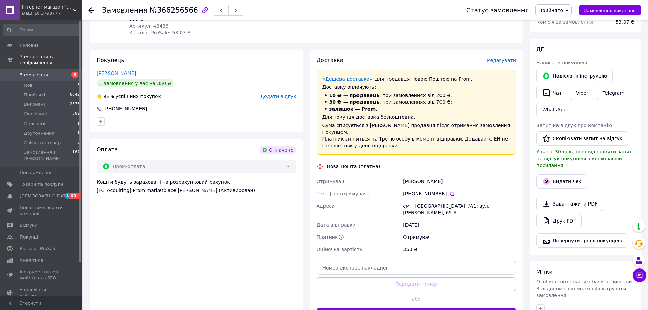
click at [506, 59] on span "Редагувати" at bounding box center [501, 59] width 29 height 5
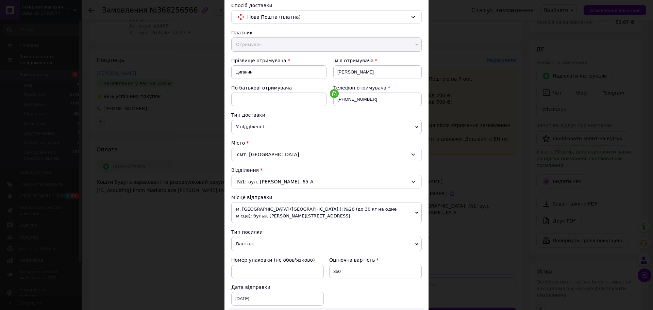
scroll to position [136, 0]
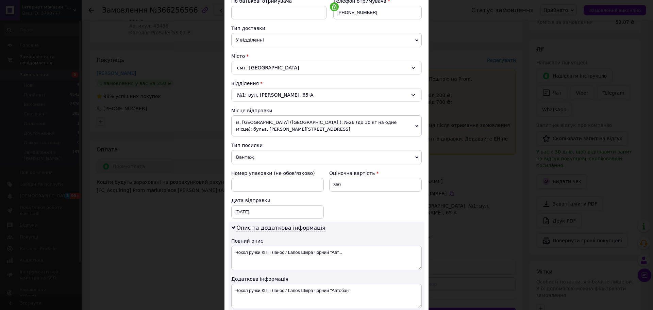
drag, startPoint x: 246, startPoint y: 152, endPoint x: 244, endPoint y: 160, distance: 8.1
click at [246, 152] on span "Вантаж" at bounding box center [326, 157] width 190 height 14
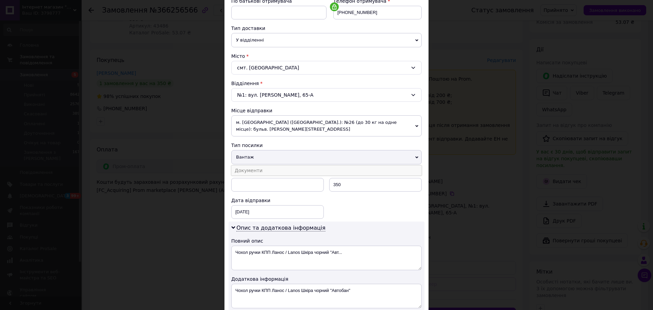
click at [245, 171] on li "Документи" at bounding box center [326, 170] width 190 height 10
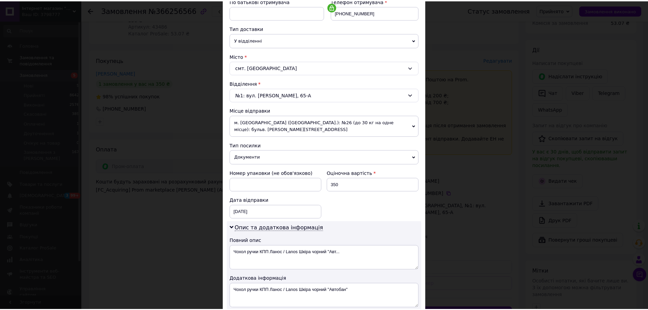
scroll to position [232, 0]
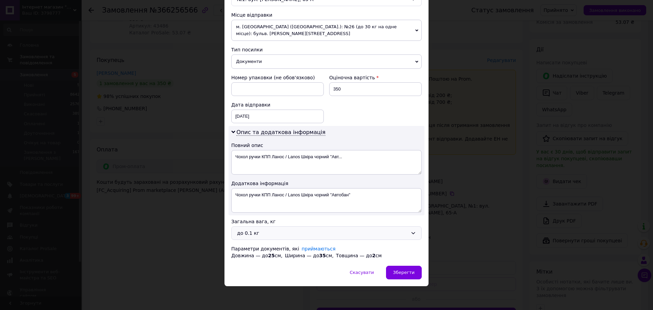
click at [252, 237] on div "до 0.1 кг" at bounding box center [326, 233] width 190 height 14
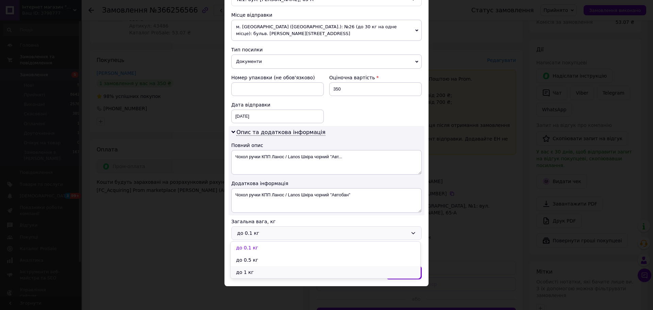
click at [242, 275] on li "до 1 кг" at bounding box center [326, 272] width 190 height 12
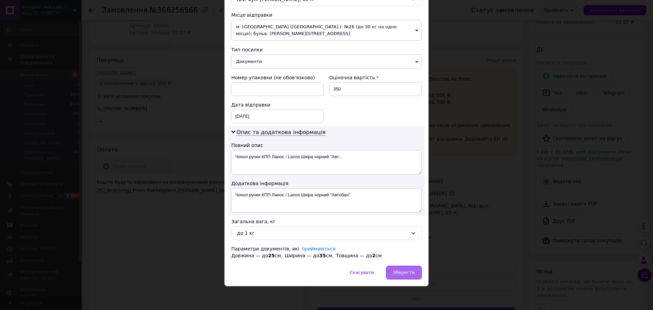
click at [402, 276] on div "Зберегти" at bounding box center [404, 273] width 36 height 14
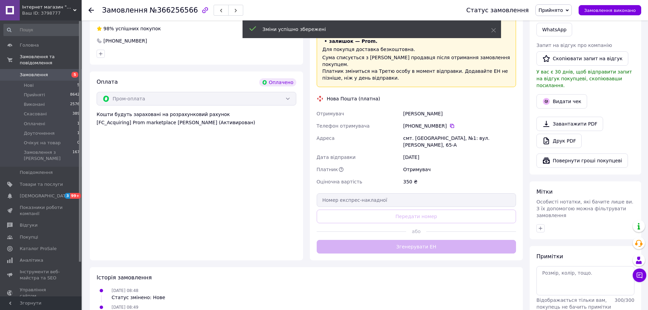
scroll to position [170, 0]
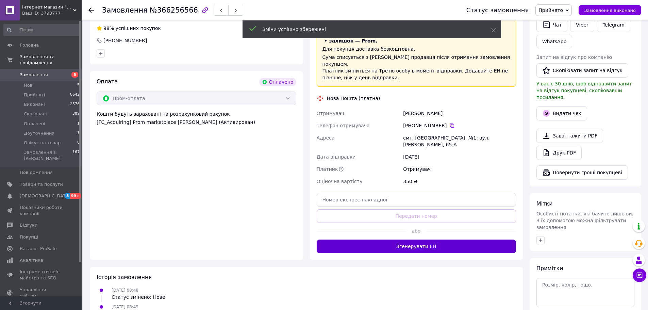
click at [402, 239] on button "Згенерувати ЕН" at bounding box center [417, 246] width 200 height 14
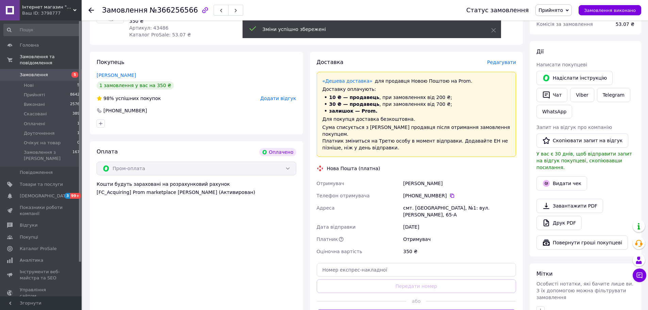
scroll to position [0, 0]
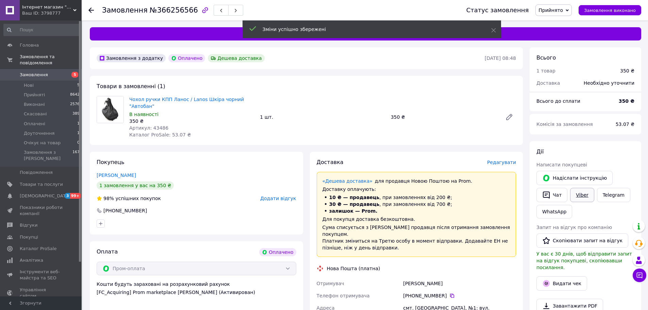
click at [574, 193] on link "Viber" at bounding box center [582, 195] width 24 height 14
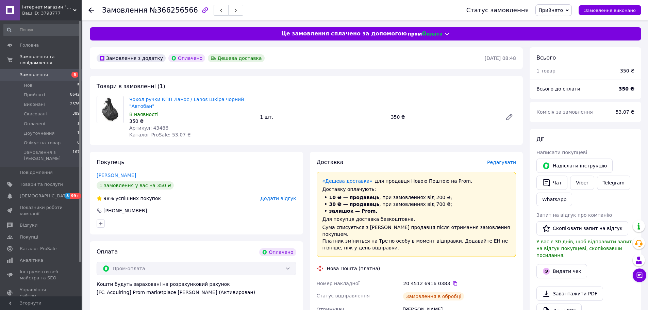
click at [234, 99] on span "Чохол ручки КПП Ланос / Lanos Шкіра чорний "Автобан"" at bounding box center [191, 103] width 125 height 14
copy link "Чохол ручки КПП Ланос / Lanos Шкіра чорний "Автобан""
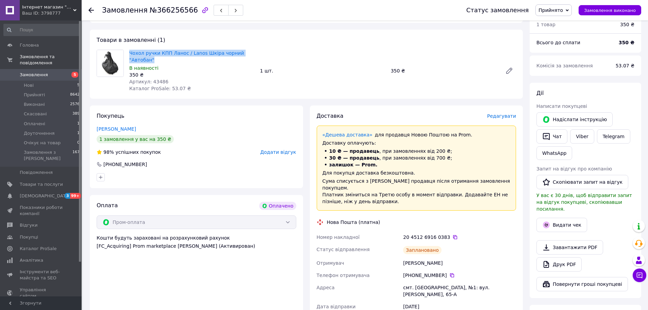
scroll to position [102, 0]
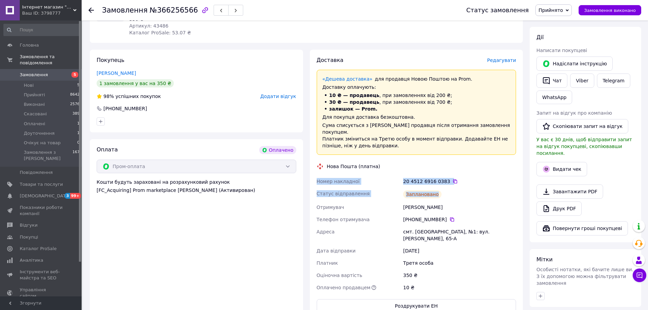
copy div "Номер накладної 20 4512 6916 0383   Статус відправлення Заплановано"
drag, startPoint x: 367, startPoint y: 181, endPoint x: 453, endPoint y: 189, distance: 86.5
click at [453, 189] on div "Номер накладної 20 4512 6916 0383   Статус відправлення Заплановано Отримувач Ц…" at bounding box center [416, 234] width 202 height 118
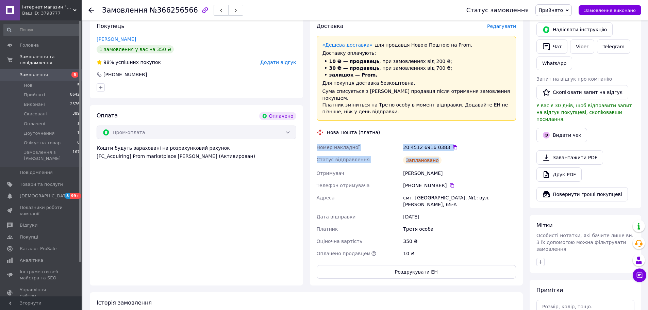
scroll to position [204, 0]
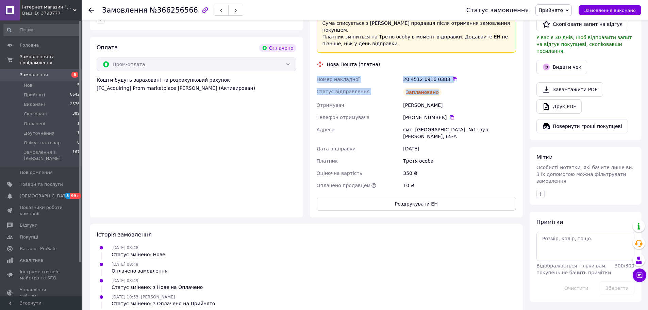
drag, startPoint x: 315, startPoint y: 125, endPoint x: 439, endPoint y: 135, distance: 124.5
click at [439, 135] on div "Номер накладної 20 4512 6916 0383   Статус відправлення Заплановано Отримувач Ц…" at bounding box center [416, 132] width 202 height 118
copy div "Адреса смт. Великий Березний, №1: вул. Загородня, 65-А Дата відправки 12.10.2025"
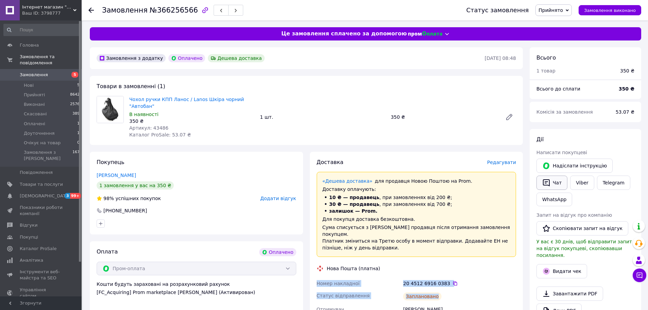
click at [560, 181] on button "Чат" at bounding box center [551, 182] width 31 height 14
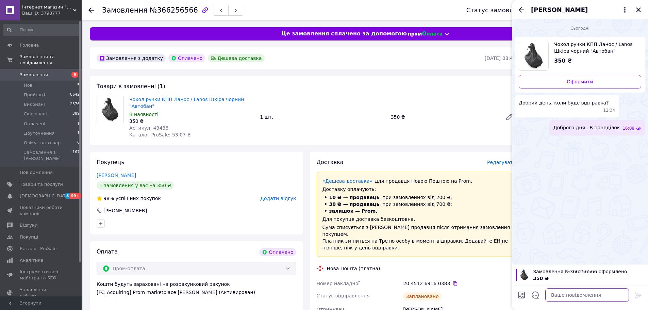
click at [566, 295] on textarea at bounding box center [587, 295] width 84 height 14
paste textarea "Дякуємо за замовлення .Гарного дня та мирного неба Чохол ручки КПП Ланос / Lano…"
type textarea "Дякуємо за замовлення .Гарного дня та мирного неба Чохол ручки КПП Ланос / Lano…"
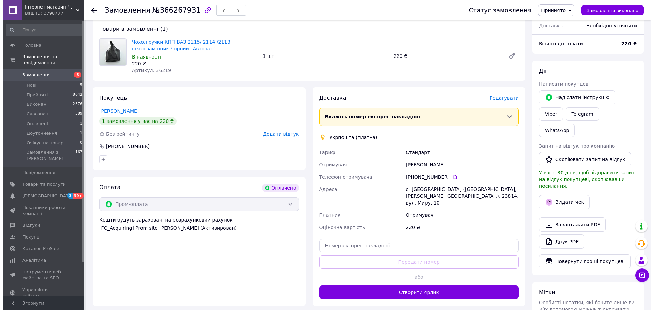
scroll to position [102, 0]
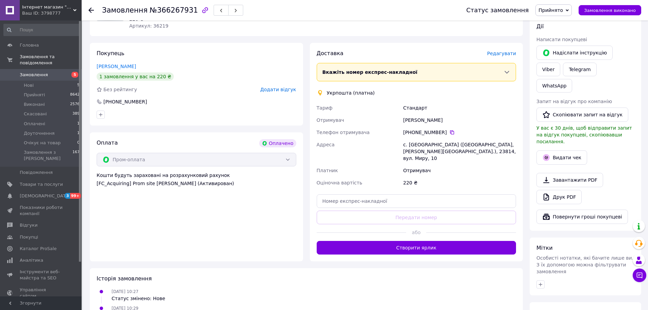
click at [500, 55] on span "Редагувати" at bounding box center [501, 53] width 29 height 5
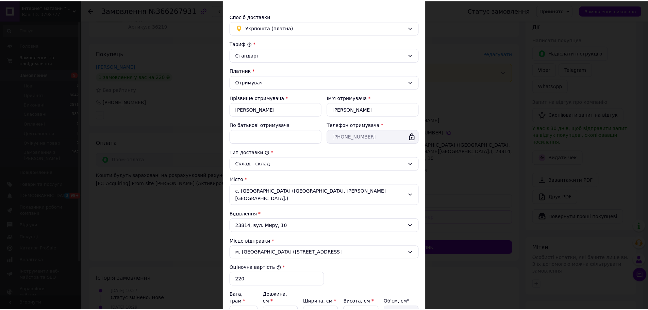
scroll to position [116, 0]
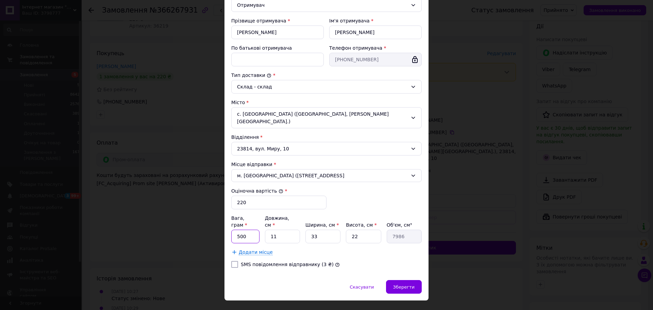
click at [246, 230] on input "500" at bounding box center [245, 237] width 28 height 14
type input "200"
click at [403, 280] on div "Зберегти" at bounding box center [404, 287] width 36 height 14
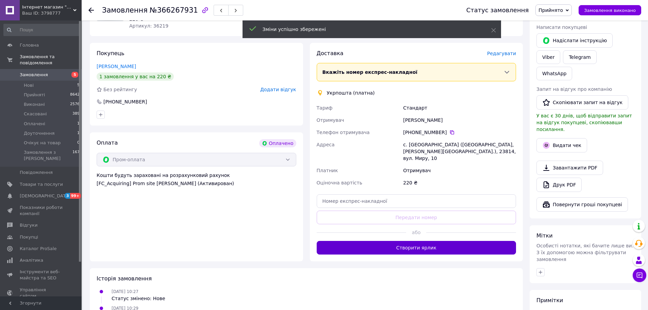
click at [397, 241] on button "Створити ярлик" at bounding box center [417, 248] width 200 height 14
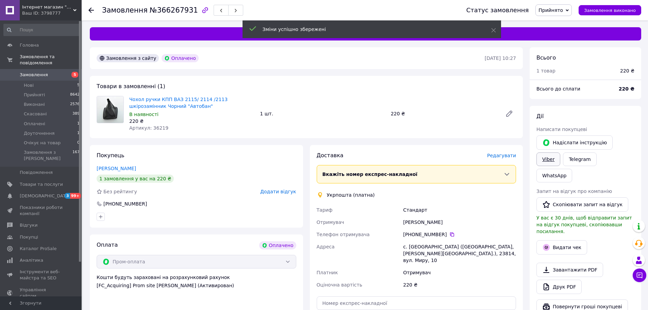
click at [560, 152] on link "Viber" at bounding box center [548, 159] width 24 height 14
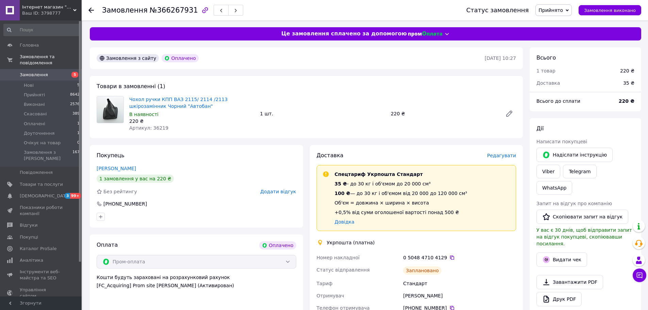
click at [268, 100] on div "Чохол ручки КПП ВАЗ 2115/ 2114 /2113 шкірозамінник Чорний "Автобан" В наявності…" at bounding box center [323, 114] width 392 height 38
click at [257, 91] on div "Товари в замовленні (1) Чохол ручки КПП ВАЗ 2115/ 2114 /2113 шкірозамінник Чорн…" at bounding box center [306, 107] width 433 height 62
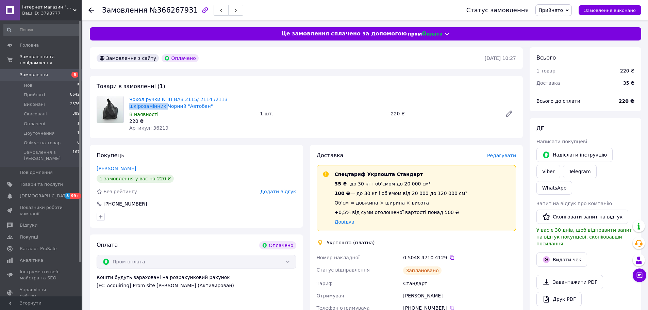
click at [251, 95] on div "Чохол ручки КПП ВАЗ 2115/ 2114 /2113 шкірозамінник Чорний "Автобан" В наявності…" at bounding box center [192, 114] width 131 height 38
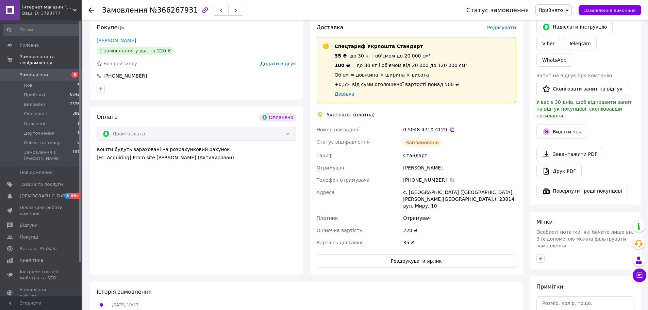
scroll to position [136, 0]
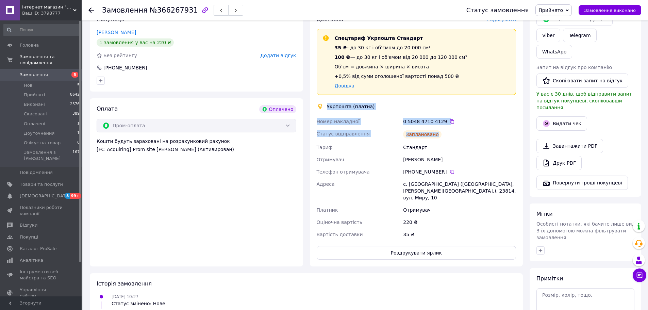
copy div "Укрпошта (платна) Номер накладної 0 5048 4710 4129   Статус відправлення Заплан…"
drag, startPoint x: 326, startPoint y: 105, endPoint x: 471, endPoint y: 131, distance: 147.3
click at [471, 131] on div "Доставка Редагувати Спецтариф Укрпошта Стандарт 35 ₴ - до 30 кг і об'ємом до 20…" at bounding box center [417, 138] width 200 height 244
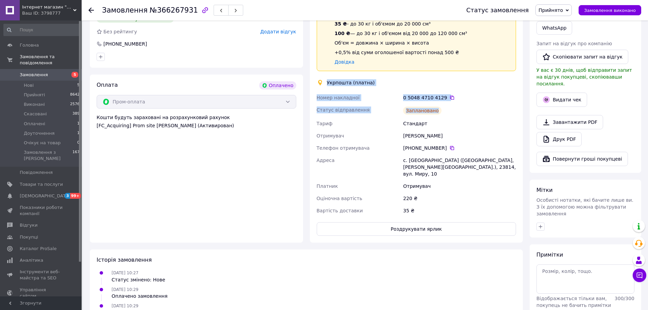
scroll to position [170, 0]
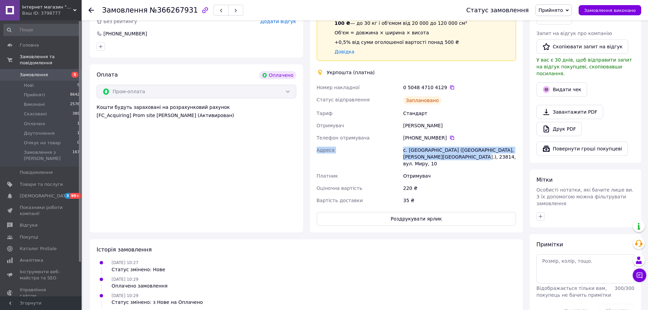
copy div "Адреса с. [GEOGRAPHIC_DATA] ([GEOGRAPHIC_DATA], [PERSON_NAME][GEOGRAPHIC_DATA].…"
drag, startPoint x: 318, startPoint y: 149, endPoint x: 455, endPoint y: 156, distance: 137.9
click at [455, 156] on div "Номер накладної 0 5048 4710 4129   Статус відправлення Заплановано [PERSON_NAME…" at bounding box center [416, 143] width 202 height 125
click at [392, 212] on button "Роздрукувати ярлик" at bounding box center [417, 219] width 200 height 14
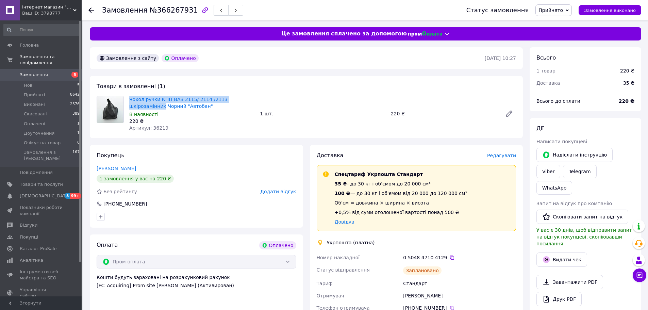
drag, startPoint x: 128, startPoint y: 99, endPoint x: 256, endPoint y: 99, distance: 127.9
click at [256, 99] on div "Чохол ручки КПП ВАЗ 2115/ 2114 /2113 шкірозамінник Чорний "Автобан" В наявності…" at bounding box center [192, 114] width 131 height 38
copy link "Чохол ручки КПП ВАЗ 2115/ 2114 /2113 шкірозамінник"
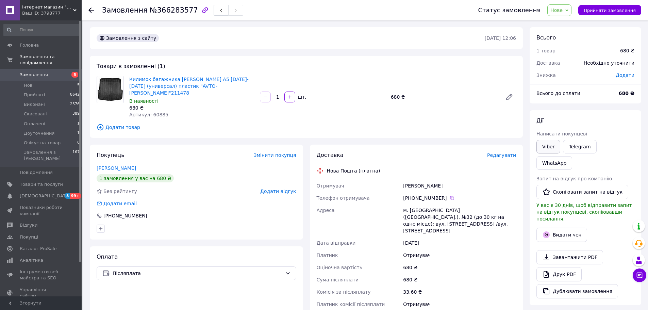
click at [546, 148] on link "Viber" at bounding box center [548, 147] width 24 height 14
click at [232, 84] on span "Килимок багажника Skoda Octavia A5 2004-2012 (универсал) пластик "AVTO-Gumm"211…" at bounding box center [191, 86] width 125 height 20
copy link "Килимок багажника Skoda Octavia A5 2004-2012 (универсал) пластик "AVTO-Gumm"211…"
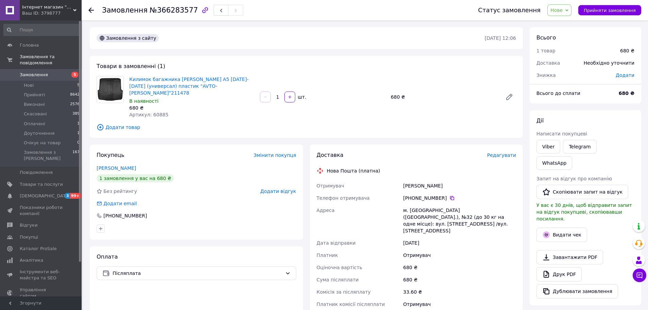
click at [506, 152] on span "Редагувати" at bounding box center [501, 154] width 29 height 5
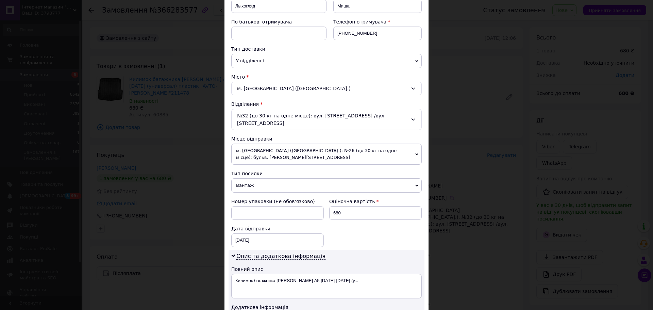
scroll to position [204, 0]
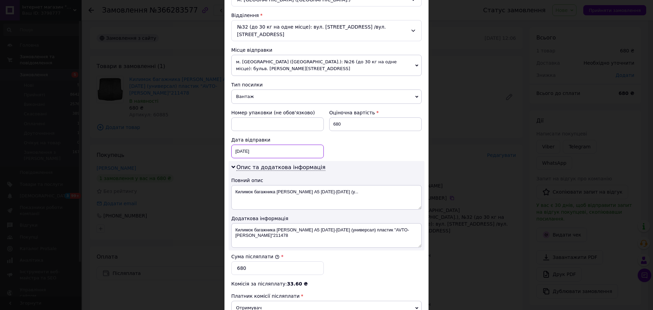
click at [254, 150] on div "[DATE] < 2025 > < Октябрь > Пн Вт Ср Чт Пт Сб Вс 29 30 1 2 3 4 5 6 7 8 9 10 11 …" at bounding box center [277, 152] width 92 height 14
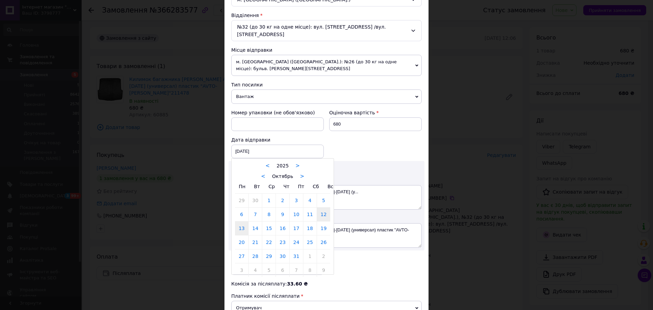
click at [242, 221] on link "13" at bounding box center [241, 228] width 13 height 14
type input "[DATE]"
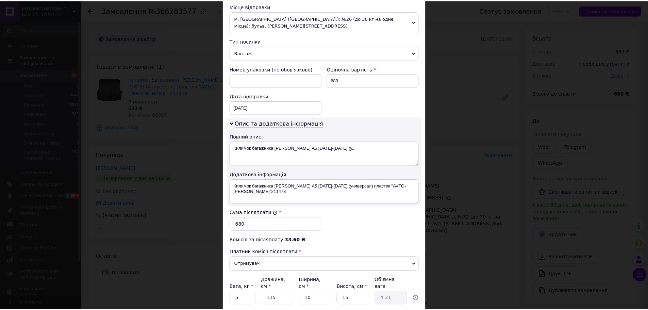
scroll to position [292, 0]
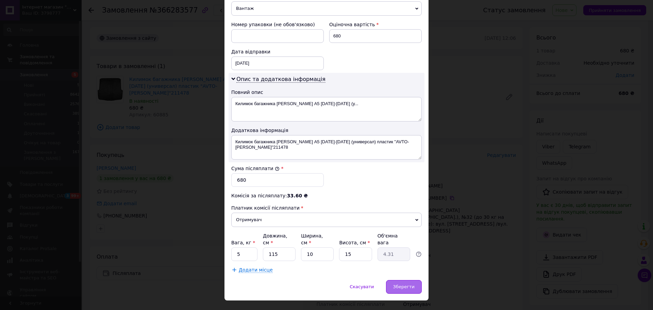
click at [414, 280] on div "Зберегти" at bounding box center [404, 287] width 36 height 14
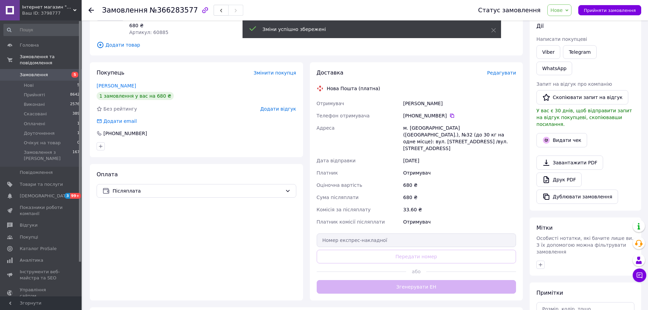
scroll to position [166, 0]
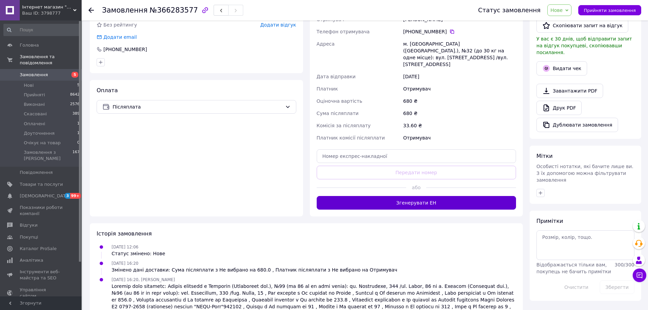
click at [406, 196] on button "Згенерувати ЕН" at bounding box center [417, 203] width 200 height 14
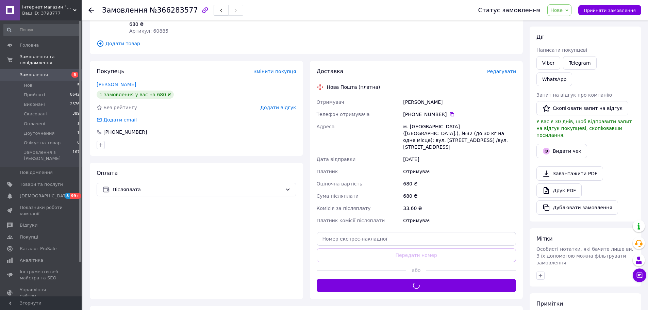
scroll to position [0, 0]
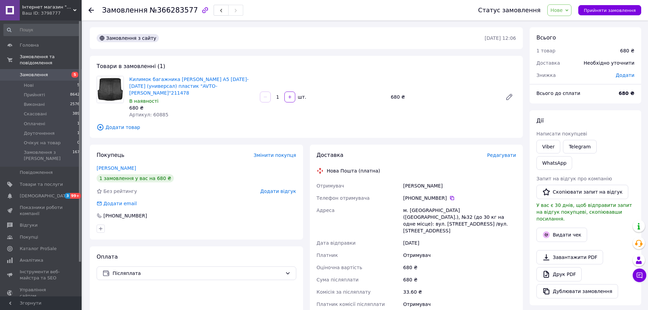
click at [567, 14] on span "Нове" at bounding box center [559, 10] width 24 height 12
click at [567, 24] on li "Прийнято" at bounding box center [569, 24] width 44 height 10
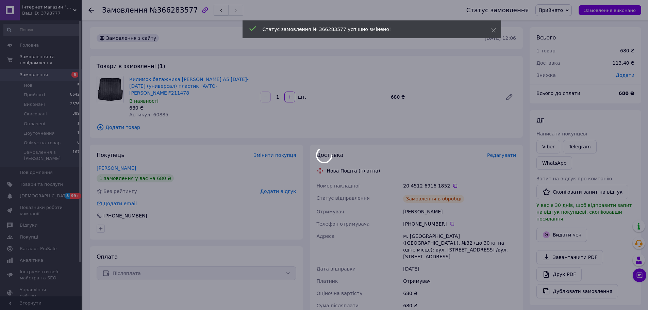
click at [556, 148] on body "Інтернет магазин "Тюн-Авто" Ваш ID: 3798777 Сайт Інтернет магазин "Тюн-Авто" Ка…" at bounding box center [324, 244] width 648 height 488
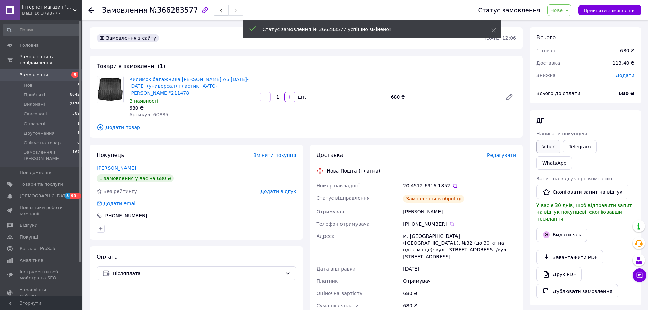
click at [552, 145] on link "Viber" at bounding box center [548, 147] width 24 height 14
click at [225, 86] on span "Килимок багажника Skoda Octavia A5 2004-2012 (универсал) пластик "AVTO-Gumm"211…" at bounding box center [191, 86] width 125 height 20
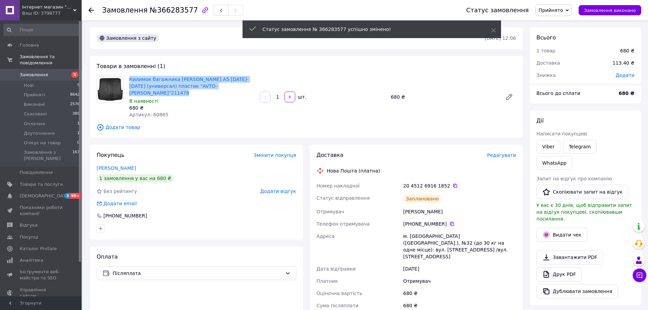
click at [225, 86] on span "Килимок багажника Skoda Octavia A5 2004-2012 (универсал) пластик "AVTO-Gumm"211…" at bounding box center [191, 86] width 125 height 20
copy link "Килимок багажника Skoda Octavia A5 2004-2012 (универсал) пластик "AVTO-Gumm"211…"
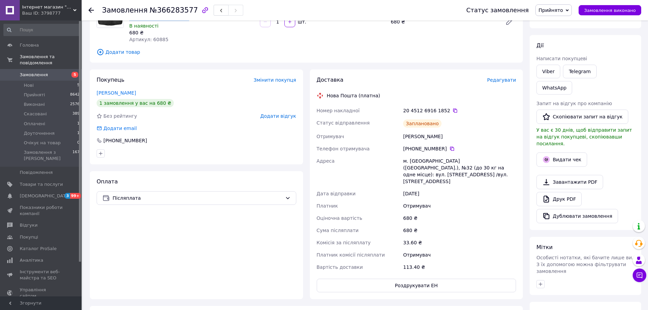
scroll to position [136, 0]
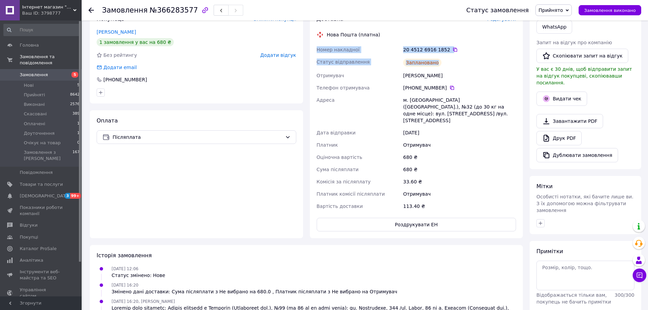
drag, startPoint x: 313, startPoint y: 41, endPoint x: 489, endPoint y: 53, distance: 176.9
click at [489, 53] on div "Доставка Редагувати Нова Пошта (платна) Номер накладної 20 4512 6916 1852   Ста…" at bounding box center [416, 124] width 213 height 230
copy div "Номер накладної 20 4512 6916 1852   Статус відправлення Заплановано"
drag, startPoint x: 315, startPoint y: 95, endPoint x: 428, endPoint y: 108, distance: 114.0
click at [428, 108] on div "Доставка Редагувати Нова Пошта (платна) Номер накладної 20 4512 6916 1852   Ста…" at bounding box center [416, 124] width 213 height 230
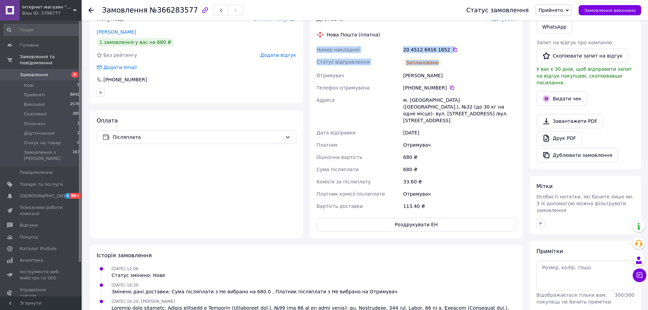
copy div "Адреса м. Черкаси (Черкаська обл.), №32 (до 30 кг на одне місце): вул. Благовіс…"
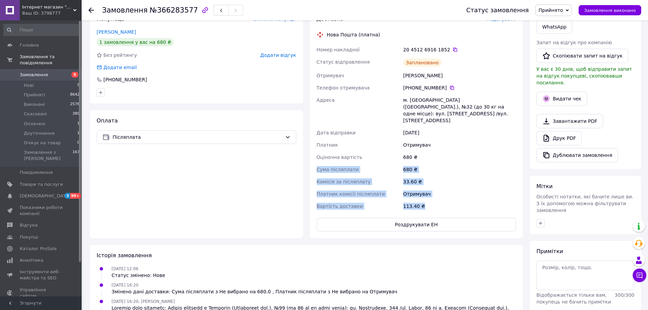
copy div "Сума післяплати 680 ₴ Комісія за післяплату 33.60 ₴ Платник комісії післяплати …"
drag, startPoint x: 317, startPoint y: 151, endPoint x: 459, endPoint y: 180, distance: 145.1
click at [459, 180] on div "Номер накладної 20 4512 6916 1852   Статус відправлення Заплановано Отримувач Л…" at bounding box center [416, 128] width 202 height 169
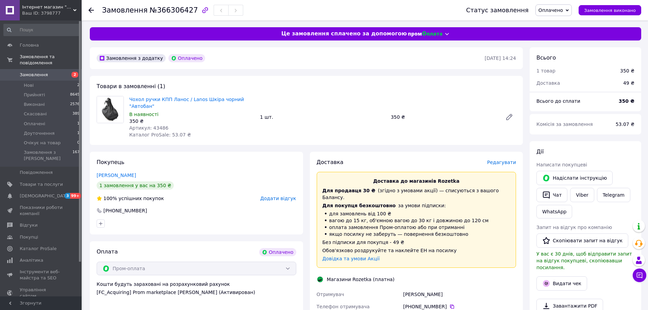
click at [557, 11] on span "Оплачено" at bounding box center [550, 9] width 24 height 5
click at [562, 22] on li "Прийнято" at bounding box center [558, 24] width 44 height 10
click at [580, 191] on link "Viber" at bounding box center [582, 195] width 24 height 14
click at [239, 97] on span "Чохол ручки КПП Ланос / Lanos Шкіра чорний "Автобан"" at bounding box center [191, 103] width 125 height 14
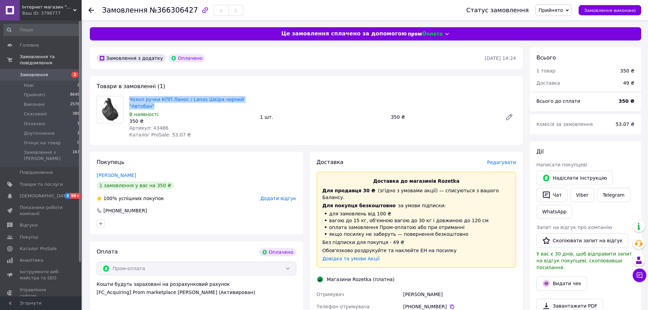
click at [239, 97] on span "Чохол ручки КПП Ланос / Lanos Шкіра чорний "Автобан"" at bounding box center [191, 103] width 125 height 14
copy link "Чохол ручки КПП Ланос / Lanos Шкіра чорний "Автобан""
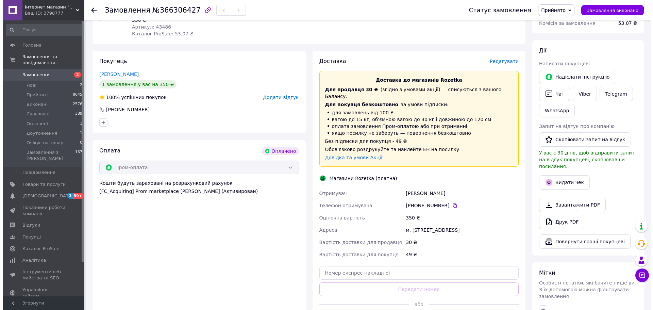
scroll to position [102, 0]
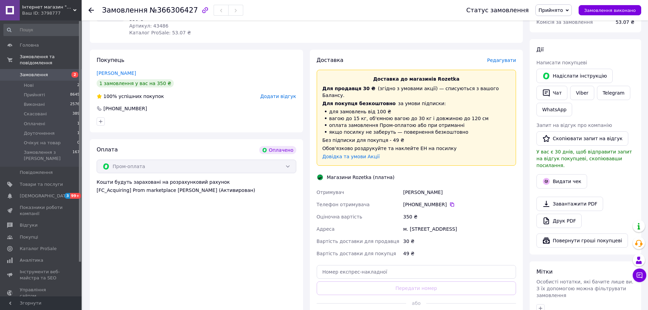
click at [505, 57] on span "Редагувати" at bounding box center [501, 59] width 29 height 5
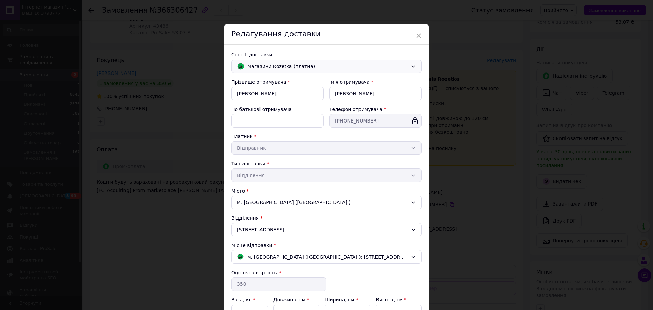
click at [254, 60] on div "Магазини Rozetka (платна)" at bounding box center [326, 67] width 190 height 14
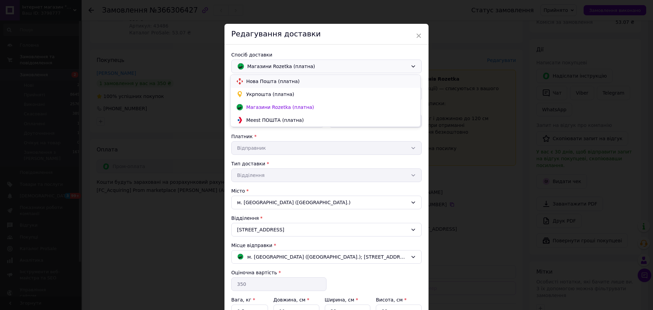
click at [256, 81] on span "Нова Пошта (платна)" at bounding box center [330, 81] width 169 height 7
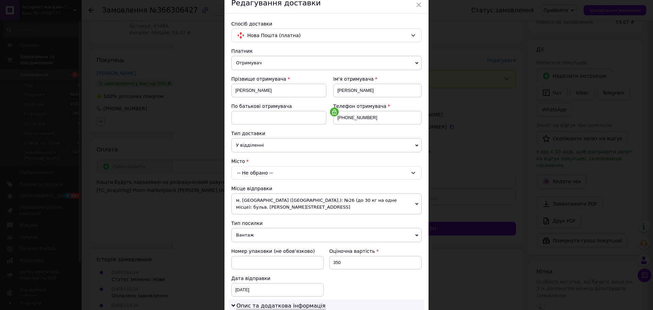
scroll to position [68, 0]
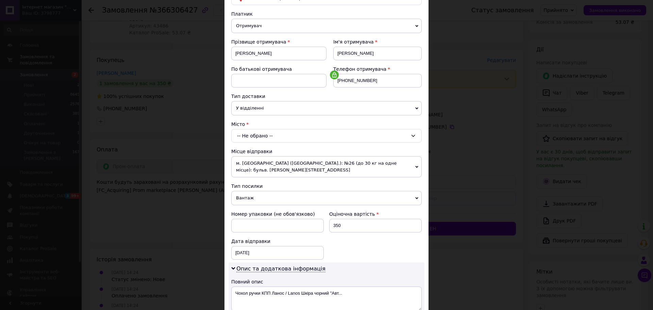
click at [263, 132] on div "-- Не обрано --" at bounding box center [326, 136] width 190 height 14
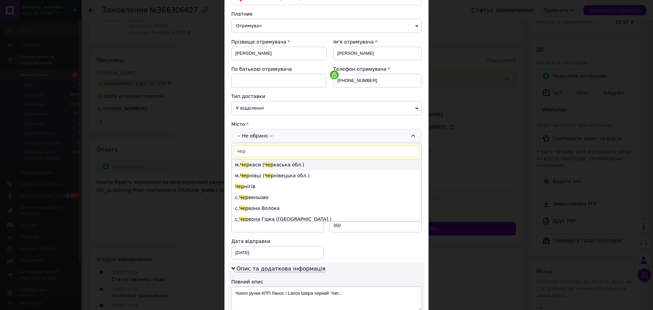
type input "чер"
click at [252, 165] on li "м. Чер каси ( [GEOGRAPHIC_DATA].)" at bounding box center [327, 164] width 190 height 11
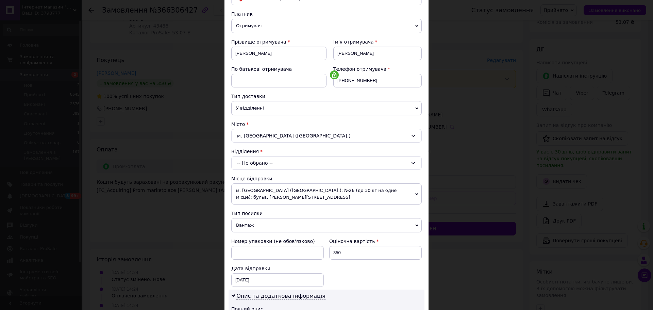
click at [256, 109] on span "У відділенні" at bounding box center [326, 108] width 190 height 14
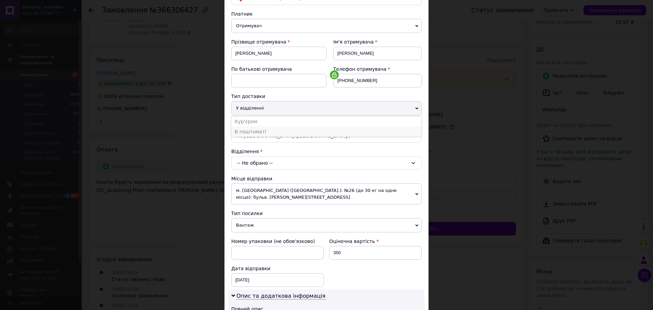
click at [252, 132] on li "В поштоматі" at bounding box center [326, 132] width 190 height 10
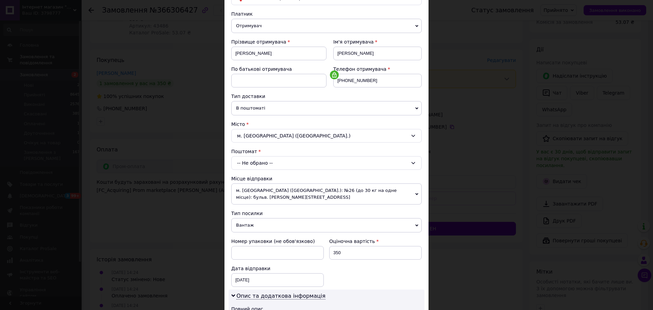
click at [258, 167] on div "-- Не обрано --" at bounding box center [326, 163] width 190 height 14
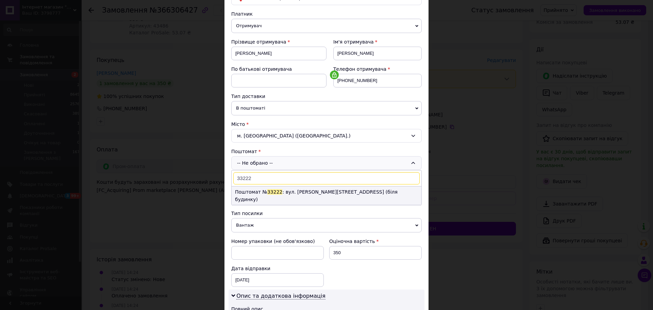
type input "33222"
click at [267, 191] on span "33222" at bounding box center [274, 191] width 15 height 5
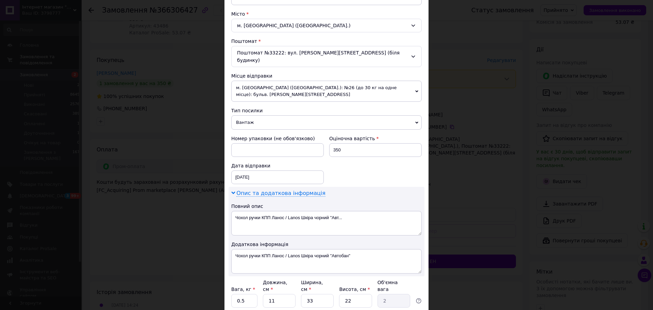
scroll to position [204, 0]
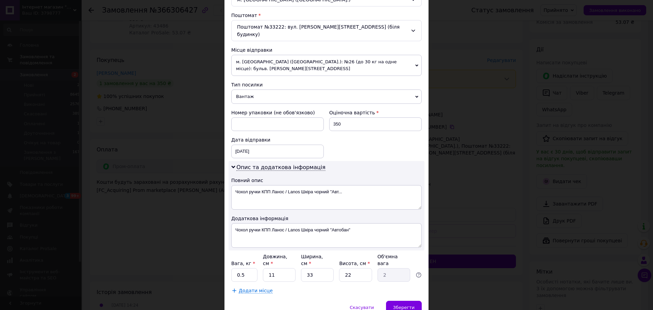
click at [255, 91] on span "Вантаж" at bounding box center [326, 96] width 190 height 14
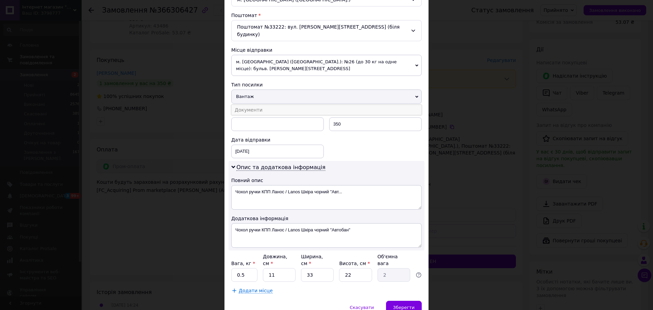
click at [255, 105] on li "Документи" at bounding box center [326, 110] width 190 height 10
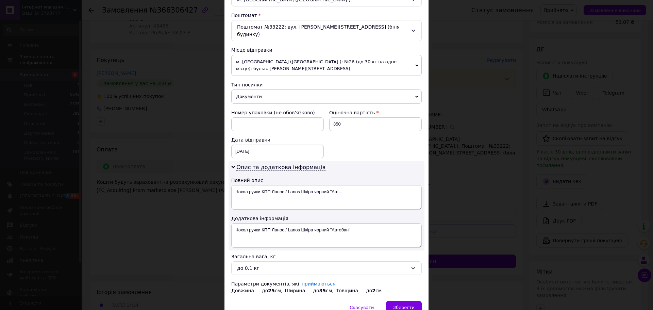
click at [248, 152] on div "Дата відправки [DATE] < 2025 > < Октябрь > Пн Вт Ср Чт Пт Сб Вс 29 30 1 2 3 4 5…" at bounding box center [278, 147] width 98 height 27
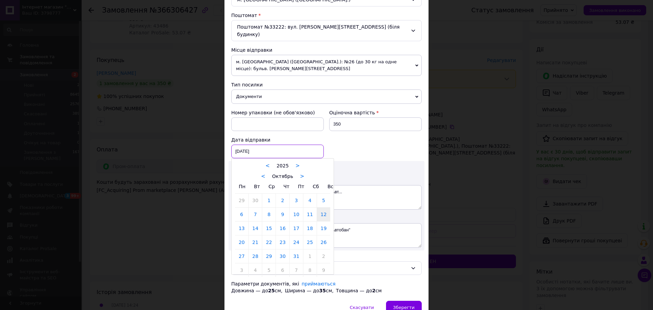
click at [248, 147] on div "[DATE] < 2025 > < Октябрь > Пн Вт Ср Чт Пт Сб Вс 29 30 1 2 3 4 5 6 7 8 9 10 11 …" at bounding box center [277, 152] width 92 height 14
click at [238, 221] on link "13" at bounding box center [241, 228] width 13 height 14
type input "[DATE]"
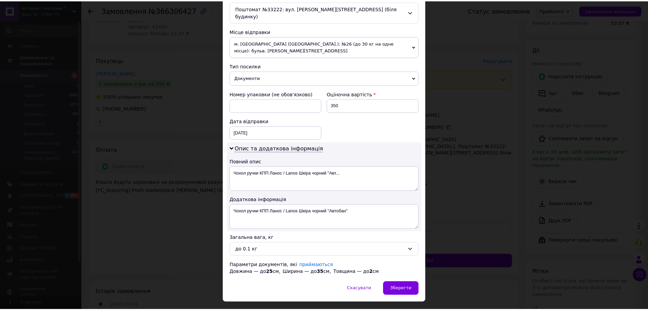
scroll to position [232, 0]
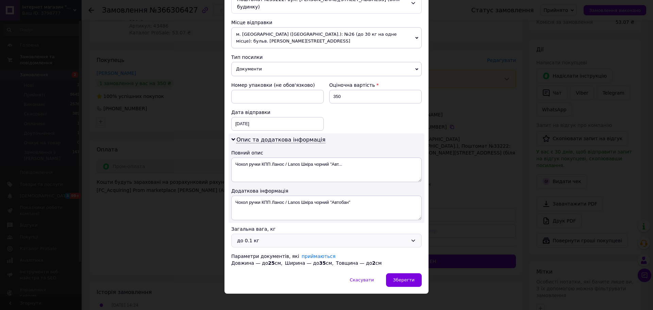
click at [246, 234] on div "до 0.1 кг" at bounding box center [326, 241] width 190 height 14
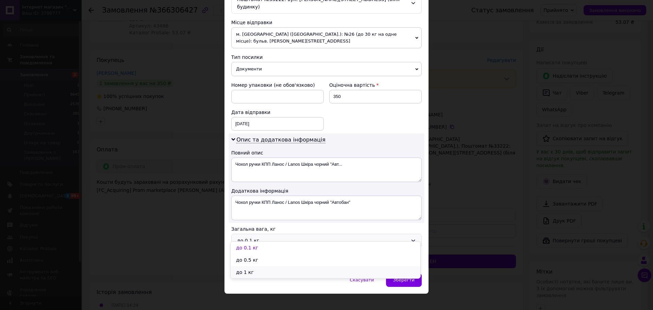
click at [252, 273] on li "до 1 кг" at bounding box center [326, 272] width 190 height 12
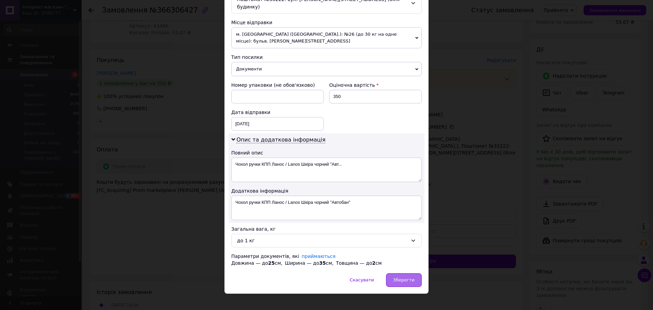
click at [395, 277] on span "Зберегти" at bounding box center [403, 279] width 21 height 5
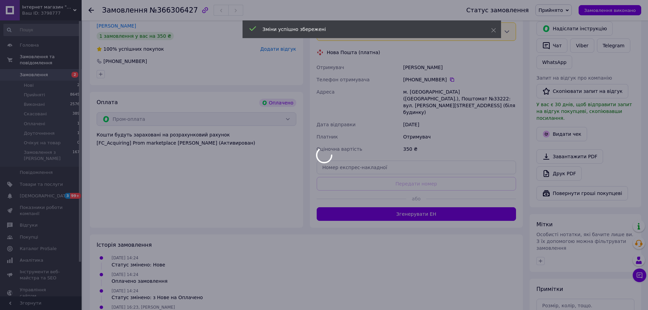
scroll to position [201, 0]
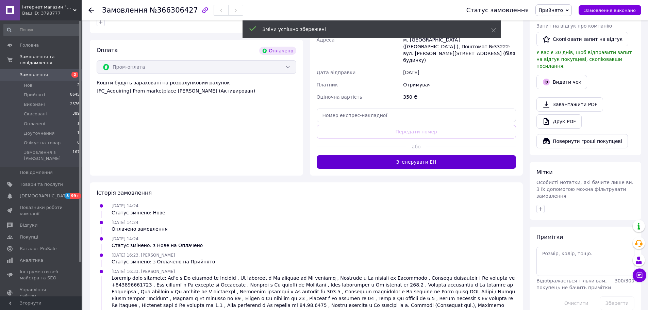
click at [388, 155] on button "Згенерувати ЕН" at bounding box center [417, 162] width 200 height 14
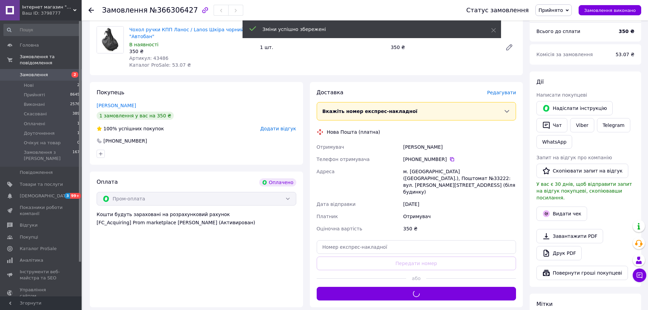
scroll to position [31, 0]
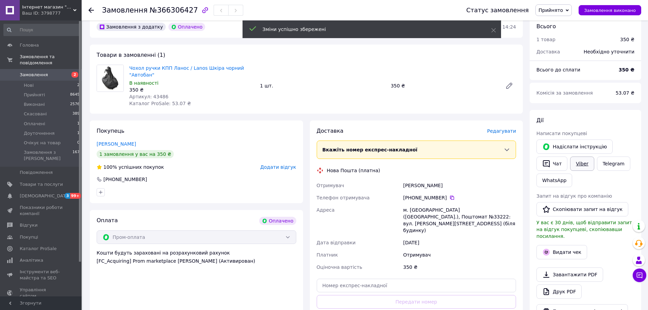
click at [573, 163] on link "Viber" at bounding box center [582, 163] width 24 height 14
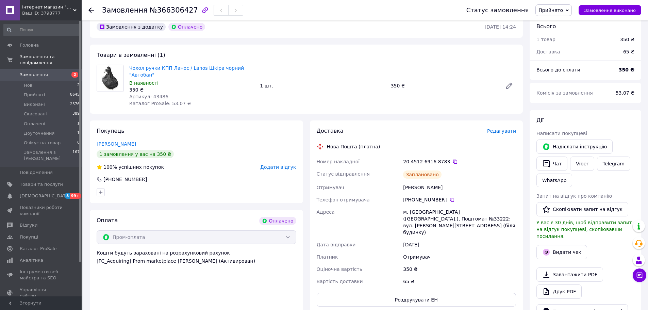
click at [245, 66] on span "Чохол ручки КПП Ланос / Lanos Шкіра чорний "Автобан"" at bounding box center [191, 72] width 125 height 14
copy link "Чохол ручки КПП Ланос / Lanos Шкіра чорний "Автобан""
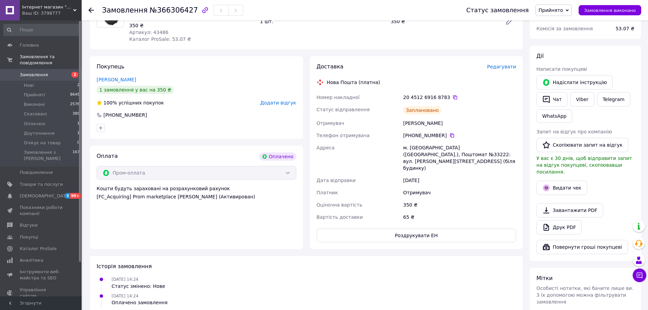
scroll to position [167, 0]
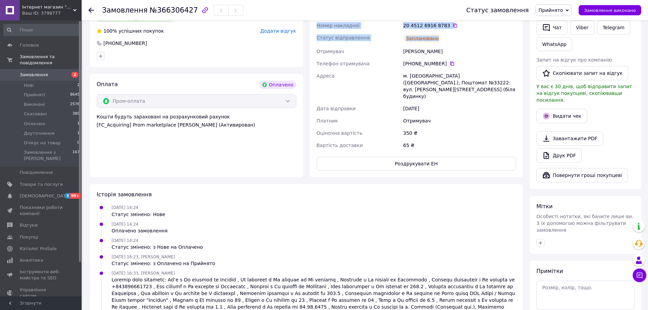
copy div "Номер накладної 20 4512 6916 8783   Статус відправлення Заплановано"
drag, startPoint x: 314, startPoint y: 25, endPoint x: 451, endPoint y: 35, distance: 137.4
click at [451, 35] on div "Доставка Редагувати Нова Пошта (платна) Номер накладної 20 4512 6916 8783   Ста…" at bounding box center [416, 80] width 213 height 193
drag, startPoint x: 336, startPoint y: 79, endPoint x: 477, endPoint y: 98, distance: 142.7
click at [477, 98] on div "Номер накладної 20 4512 6916 8783   Статус відправлення Заплановано Отримувач […" at bounding box center [416, 85] width 202 height 132
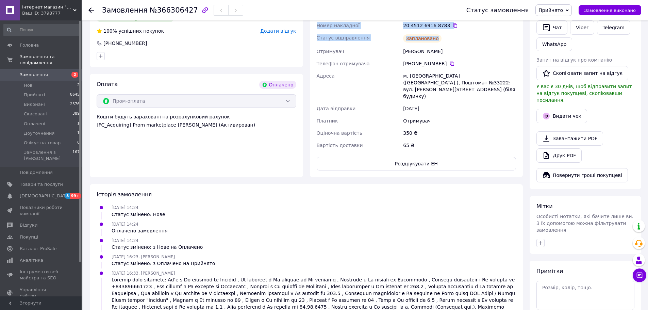
copy div "Адреса [PERSON_NAME]. [GEOGRAPHIC_DATA] ([GEOGRAPHIC_DATA].), Поштомат №33222: …"
click at [319, 142] on span "Вартість доставки" at bounding box center [340, 144] width 46 height 5
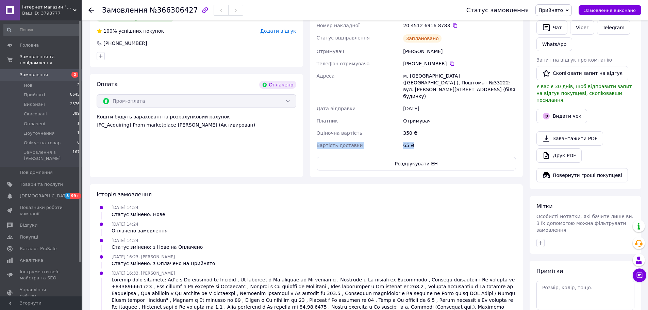
drag, startPoint x: 338, startPoint y: 131, endPoint x: 424, endPoint y: 134, distance: 86.1
click at [424, 134] on div "Номер накладної 20 4512 6916 8783   Статус відправлення Заплановано Отримувач […" at bounding box center [416, 85] width 202 height 132
copy div "Вартість доставки 65 ₴"
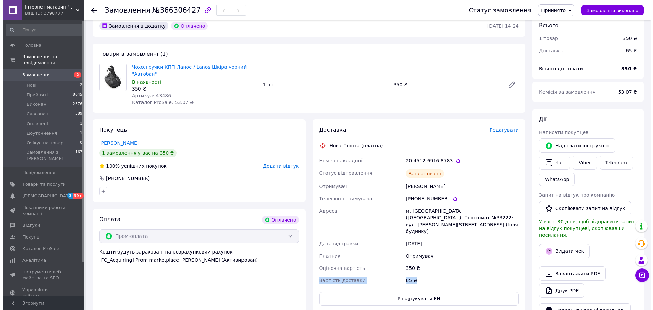
scroll to position [0, 0]
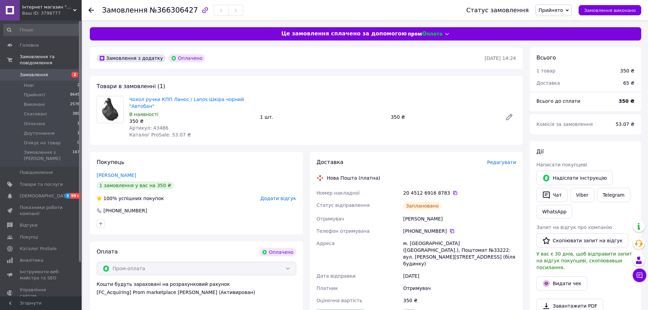
click at [41, 72] on span "Замовлення" at bounding box center [34, 75] width 28 height 6
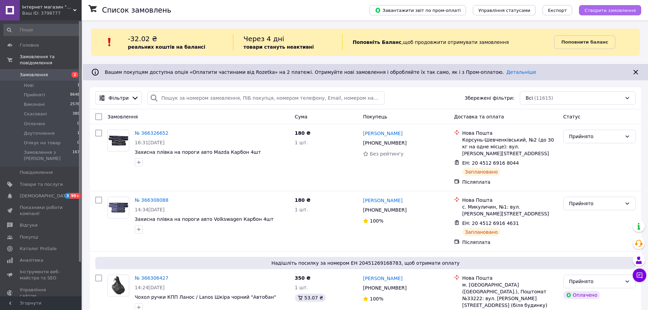
click at [597, 14] on button "Створити замовлення" at bounding box center [610, 10] width 62 height 10
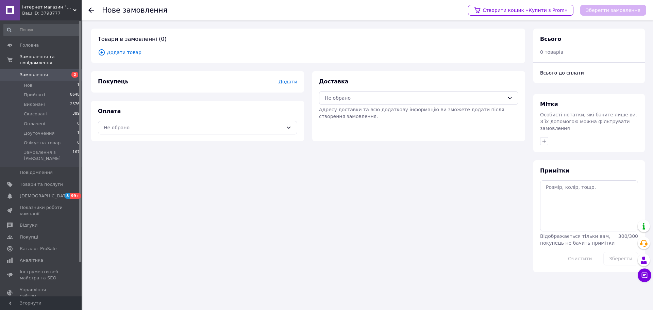
click at [127, 46] on div "Товари в замовленні (0) Додати товар" at bounding box center [308, 46] width 434 height 34
click at [126, 51] on span "Додати товар" at bounding box center [308, 52] width 420 height 7
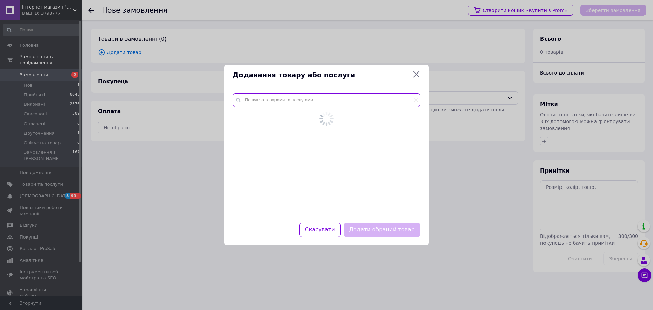
click at [279, 94] on input "text" at bounding box center [327, 100] width 188 height 14
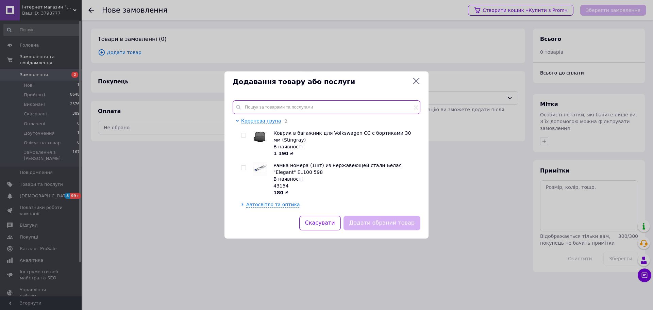
paste input "Membrane Garage L2"
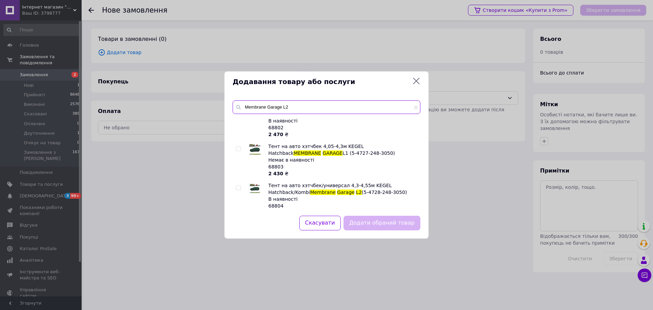
scroll to position [61, 0]
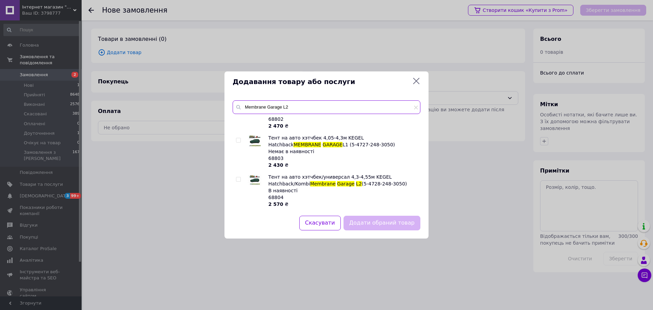
type input "Membrane Garage L2"
click at [240, 179] on input "checkbox" at bounding box center [238, 179] width 4 height 4
checkbox input "true"
click at [378, 223] on button "Додати обраний товар" at bounding box center [381, 223] width 77 height 15
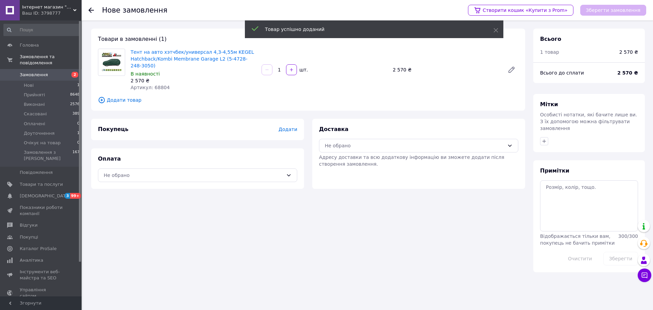
click at [291, 127] on span "Додати" at bounding box center [288, 129] width 19 height 5
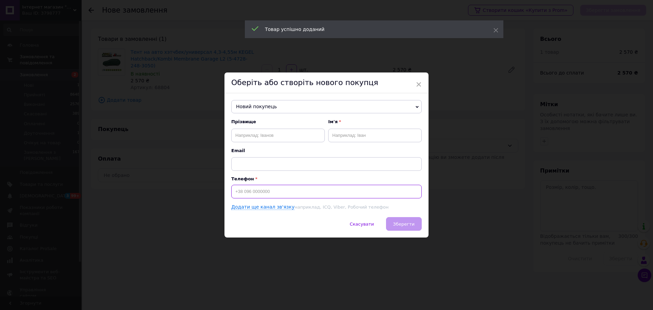
click at [262, 192] on input at bounding box center [326, 192] width 190 height 14
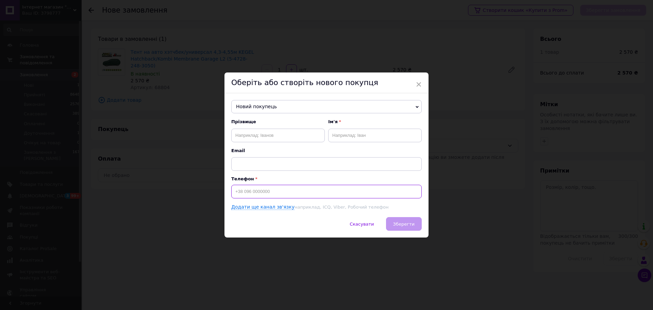
paste input "[PHONE_NUMBER]"
click at [235, 193] on input "[PHONE_NUMBER]" at bounding box center [326, 192] width 190 height 14
type input "[PHONE_NUMBER]"
click at [267, 143] on div "Прізвище Ім'я Email" at bounding box center [326, 145] width 190 height 52
click at [273, 136] on input "text" at bounding box center [278, 136] width 94 height 14
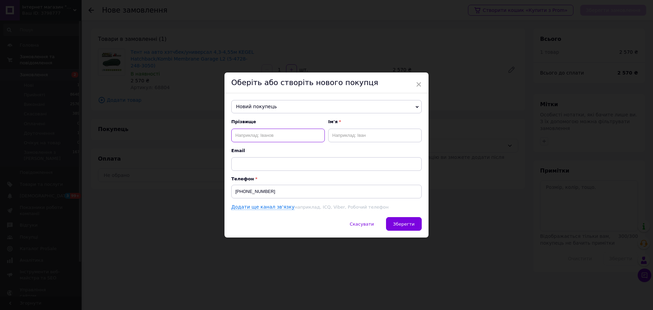
paste input "[PERSON_NAME]"
click at [252, 133] on input "[PERSON_NAME]" at bounding box center [278, 136] width 94 height 14
type input "[PERSON_NAME]"
click at [352, 137] on input "text" at bounding box center [375, 136] width 94 height 14
paste input "Ковалив"
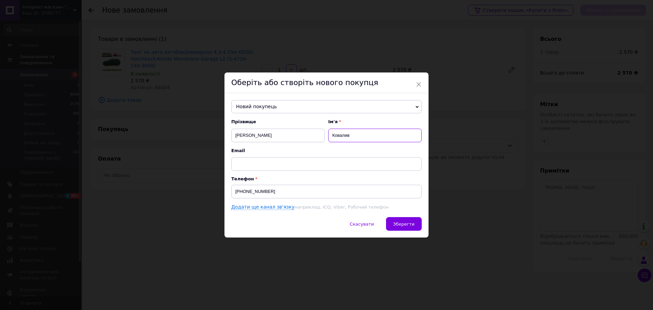
type input "Ковалив"
click at [287, 133] on input "[PERSON_NAME]" at bounding box center [278, 136] width 94 height 14
type input "[PERSON_NAME]"
drag, startPoint x: 236, startPoint y: 134, endPoint x: 329, endPoint y: 138, distance: 93.0
click at [279, 134] on input "[PERSON_NAME]" at bounding box center [278, 136] width 94 height 14
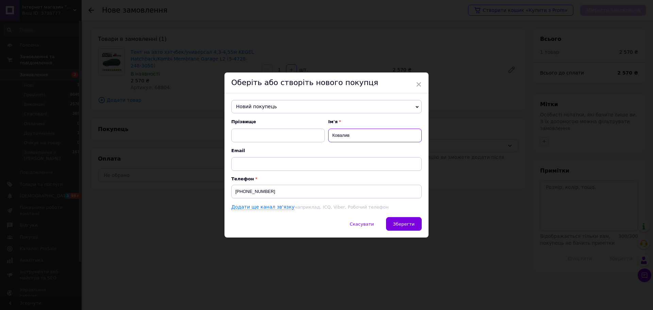
click at [360, 136] on input "Ковалив" at bounding box center [375, 136] width 94 height 14
paste input "[PERSON_NAME]"
drag, startPoint x: 332, startPoint y: 135, endPoint x: 348, endPoint y: 134, distance: 16.0
click at [348, 134] on input "[PERSON_NAME]" at bounding box center [375, 136] width 94 height 14
type input "[PERSON_NAME]"
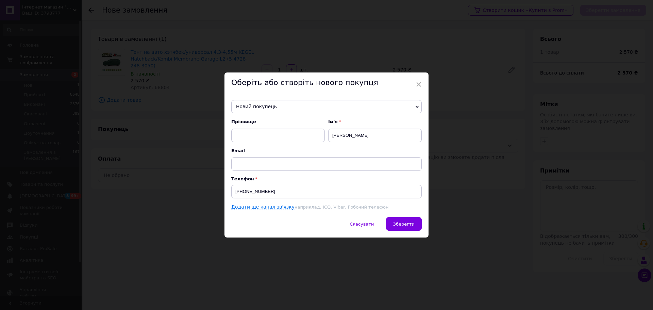
click at [262, 145] on div "Прізвище Ім'я [PERSON_NAME]" at bounding box center [326, 145] width 190 height 52
click at [261, 135] on input "text" at bounding box center [278, 136] width 94 height 14
paste input "Ковалив"
click at [360, 135] on input "[PERSON_NAME]" at bounding box center [375, 136] width 94 height 14
click at [249, 135] on input "[PERSON_NAME]" at bounding box center [278, 136] width 94 height 14
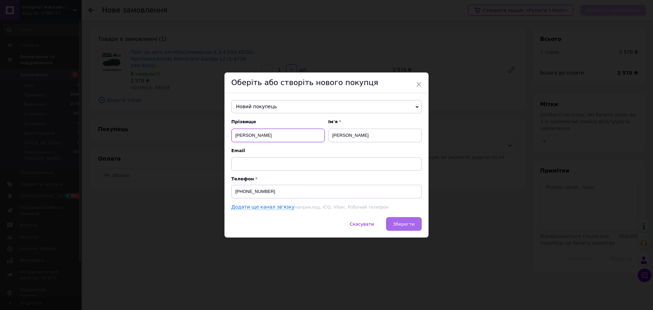
type input "[PERSON_NAME]"
click at [405, 225] on span "Зберегти" at bounding box center [403, 223] width 21 height 5
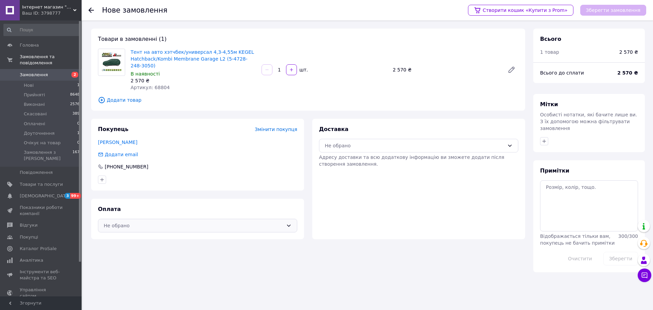
click at [144, 223] on div "Не обрано" at bounding box center [197, 226] width 199 height 14
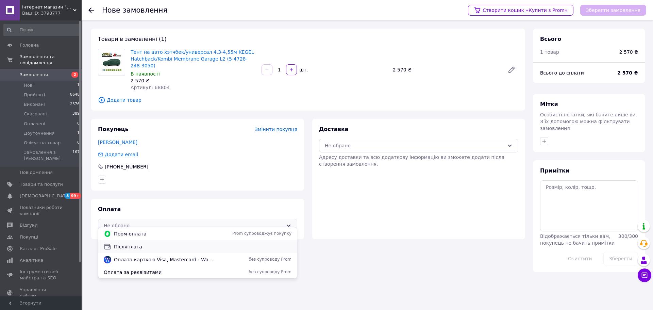
click at [137, 245] on span "Післяплата" at bounding box center [203, 246] width 178 height 7
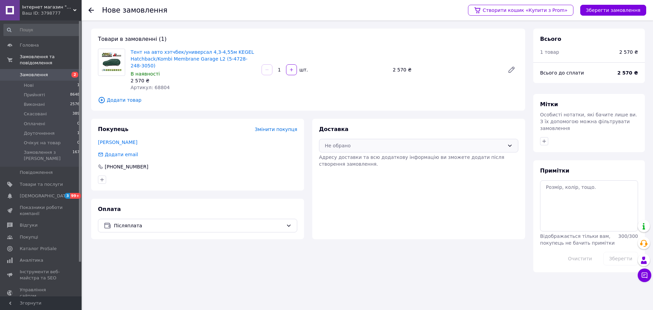
click at [347, 142] on div "Не обрано" at bounding box center [415, 145] width 180 height 7
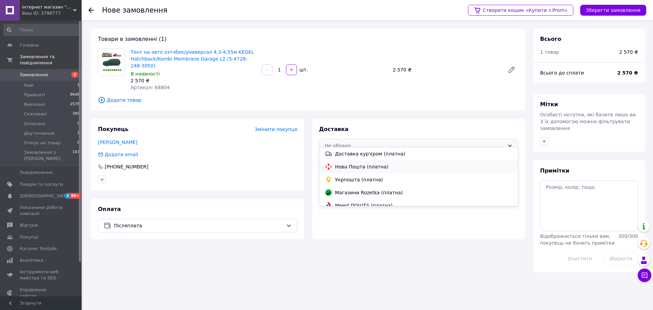
click at [357, 161] on div "Нова Пошта (платна)" at bounding box center [418, 166] width 199 height 13
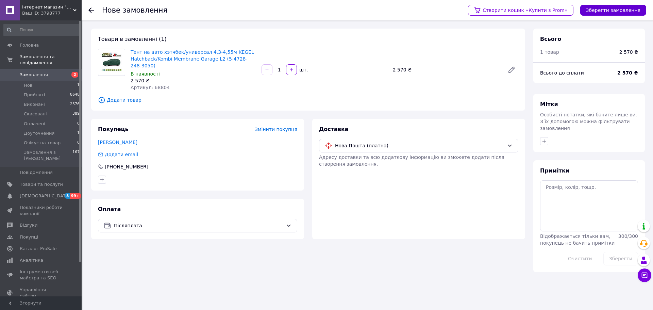
click at [619, 11] on button "Зберегти замовлення" at bounding box center [613, 10] width 66 height 11
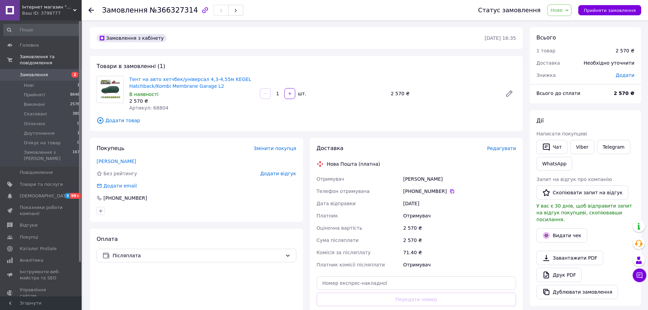
click at [557, 13] on span "Нове" at bounding box center [559, 10] width 24 height 12
click at [560, 25] on li "Прийнято" at bounding box center [569, 24] width 44 height 10
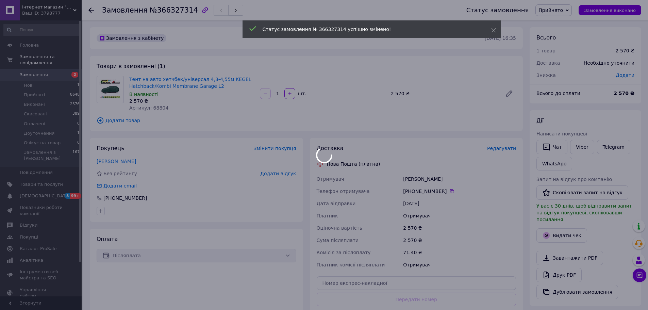
click at [504, 146] on span "Редагувати" at bounding box center [501, 148] width 29 height 5
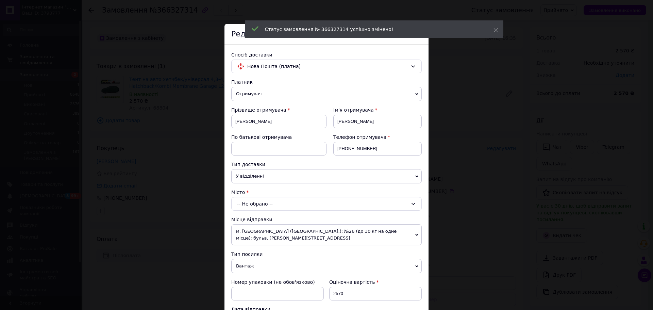
click at [283, 200] on div "Спосіб доставки Нова Пошта (платна) Платник Отримувач Відправник Прізвище отрим…" at bounding box center [326, 291] width 204 height 493
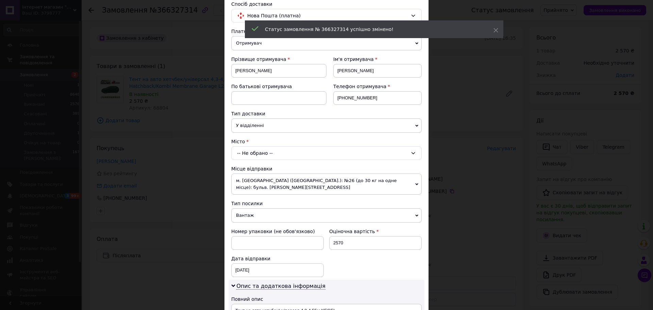
scroll to position [102, 0]
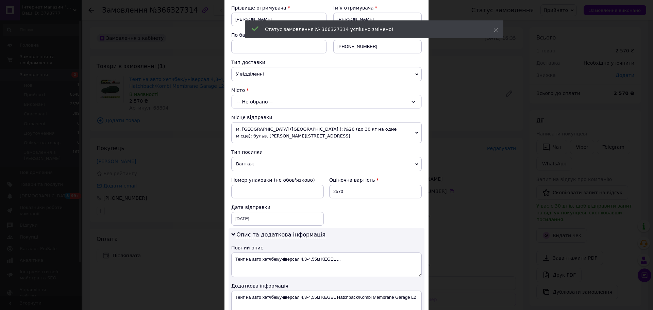
click at [271, 103] on div "-- Не обрано --" at bounding box center [326, 102] width 190 height 14
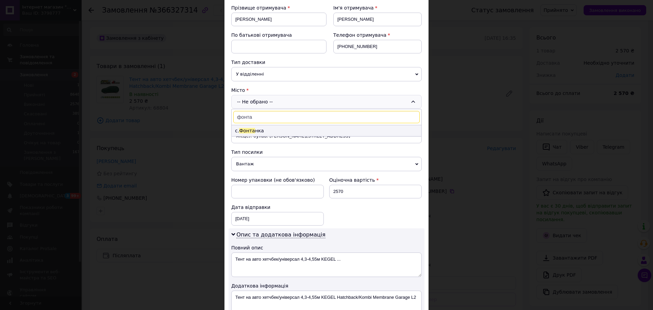
type input "фонта"
click at [255, 133] on li "с. Фонта нка" at bounding box center [327, 130] width 190 height 11
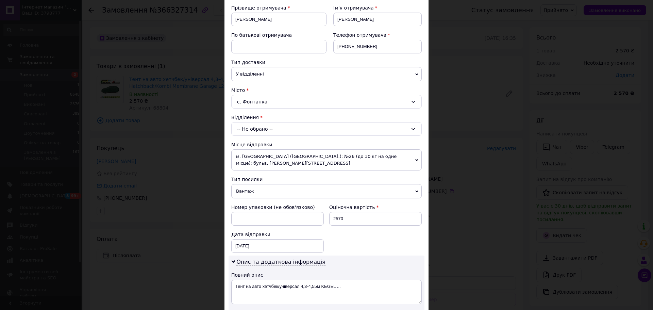
click at [255, 131] on div "-- Не обрано --" at bounding box center [326, 129] width 190 height 14
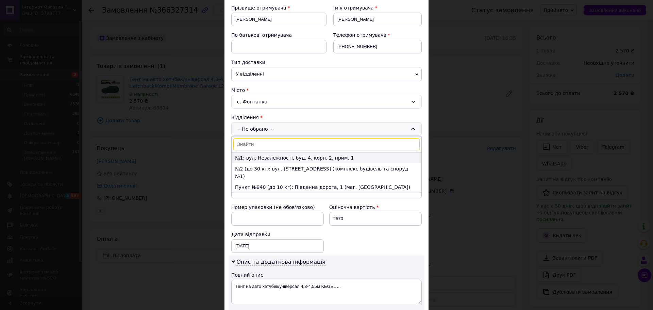
click at [259, 155] on li "№1: вул. Незалежності, буд. 4, корп. 2, прим. 1" at bounding box center [327, 157] width 190 height 11
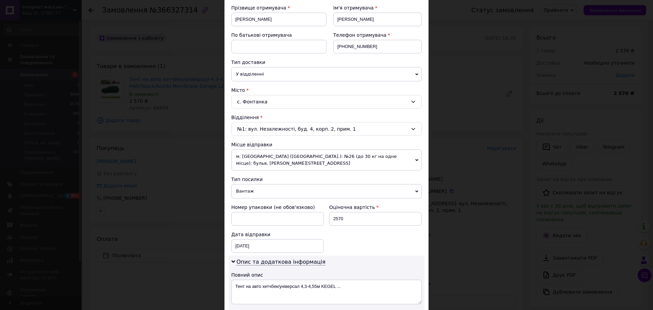
click at [293, 128] on div "№1: вул. Незалежності, буд. 4, корп. 2, прим. 1" at bounding box center [326, 129] width 190 height 14
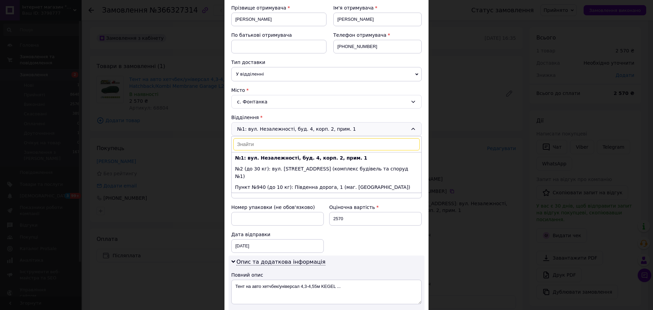
click at [293, 128] on div "№1: вул. Незалежності, буд. 4, корп. 2, прим. 1 №1: вул. Незалежності, буд. 4, …" at bounding box center [326, 129] width 190 height 14
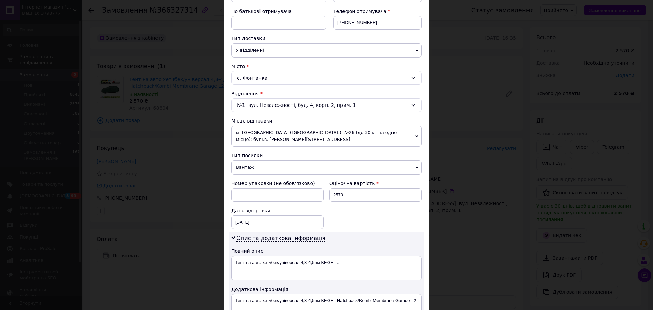
scroll to position [170, 0]
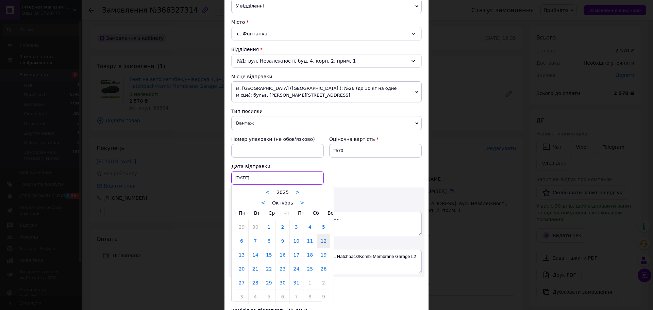
click at [255, 181] on div "[DATE] < 2025 > < Октябрь > Пн Вт Ср Чт Пт Сб Вс 29 30 1 2 3 4 5 6 7 8 9 10 11 …" at bounding box center [277, 178] width 92 height 14
click at [238, 249] on link "13" at bounding box center [241, 255] width 13 height 14
type input "[DATE]"
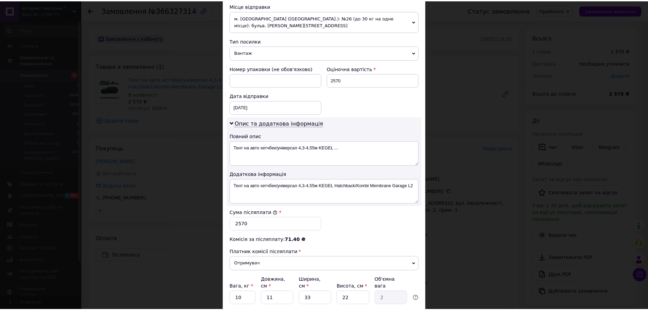
scroll to position [292, 0]
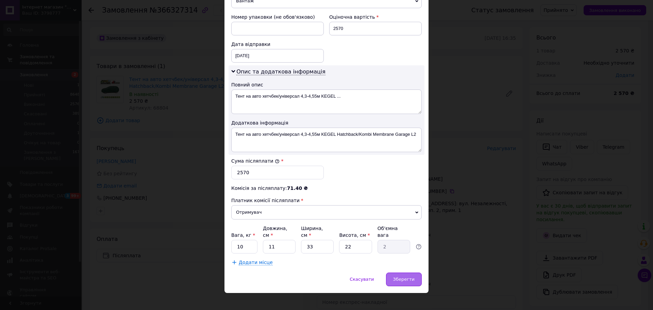
click at [414, 275] on div "Зберегти" at bounding box center [404, 279] width 36 height 14
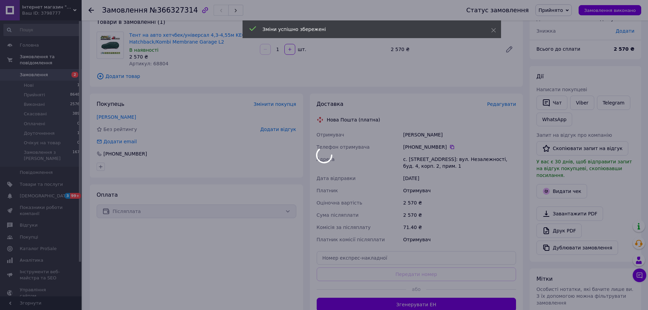
scroll to position [102, 0]
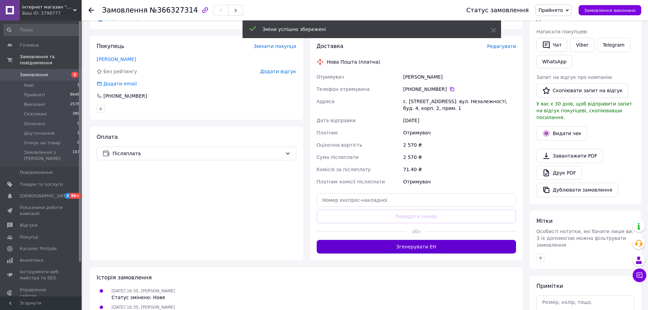
click at [407, 240] on button "Згенерувати ЕН" at bounding box center [417, 247] width 200 height 14
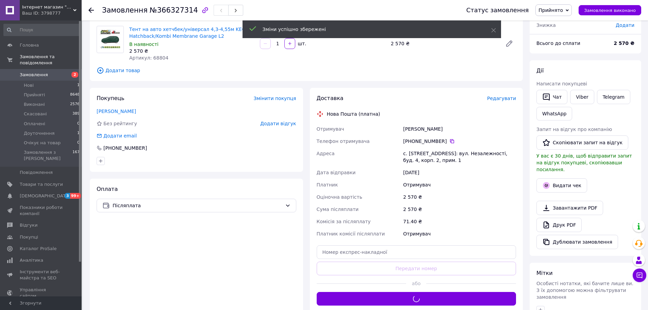
scroll to position [0, 0]
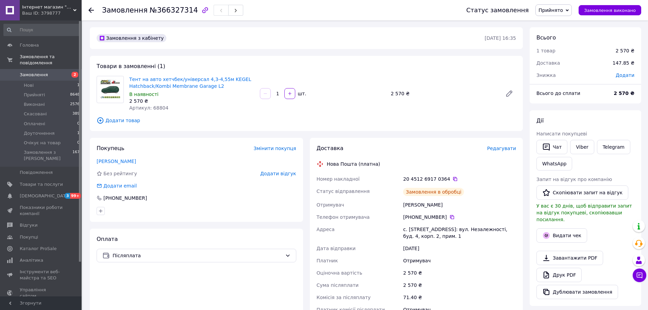
click at [578, 145] on link "Viber" at bounding box center [582, 147] width 24 height 14
click at [220, 86] on span "Тент на авто хетчбек/універсал 4,3-4,55м KEGEL Hatchback/Kombi Membrane Garage …" at bounding box center [191, 83] width 125 height 14
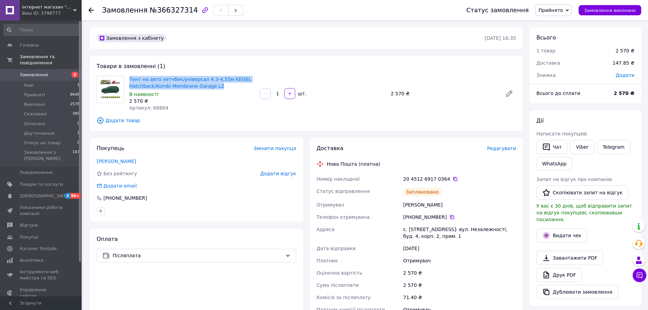
copy link "Тент на авто хетчбек/універсал 4,3-4,55м KEGEL Hatchback/Kombi Membrane Garage …"
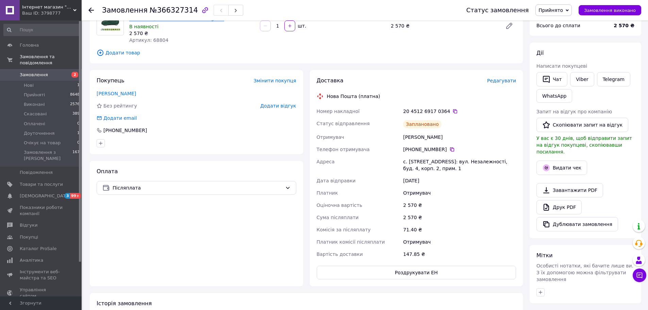
scroll to position [68, 0]
copy div "Номер накладної 20 4512 6917 0364   Статус відправлення Заплановано"
drag, startPoint x: 312, startPoint y: 110, endPoint x: 455, endPoint y: 125, distance: 143.9
click at [455, 125] on div "Доставка Редагувати Нова Пошта (платна) Номер накладної 20 4512 6917 0364   Ста…" at bounding box center [416, 178] width 213 height 216
copy div "Адреса с. Фонтанка, №1: вул. Незалежності, буд. 4, корп. 2, прим. 1 Дата відпра…"
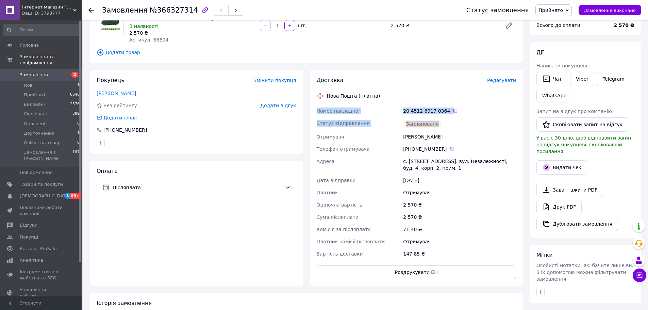
drag, startPoint x: 360, startPoint y: 168, endPoint x: 462, endPoint y: 178, distance: 102.5
click at [462, 178] on div "Доставка Редагувати Нова Пошта (платна) Номер накладної 20 4512 6917 0364   Ста…" at bounding box center [416, 178] width 220 height 216
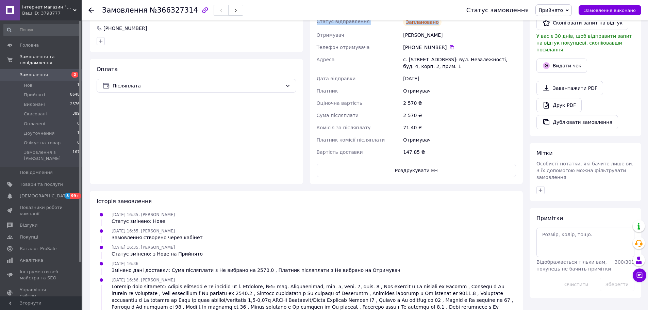
scroll to position [170, 0]
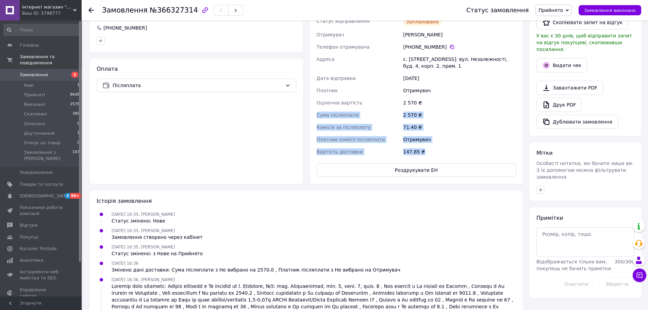
copy div "Сума післяплати 2 570 ₴ Комісія за післяплату 71.40 ₴ Платник комісії післяплат…"
drag, startPoint x: 320, startPoint y: 118, endPoint x: 440, endPoint y: 154, distance: 124.9
click at [440, 154] on div "Доставка Редагувати Нова Пошта (платна) Номер накладної 20 4512 6917 0364   Ста…" at bounding box center [416, 76] width 213 height 216
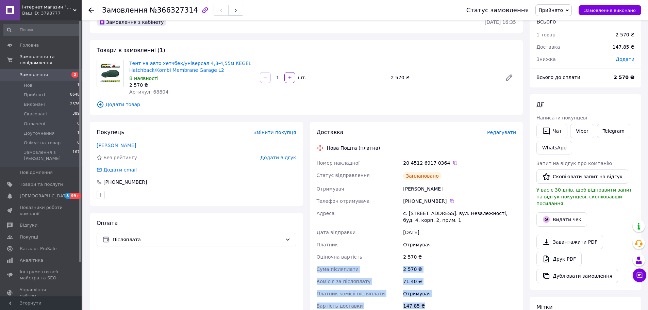
scroll to position [0, 0]
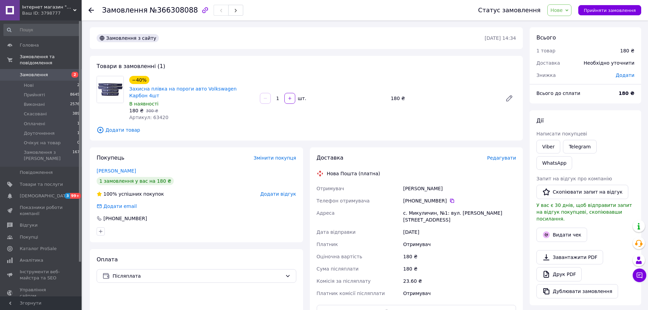
click at [561, 14] on span "Нове" at bounding box center [559, 10] width 24 height 12
click at [564, 21] on li "Прийнято" at bounding box center [569, 24] width 44 height 10
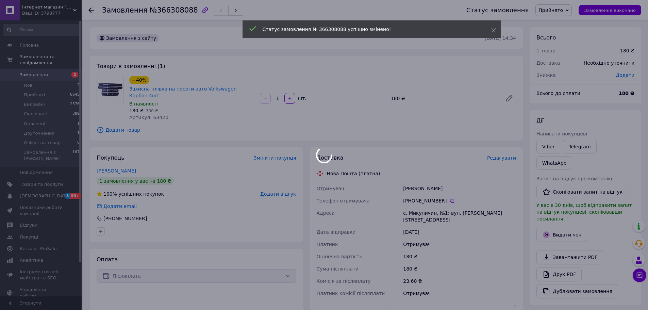
click at [506, 151] on body "Інтернет магазин "Тюн-Авто" Ваш ID: 3798777 Сайт Інтернет магазин "Тюн-Авто" Ка…" at bounding box center [324, 237] width 648 height 474
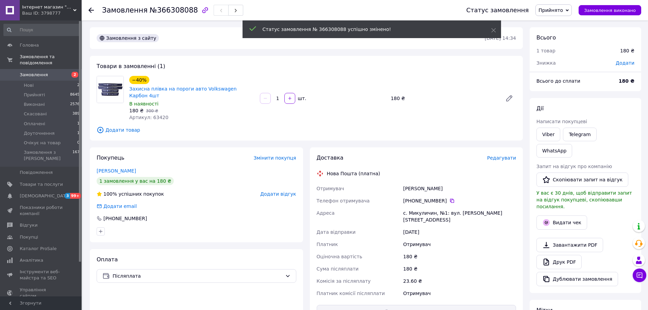
click at [502, 155] on span "Редагувати" at bounding box center [501, 157] width 29 height 5
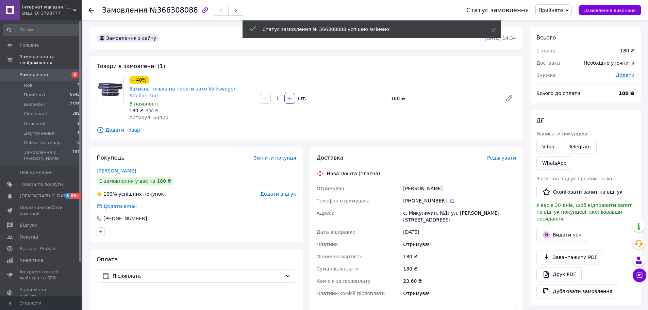
click at [512, 157] on div "Доставка Редагувати Нова Пошта (платна) Отримувач [PERSON_NAME] Телефон отримув…" at bounding box center [417, 259] width 200 height 211
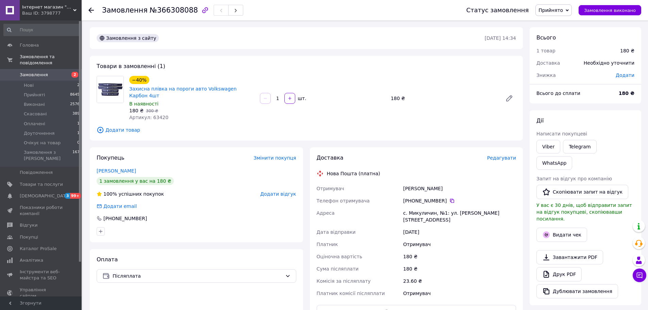
click at [508, 155] on span "Редагувати" at bounding box center [501, 157] width 29 height 5
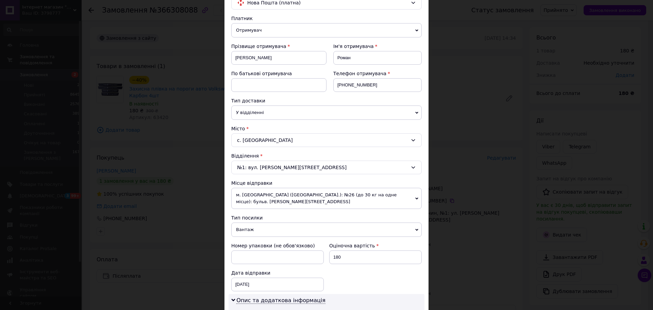
scroll to position [170, 0]
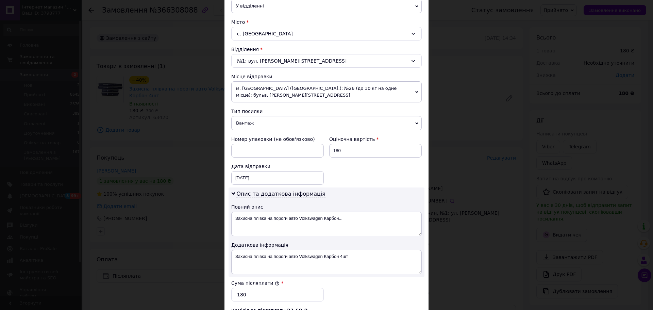
click at [256, 126] on span "Вантаж" at bounding box center [326, 123] width 190 height 14
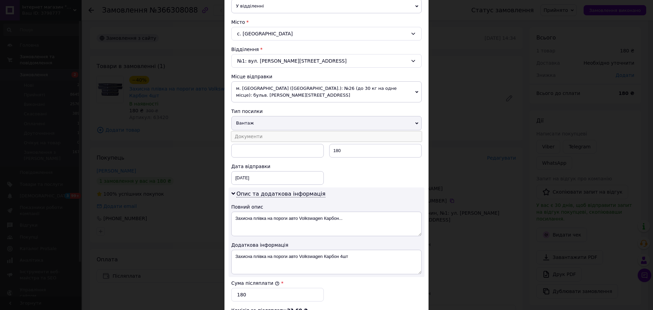
click at [249, 135] on li "Документи" at bounding box center [326, 136] width 190 height 10
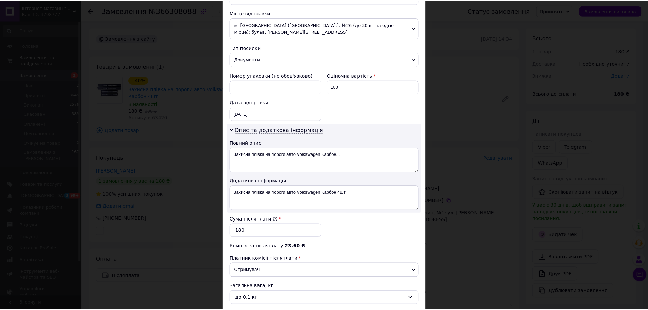
scroll to position [299, 0]
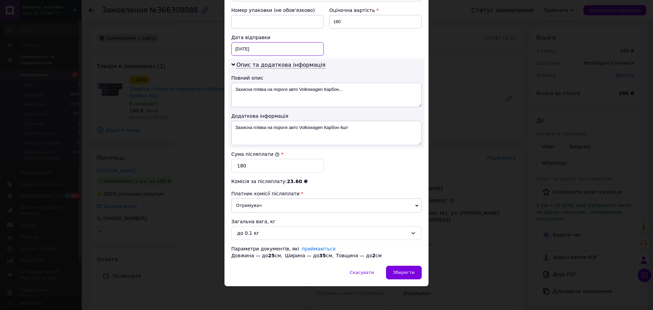
click at [261, 51] on div "[DATE] < 2025 > < Октябрь > Пн Вт Ср Чт Пт Сб Вс 29 30 1 2 3 4 5 6 7 8 9 10 11 …" at bounding box center [277, 49] width 92 height 14
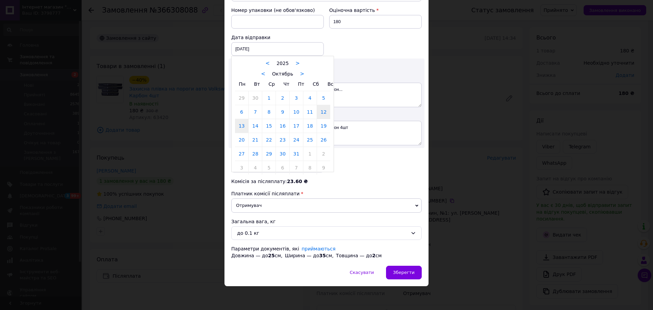
click at [240, 124] on link "13" at bounding box center [241, 126] width 13 height 14
type input "[DATE]"
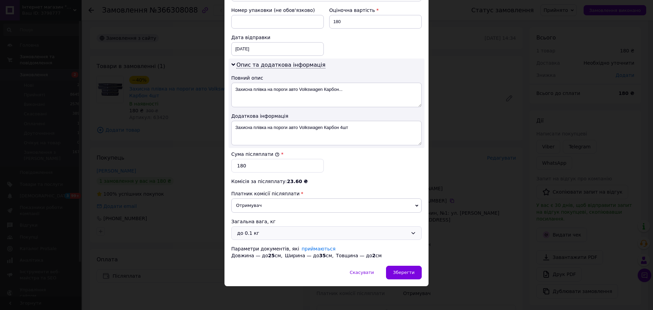
click at [257, 231] on div "до 0.1 кг" at bounding box center [322, 232] width 171 height 7
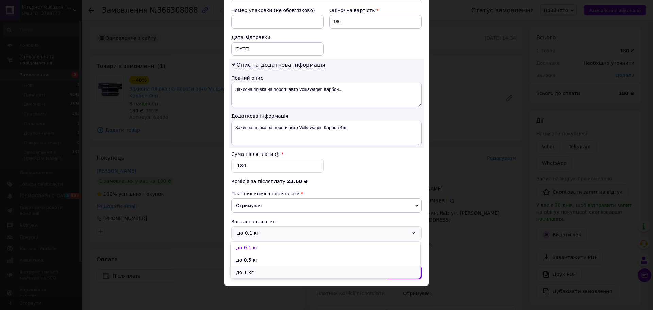
click at [256, 271] on li "до 1 кг" at bounding box center [326, 272] width 190 height 12
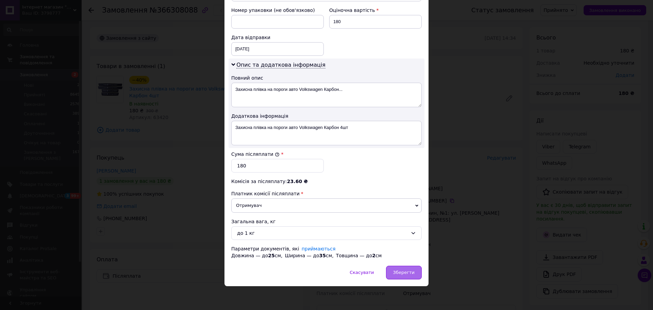
click at [403, 273] on span "Зберегти" at bounding box center [403, 272] width 21 height 5
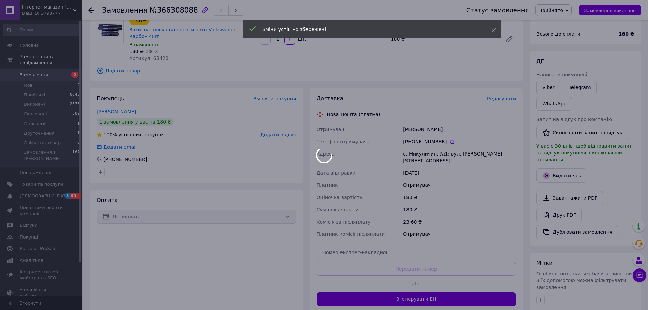
scroll to position [134, 0]
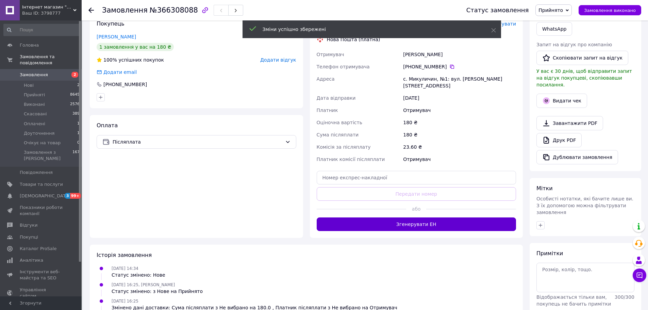
click at [409, 217] on button "Згенерувати ЕН" at bounding box center [417, 224] width 200 height 14
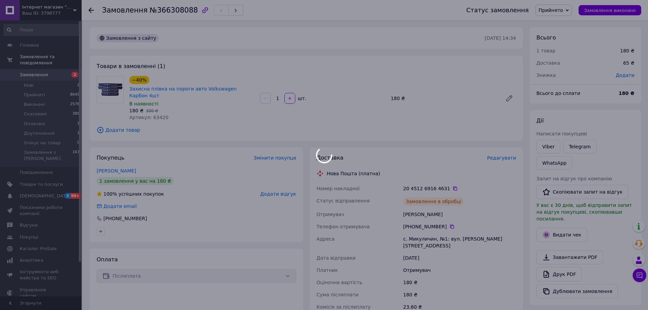
click at [548, 148] on div at bounding box center [324, 155] width 648 height 310
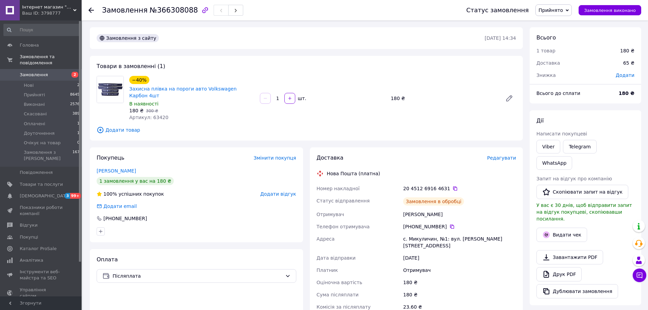
click at [548, 148] on link "Viber" at bounding box center [548, 147] width 24 height 14
click at [253, 89] on div "−40% Захисна плівка на пороги авто Volkswagen Карбон 4шт" at bounding box center [192, 87] width 127 height 24
copy link "Захисна плівка на пороги авто Volkswagen Карбон 4шт"
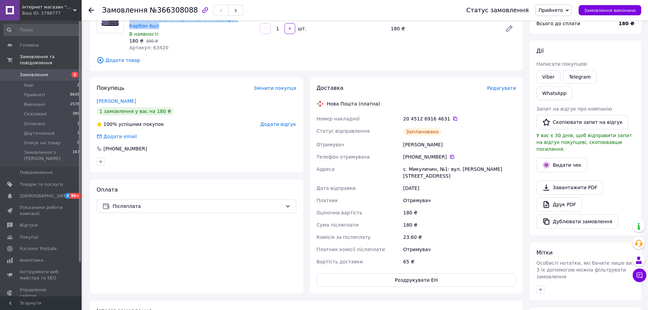
scroll to position [136, 0]
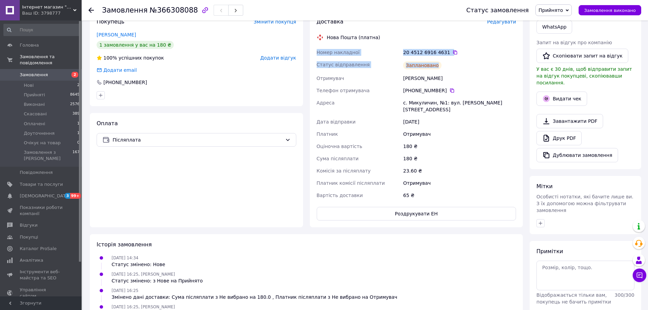
copy div "Номер накладної 20 4512 6916 4631   Статус відправлення Заплановано"
drag, startPoint x: 316, startPoint y: 45, endPoint x: 438, endPoint y: 59, distance: 122.5
click at [438, 59] on div "Доставка Редагувати Нова Пошта (платна) Номер накладної 20 4512 6916 4631   Ста…" at bounding box center [416, 119] width 213 height 216
copy div "Адреса с. Микуличин, №1: вул. [PERSON_NAME], 97в Дата відправки [DATE]"
drag, startPoint x: 313, startPoint y: 96, endPoint x: 487, endPoint y: 109, distance: 174.3
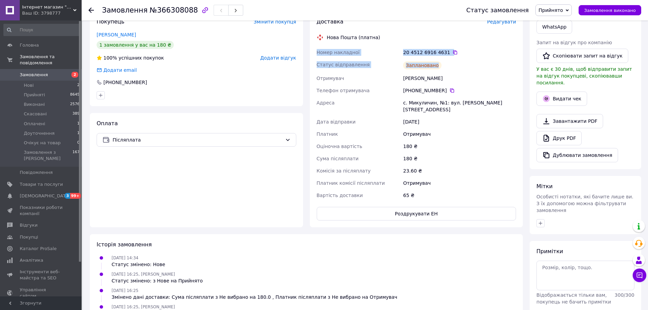
click at [487, 109] on div "Доставка Редагувати Нова Пошта (платна) Номер накладної 20 4512 6916 4631   Ста…" at bounding box center [416, 119] width 213 height 216
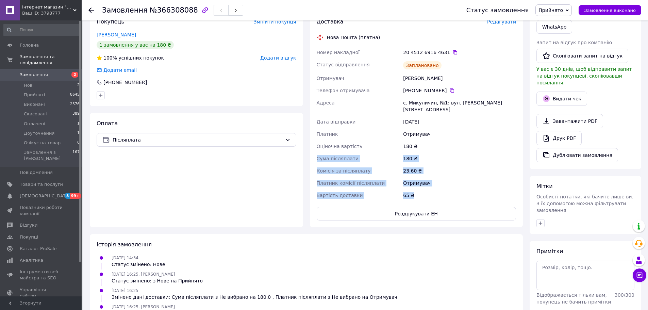
drag, startPoint x: 317, startPoint y: 140, endPoint x: 439, endPoint y: 175, distance: 127.4
click at [439, 175] on div "Номер накладної 20 4512 6916 4631   Статус відправлення Заплановано Отримувач […" at bounding box center [416, 123] width 202 height 155
copy div "Сума післяплати 180 ₴ Комісія за післяплату 23.60 ₴ Платник комісії післяплати …"
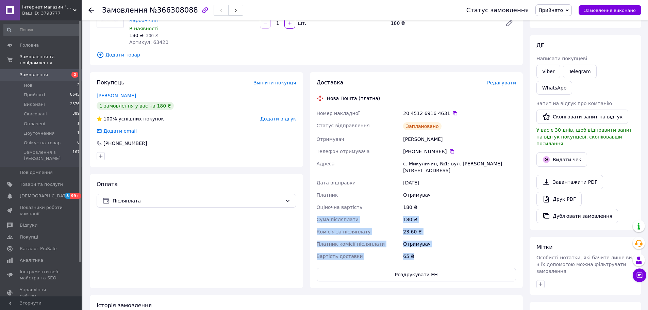
scroll to position [0, 0]
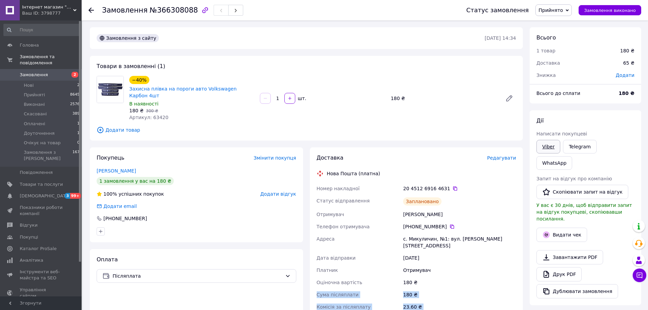
click at [549, 144] on link "Viber" at bounding box center [548, 147] width 24 height 14
